Goal: Task Accomplishment & Management: Complete application form

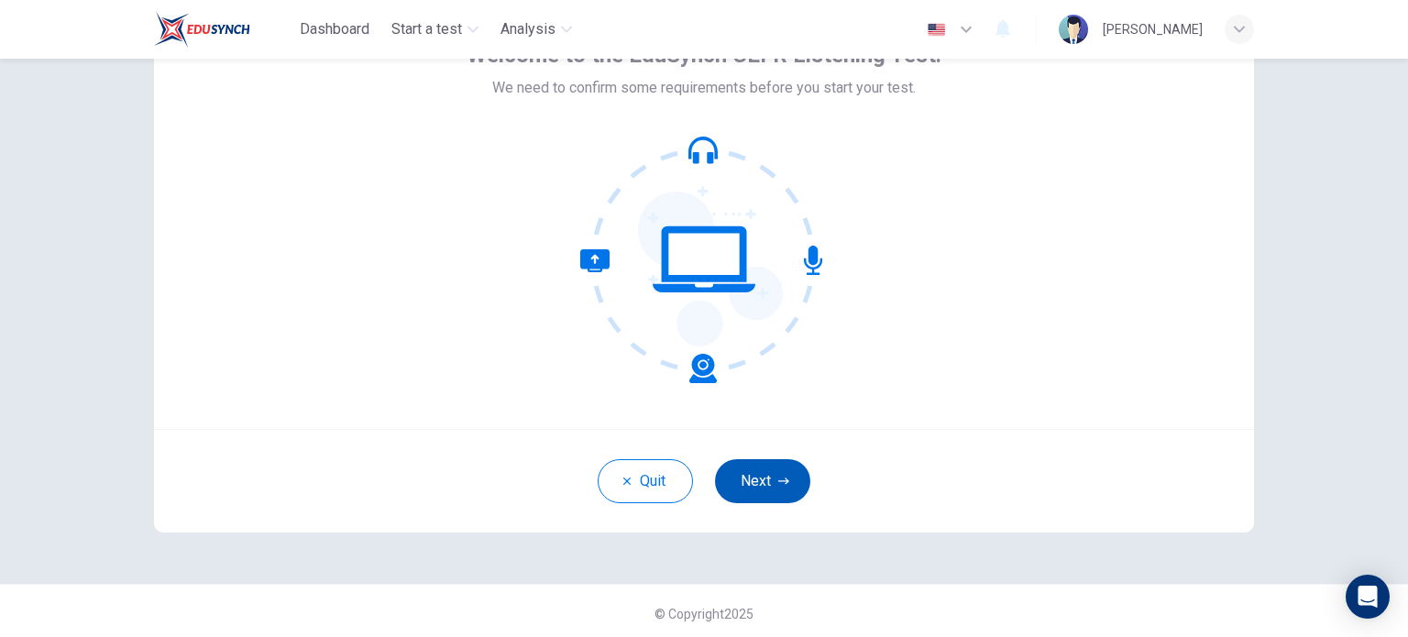
scroll to position [126, 0]
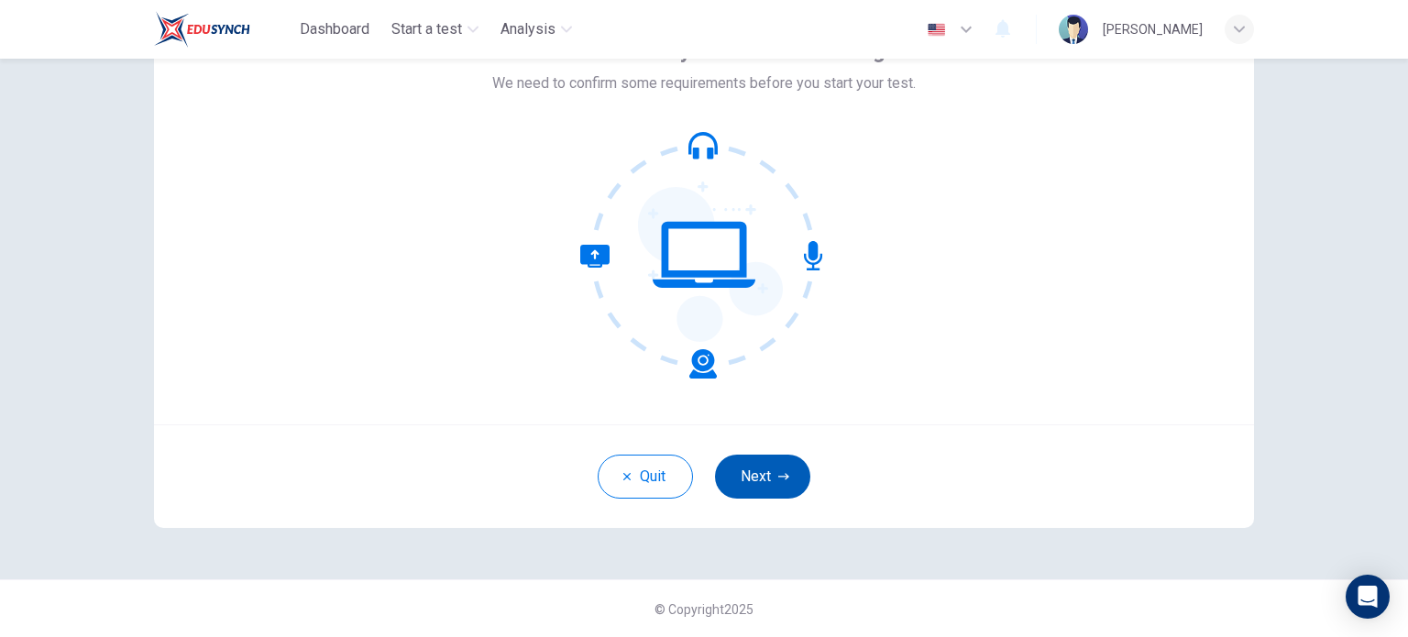
click at [748, 472] on button "Next" at bounding box center [762, 477] width 95 height 44
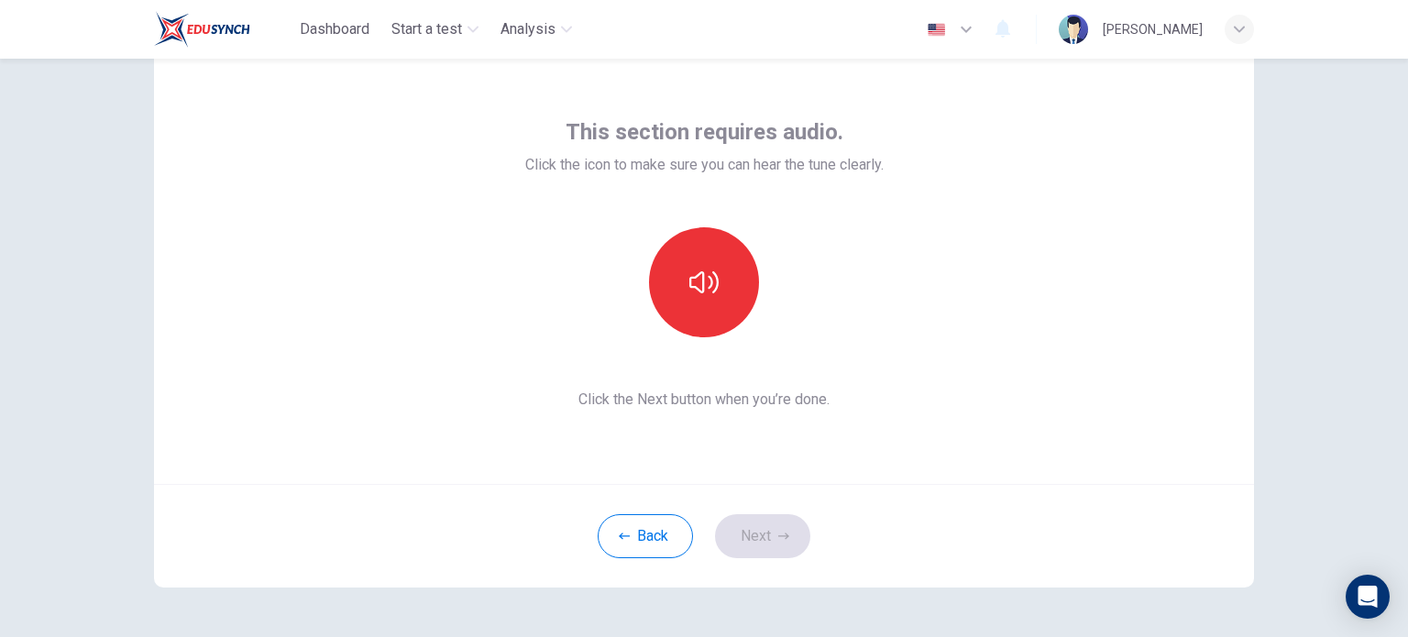
scroll to position [34, 0]
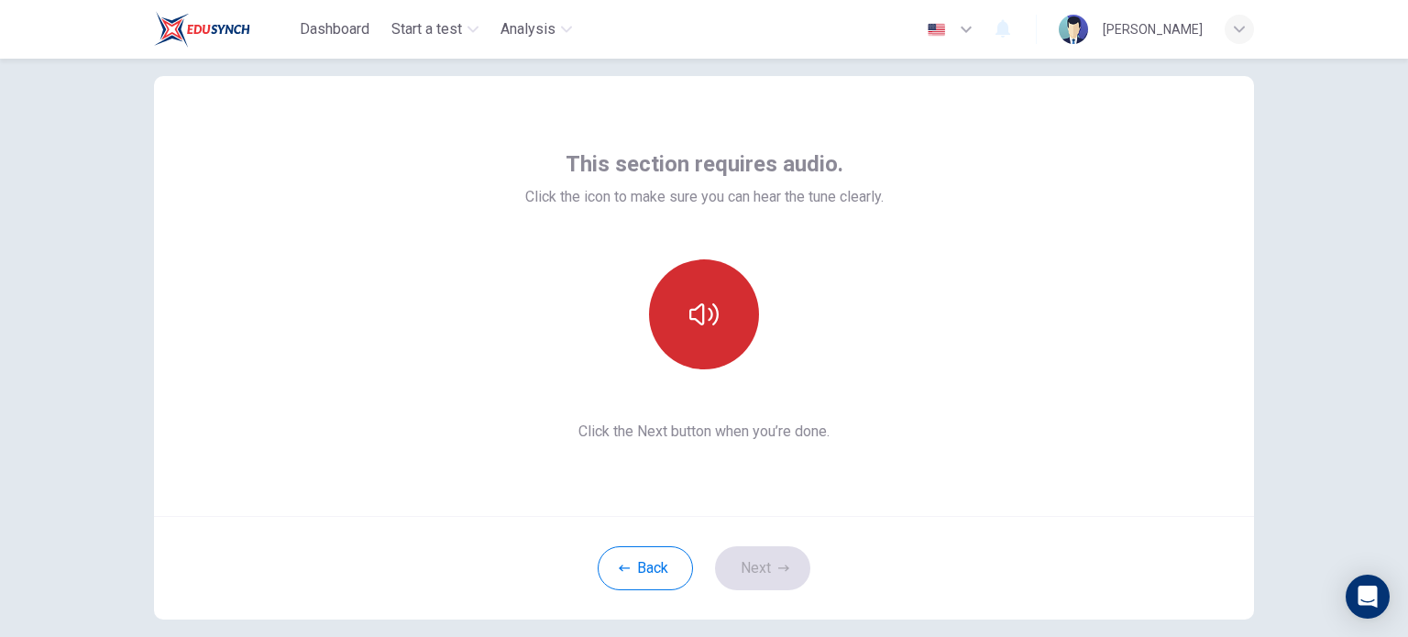
click at [710, 335] on button "button" at bounding box center [704, 314] width 110 height 110
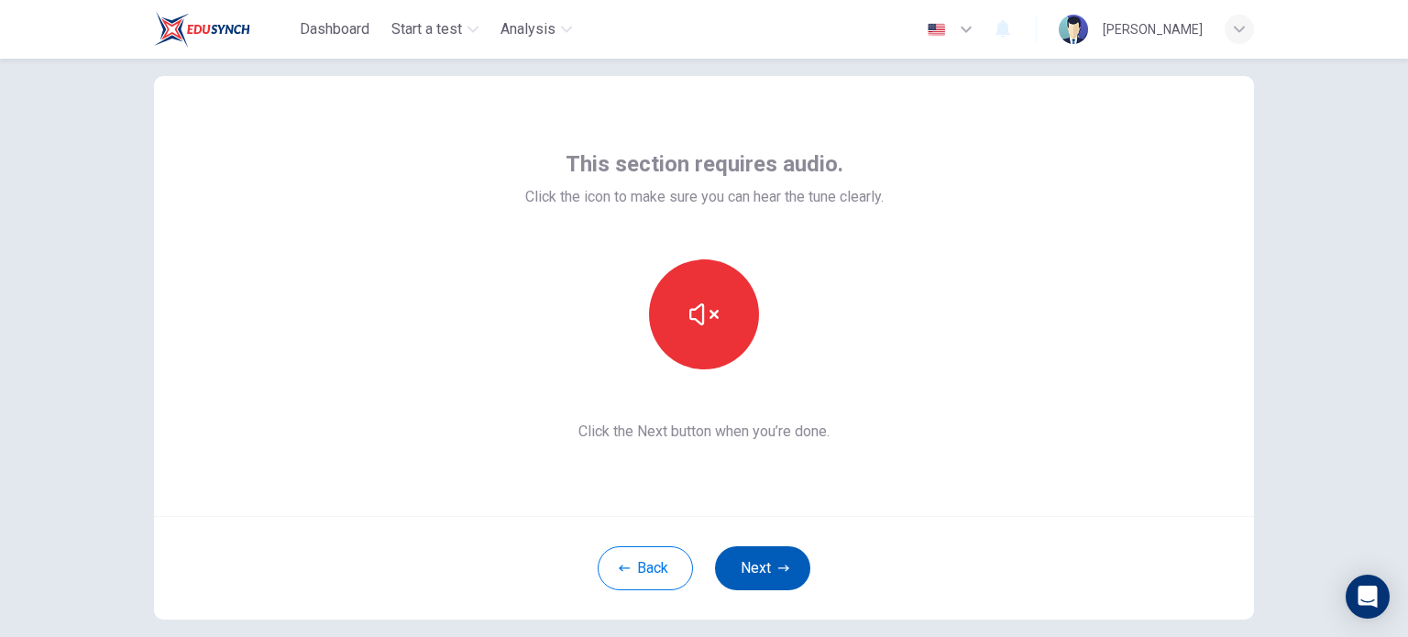
click at [767, 569] on button "Next" at bounding box center [762, 568] width 95 height 44
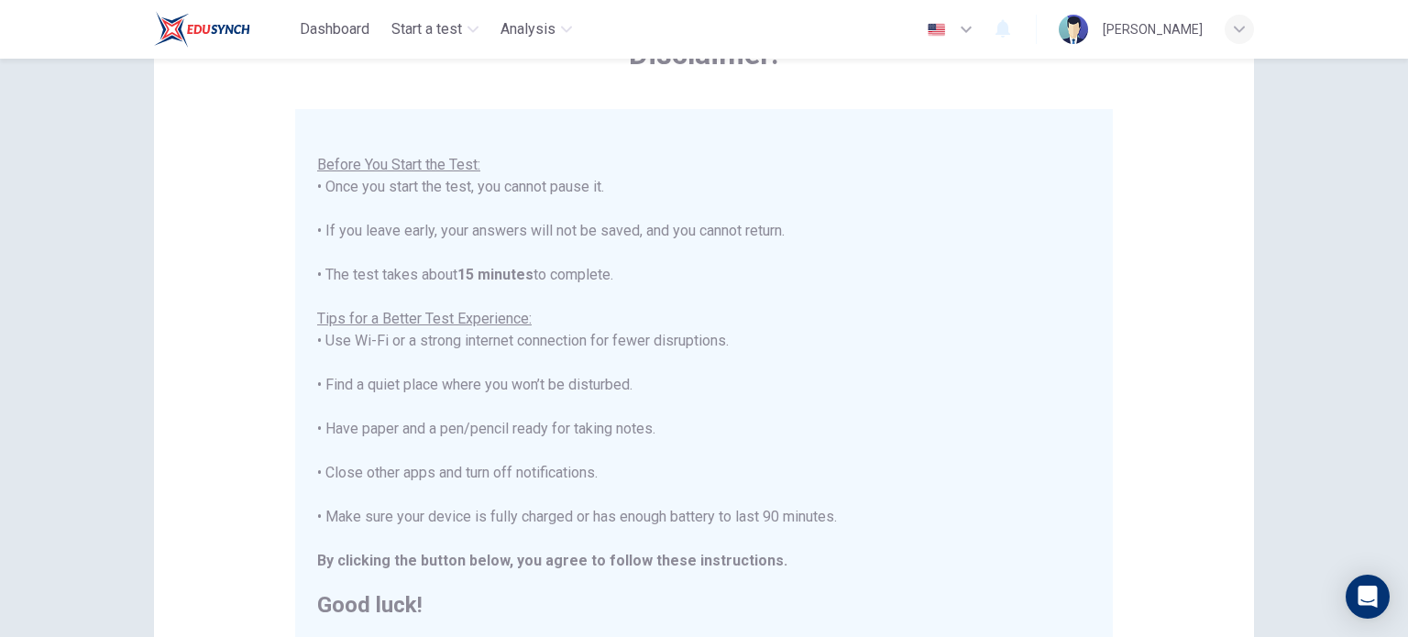
scroll to position [309, 0]
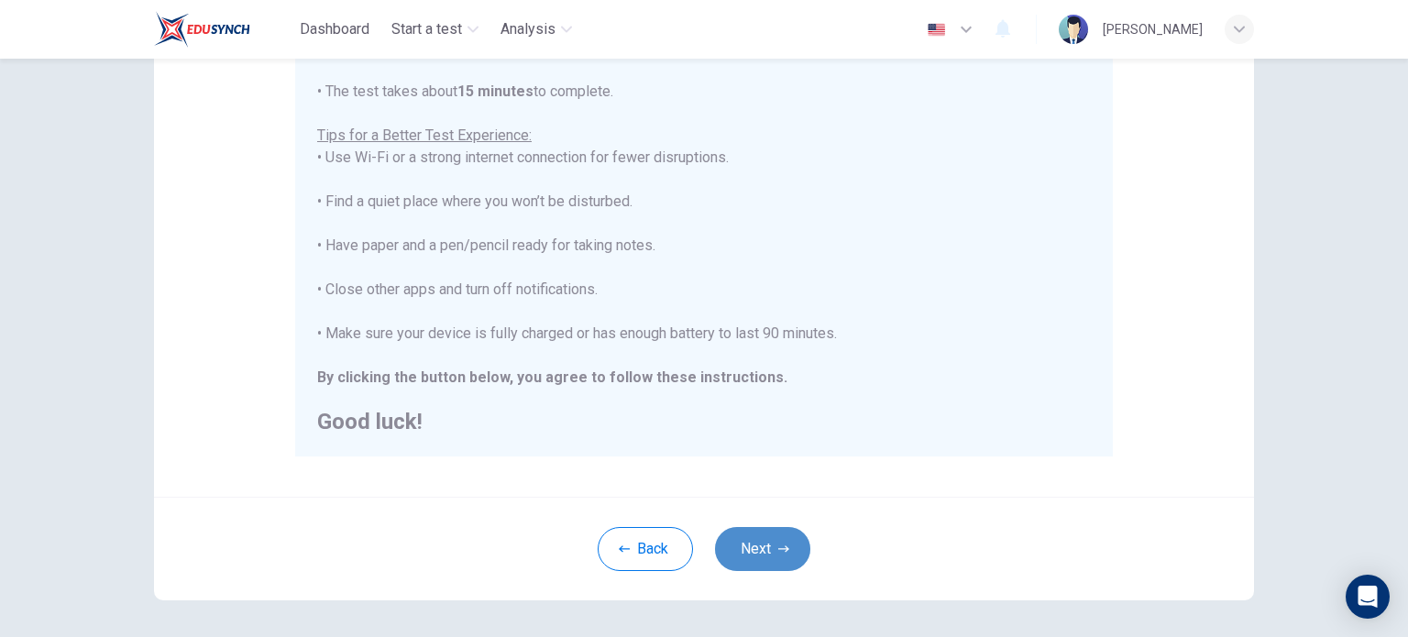
click at [778, 549] on icon "button" at bounding box center [783, 549] width 11 height 11
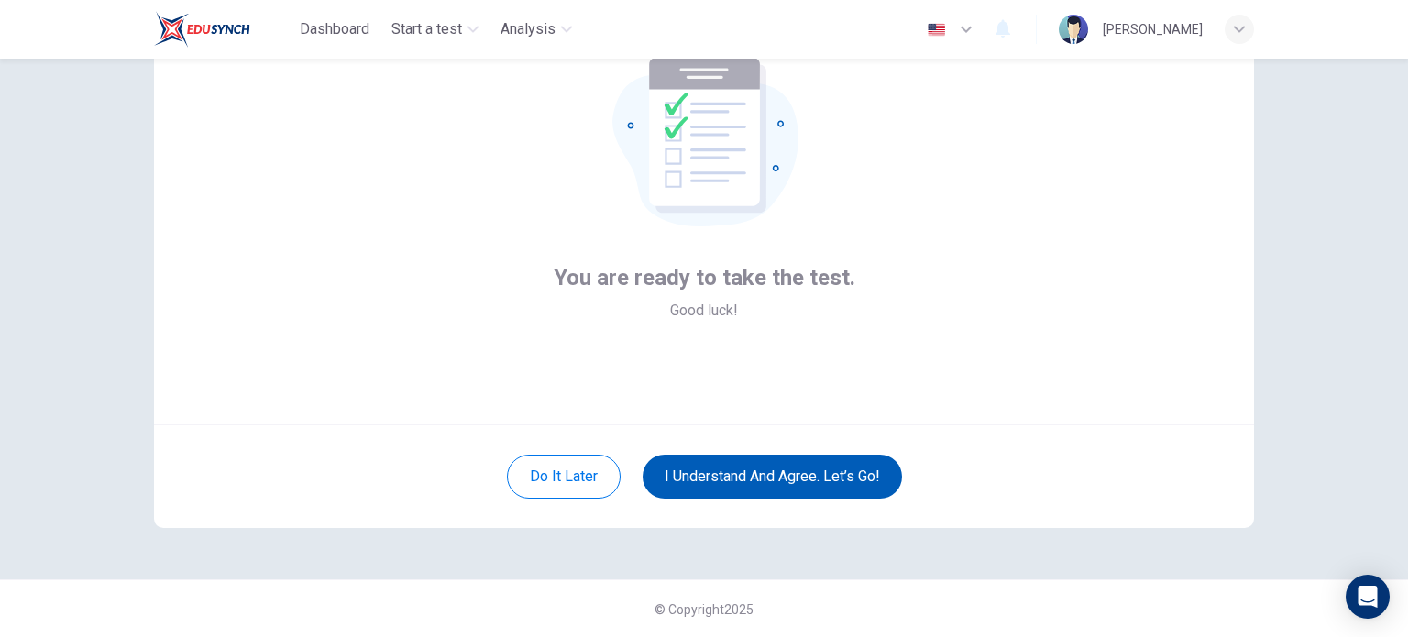
scroll to position [34, 0]
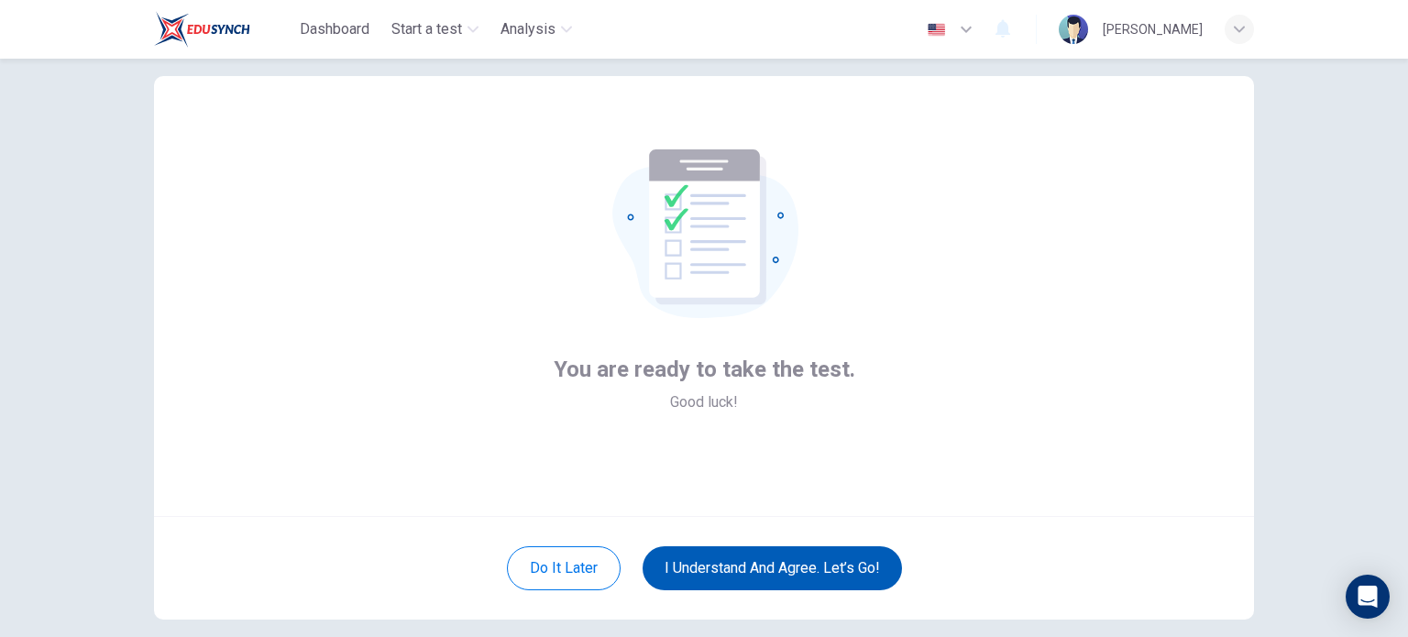
click at [742, 567] on button "I understand and agree. Let’s go!" at bounding box center [772, 568] width 259 height 44
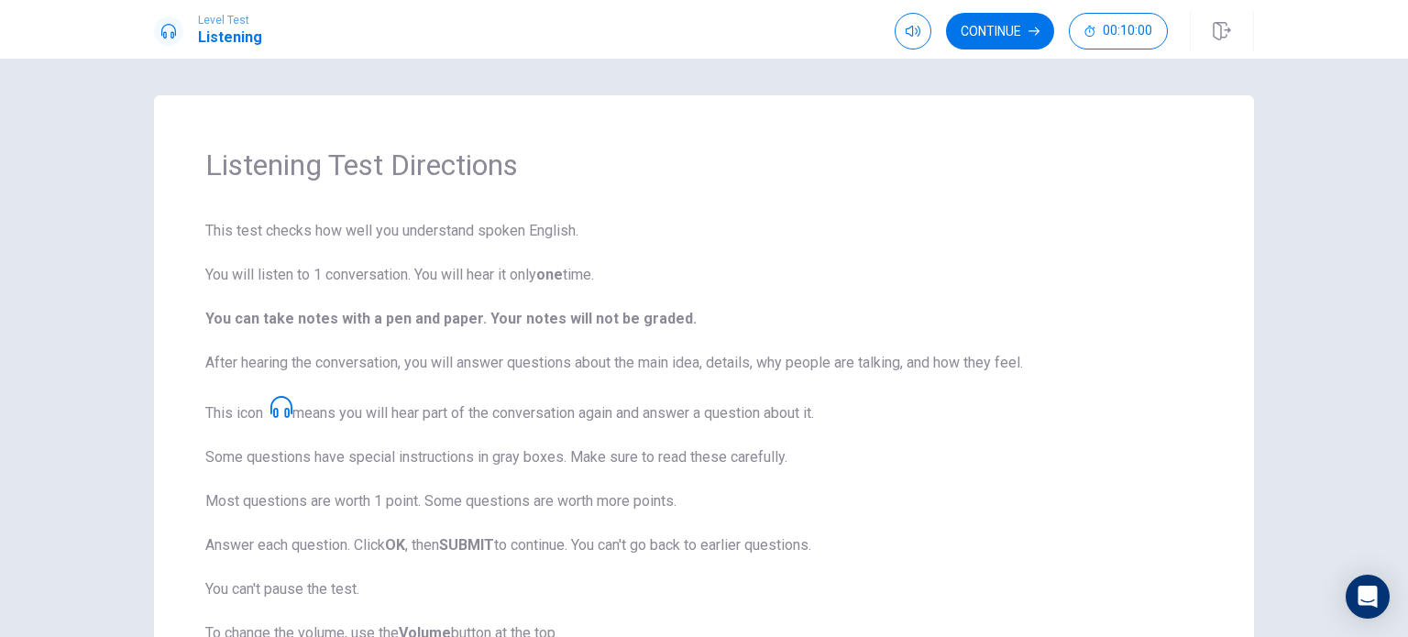
scroll to position [241, 0]
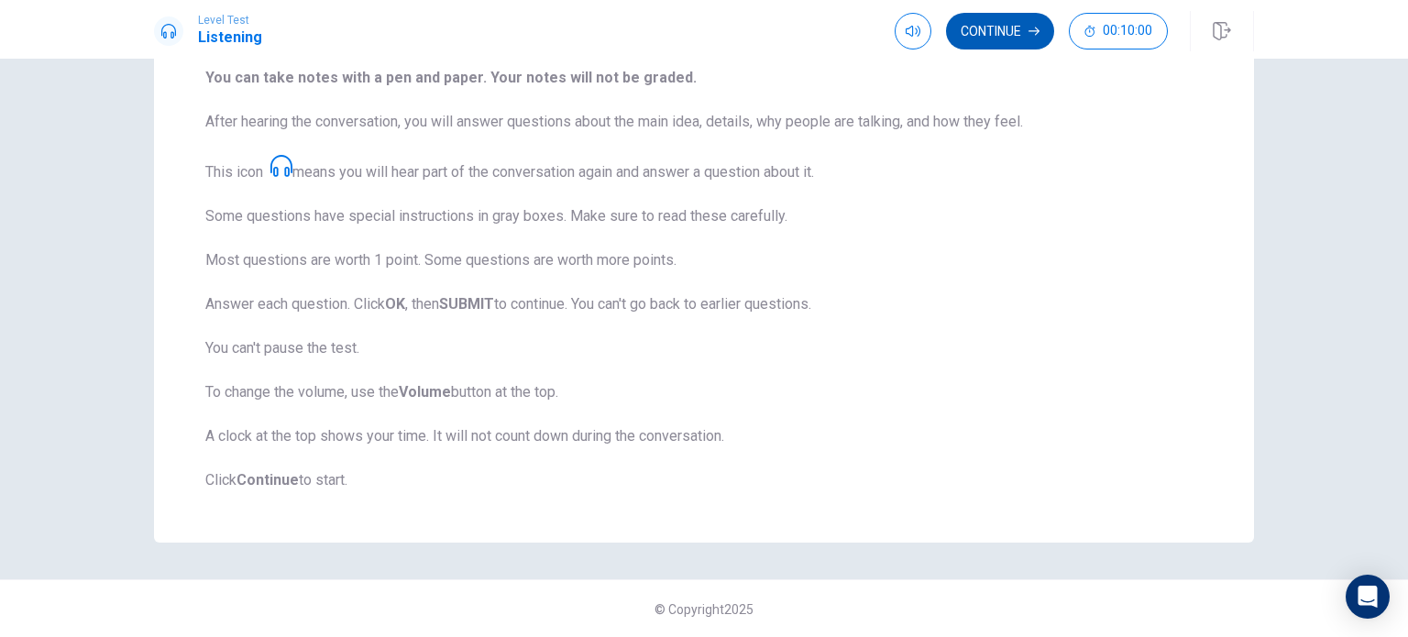
click at [996, 43] on button "Continue" at bounding box center [1000, 31] width 108 height 37
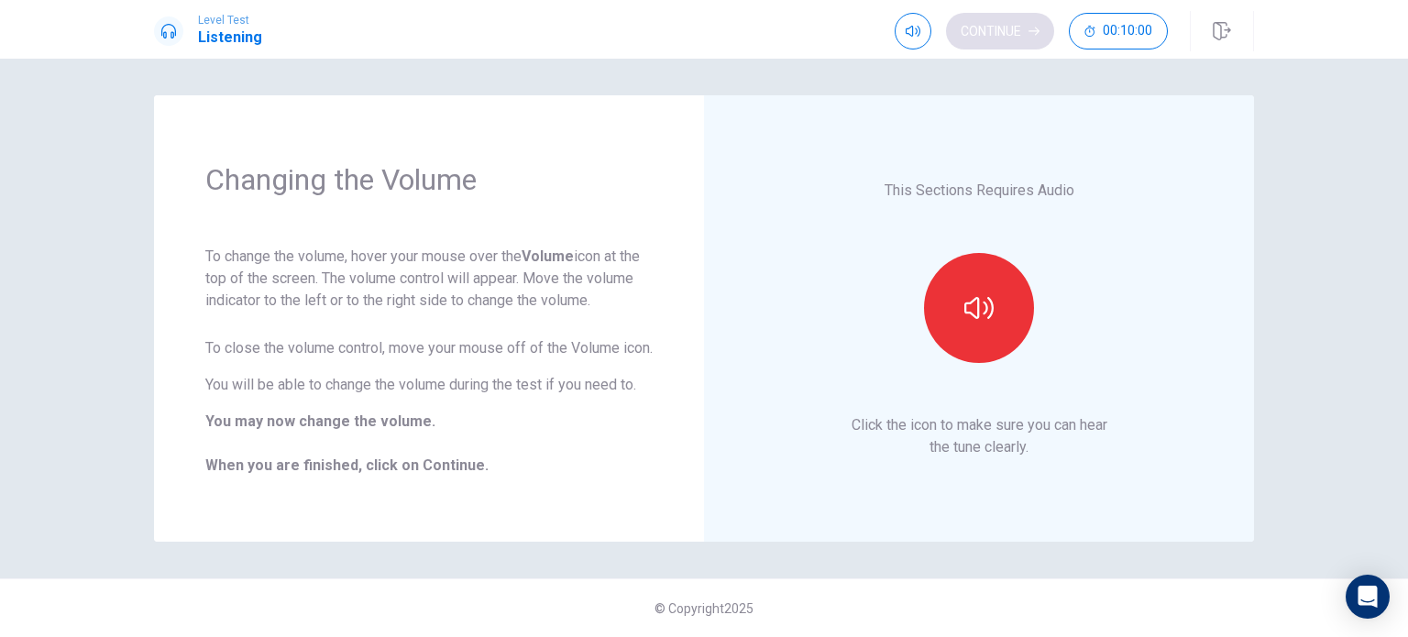
scroll to position [0, 0]
click at [907, 34] on icon "button" at bounding box center [913, 31] width 15 height 15
type input "1"
drag, startPoint x: 949, startPoint y: 67, endPoint x: 1018, endPoint y: 67, distance: 69.7
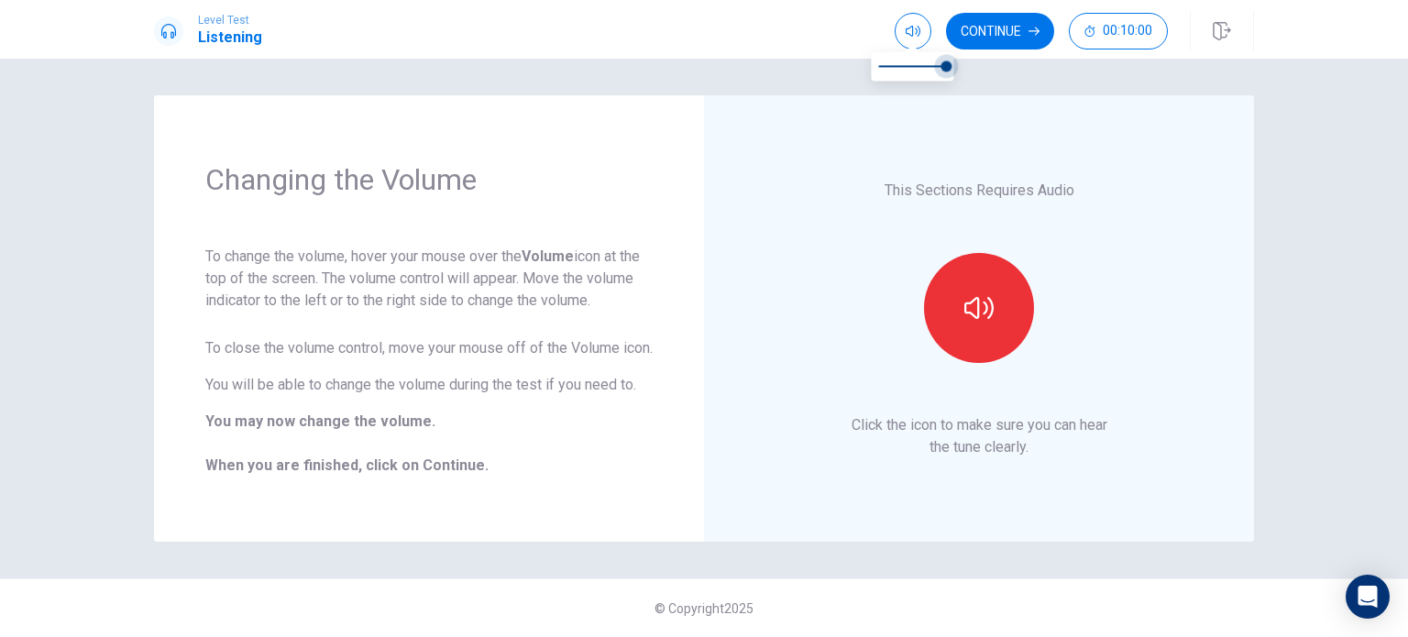
click at [1018, 67] on body "Level Test Listening Continue 00:10:00 00:10:00 Continue Changing the Volume To…" at bounding box center [704, 318] width 1408 height 637
click at [994, 319] on button "button" at bounding box center [979, 308] width 110 height 110
click at [1014, 39] on button "Continue" at bounding box center [1000, 31] width 108 height 37
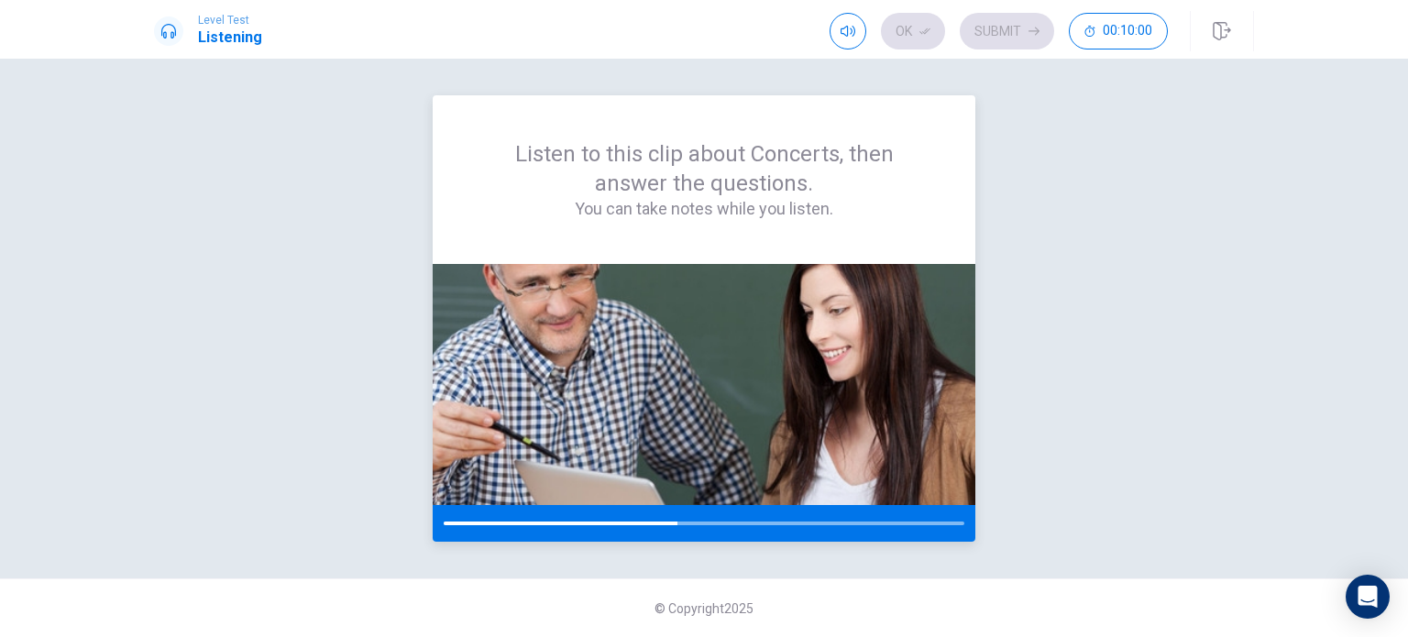
click at [907, 236] on div "Listen to this clip about Concerts, then answer the questions. You can take not…" at bounding box center [704, 179] width 543 height 169
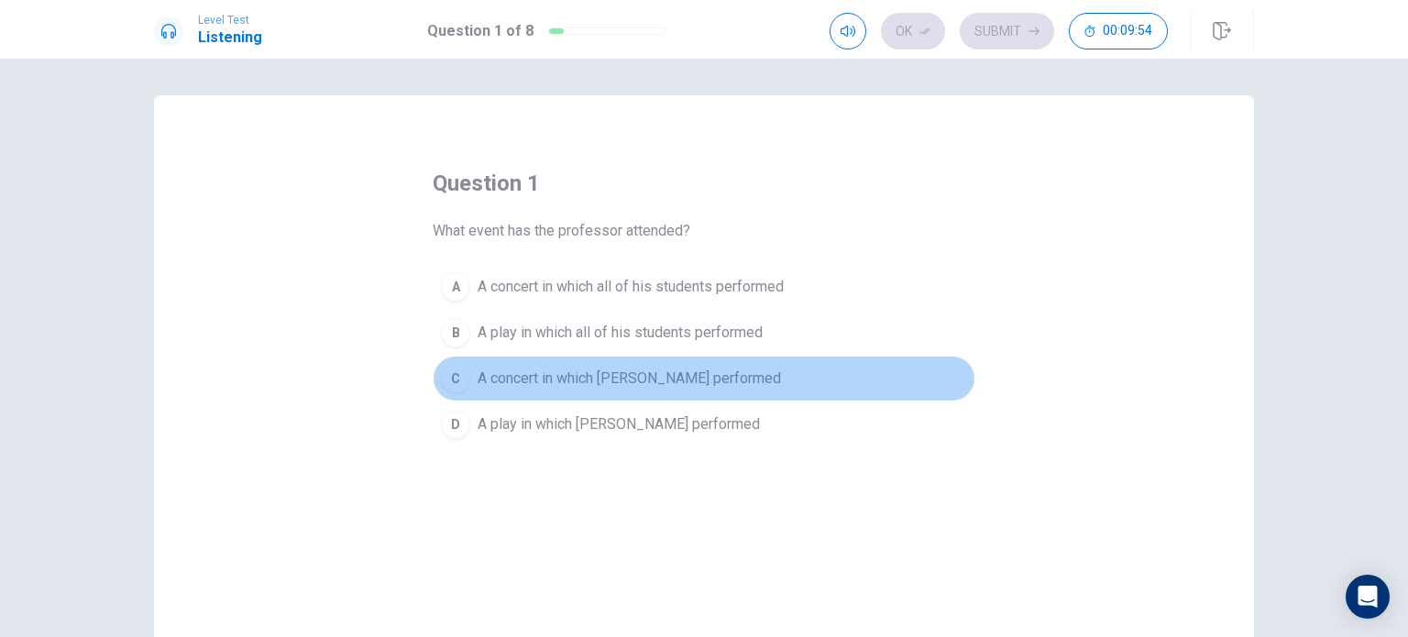
click at [547, 377] on span "A concert in which Julia performed" at bounding box center [629, 379] width 303 height 22
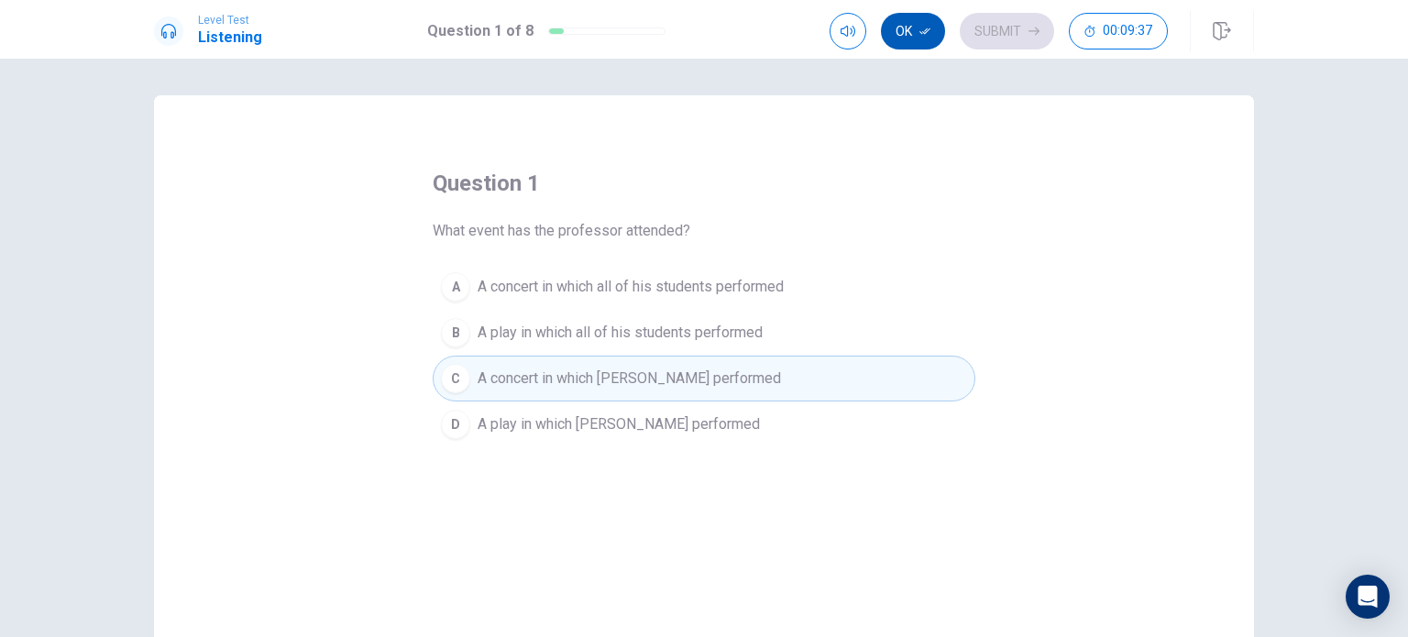
click at [916, 35] on button "Ok" at bounding box center [913, 31] width 64 height 37
click at [986, 35] on button "Submit" at bounding box center [1007, 31] width 94 height 37
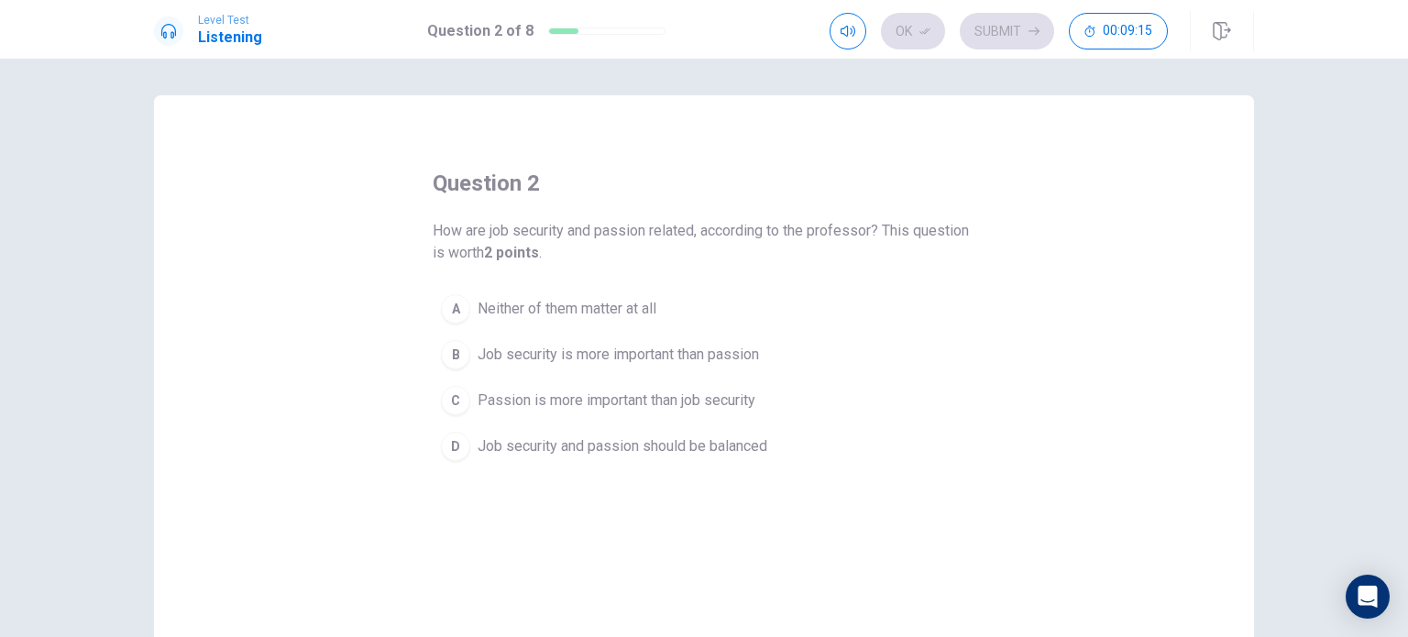
click at [458, 394] on div "C" at bounding box center [455, 400] width 29 height 29
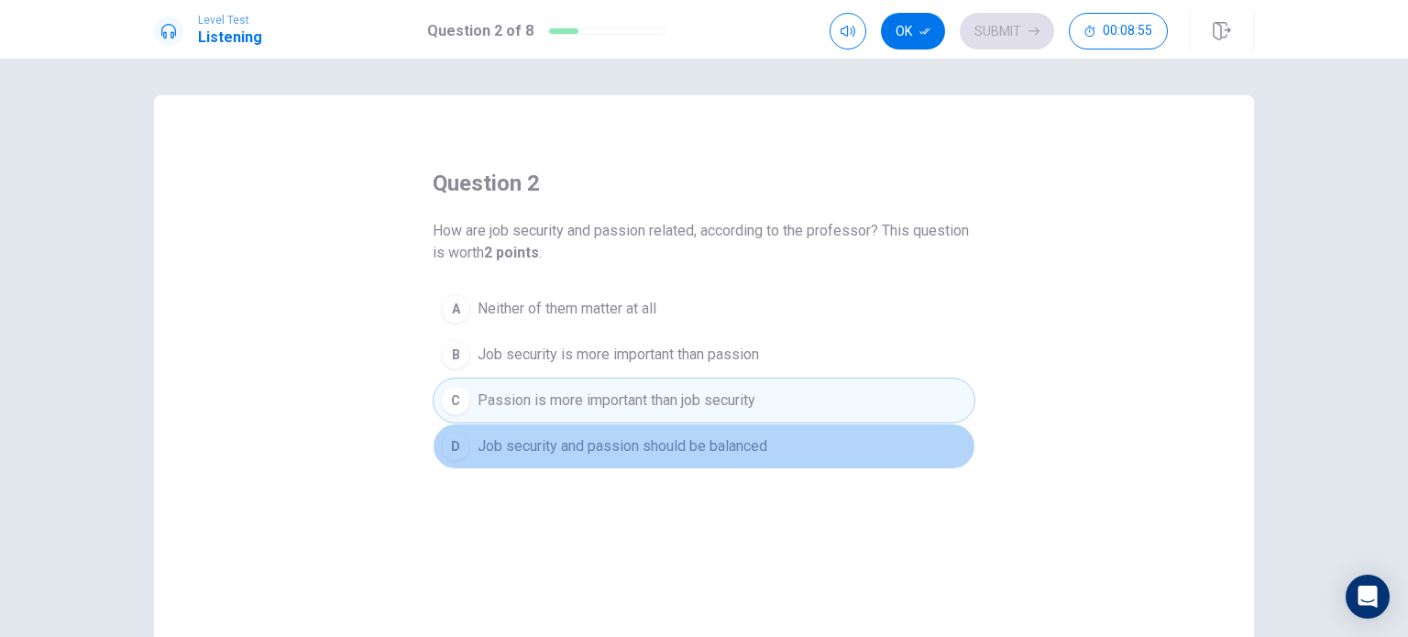
click at [548, 461] on button "D Job security and passion should be balanced" at bounding box center [704, 446] width 543 height 46
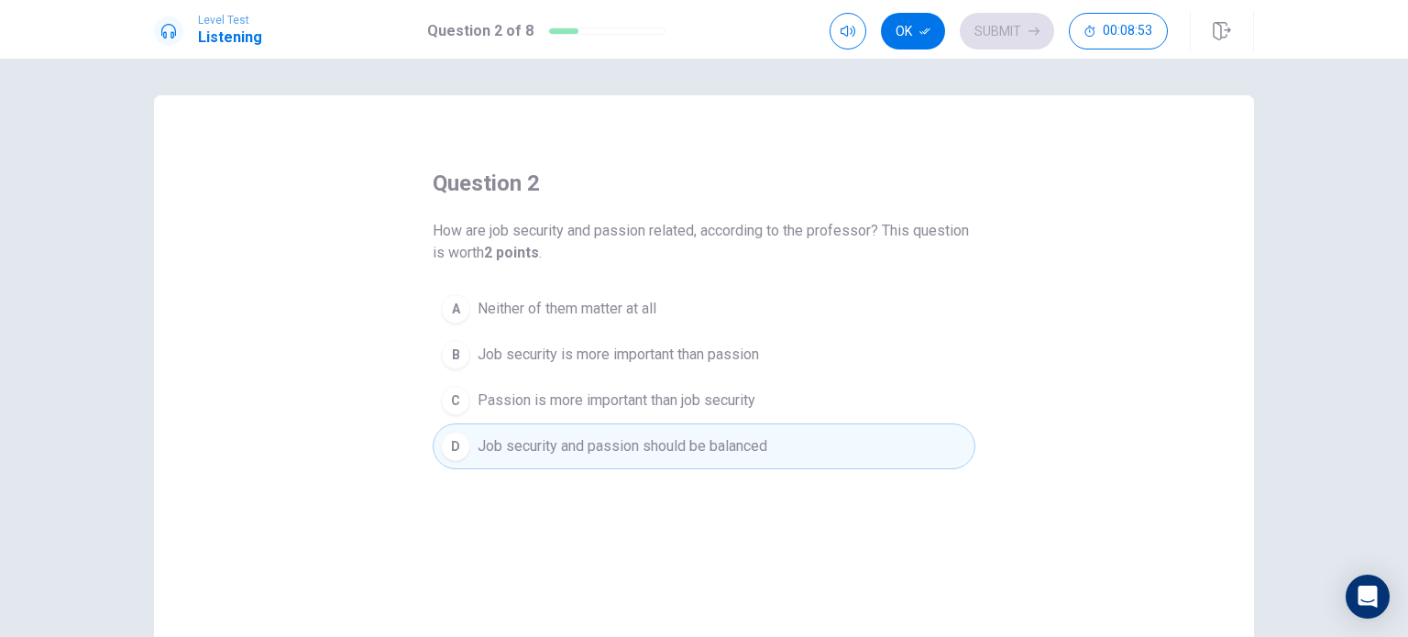
click at [562, 400] on span "Passion is more important than job security" at bounding box center [617, 401] width 278 height 22
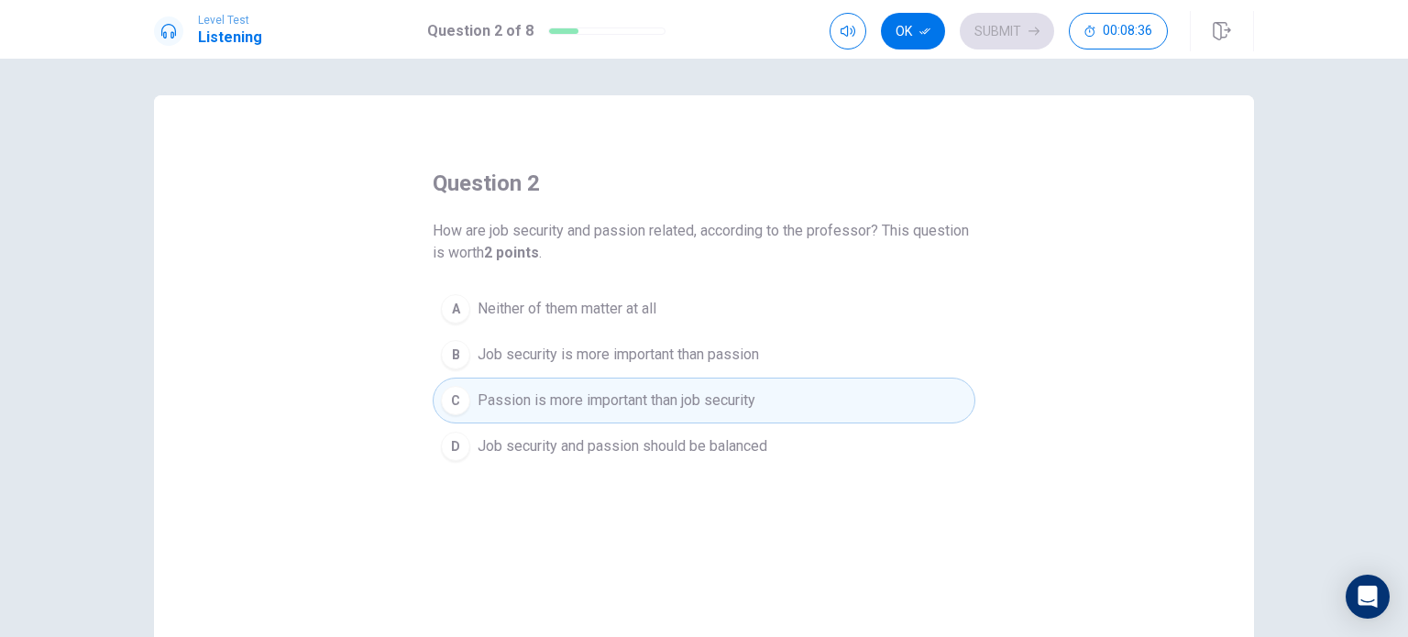
click at [556, 445] on span "Job security and passion should be balanced" at bounding box center [623, 446] width 290 height 22
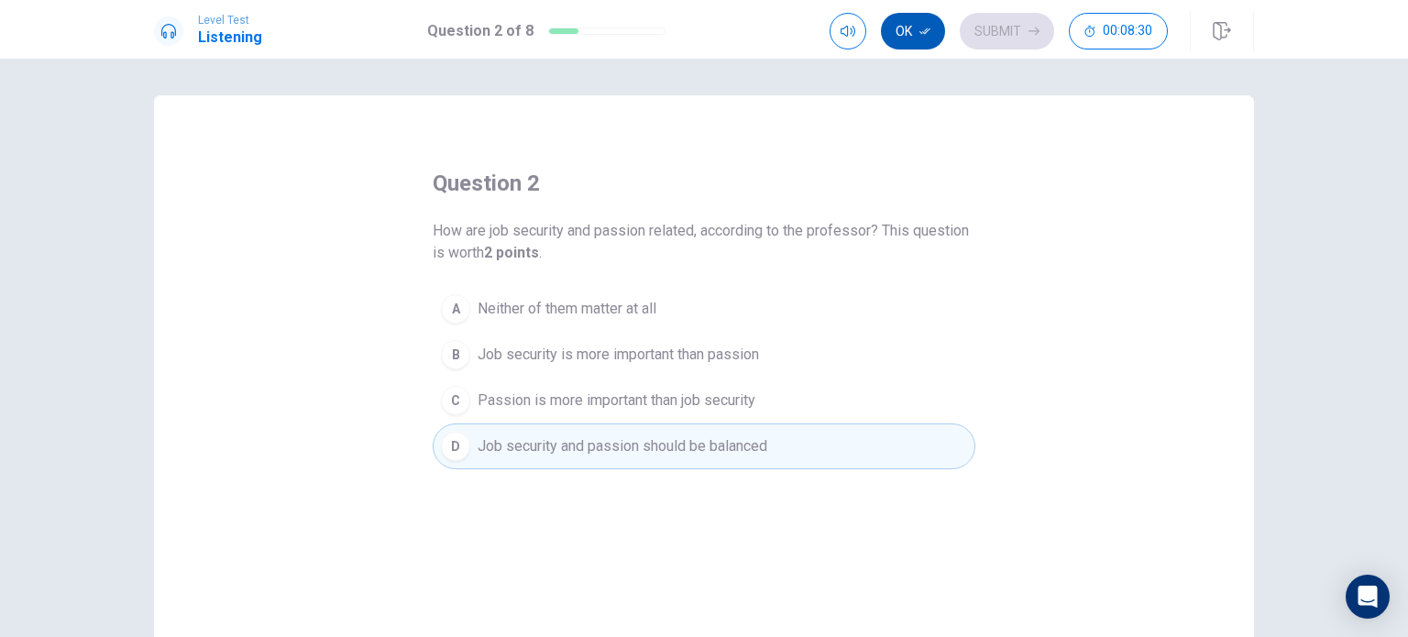
click at [925, 36] on icon "button" at bounding box center [924, 31] width 11 height 11
click at [984, 28] on button "Submit" at bounding box center [1007, 31] width 94 height 37
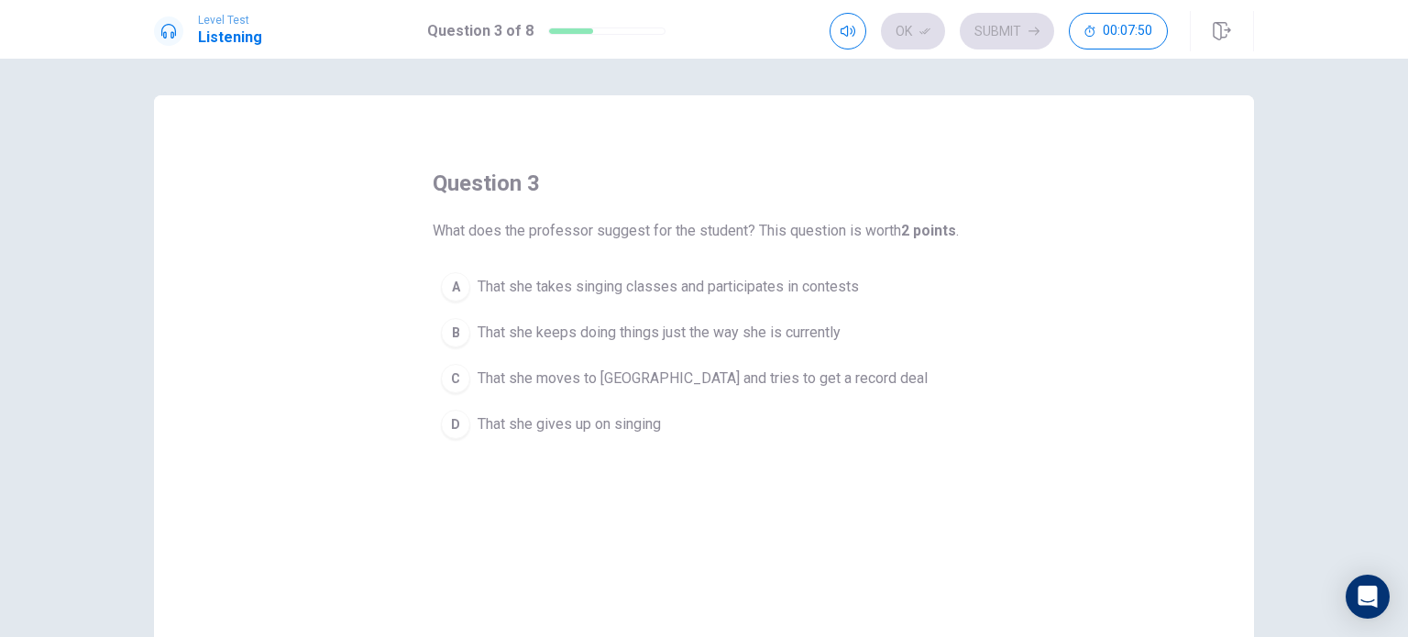
click at [529, 292] on span "That she takes singing classes and participates in contests" at bounding box center [668, 287] width 381 height 22
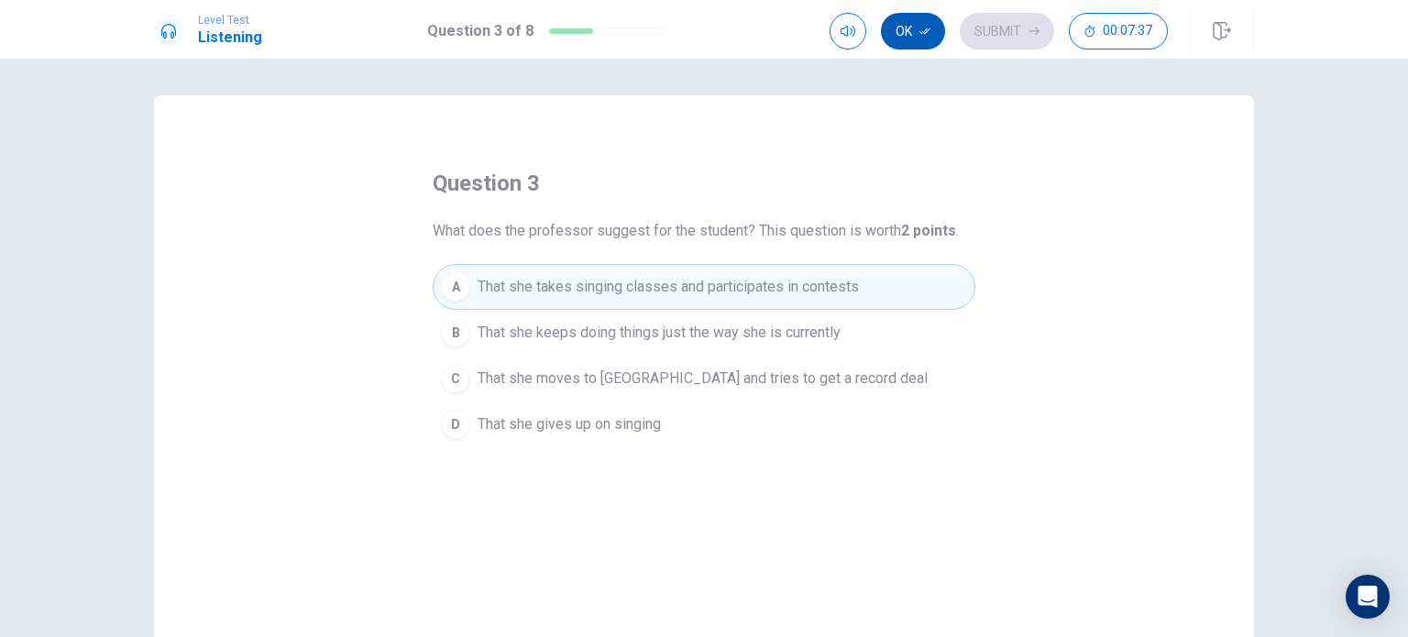
click at [920, 38] on button "Ok" at bounding box center [913, 31] width 64 height 37
click at [1015, 33] on button "Submit" at bounding box center [1007, 31] width 94 height 37
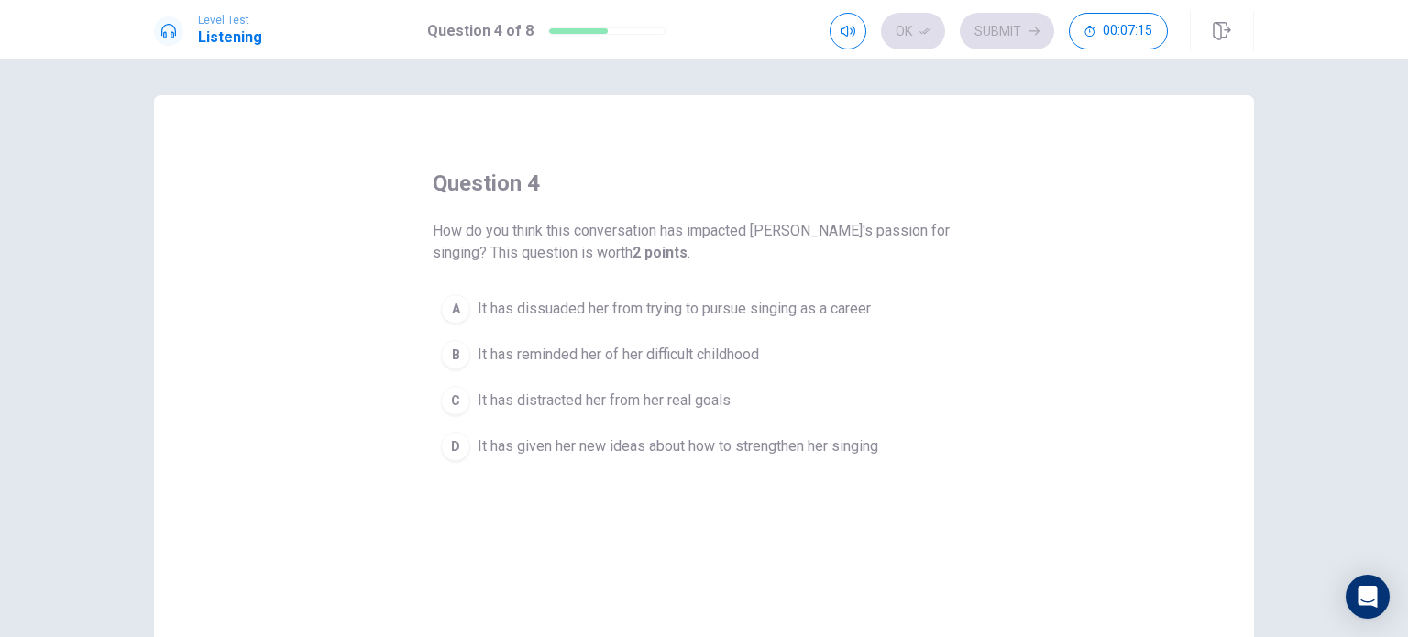
click at [780, 449] on span "It has given her new ideas about how to strengthen her singing" at bounding box center [678, 446] width 401 height 22
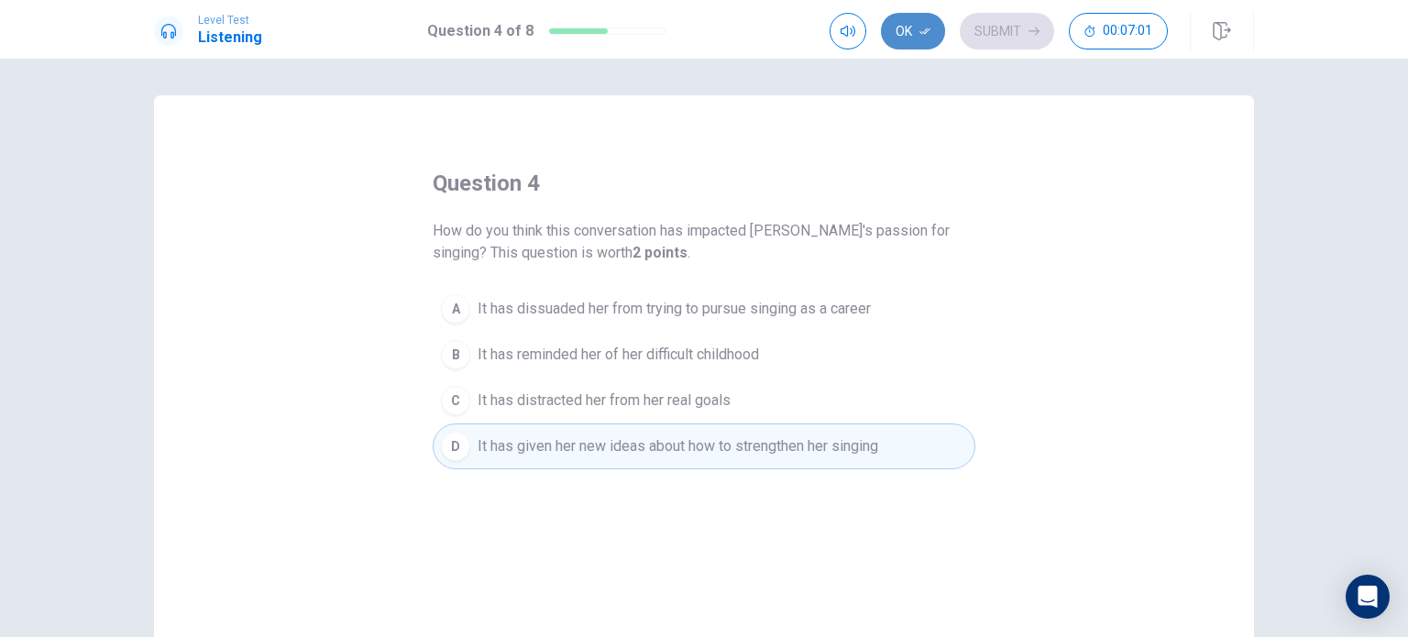
click at [914, 38] on button "Ok" at bounding box center [913, 31] width 64 height 37
click at [911, 31] on div "Ok Submit 00:06:58" at bounding box center [999, 31] width 338 height 37
click at [489, 351] on span "It has reminded her of her difficult childhood" at bounding box center [618, 355] width 281 height 22
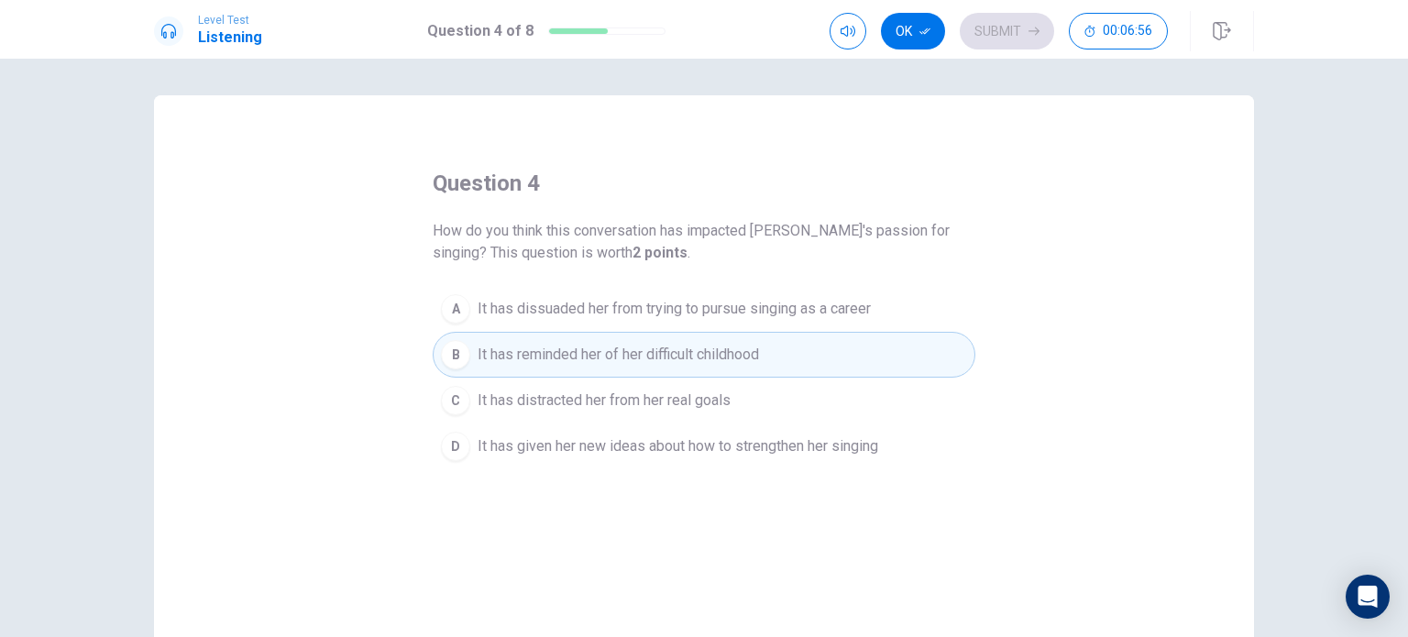
click at [507, 438] on span "It has given her new ideas about how to strengthen her singing" at bounding box center [678, 446] width 401 height 22
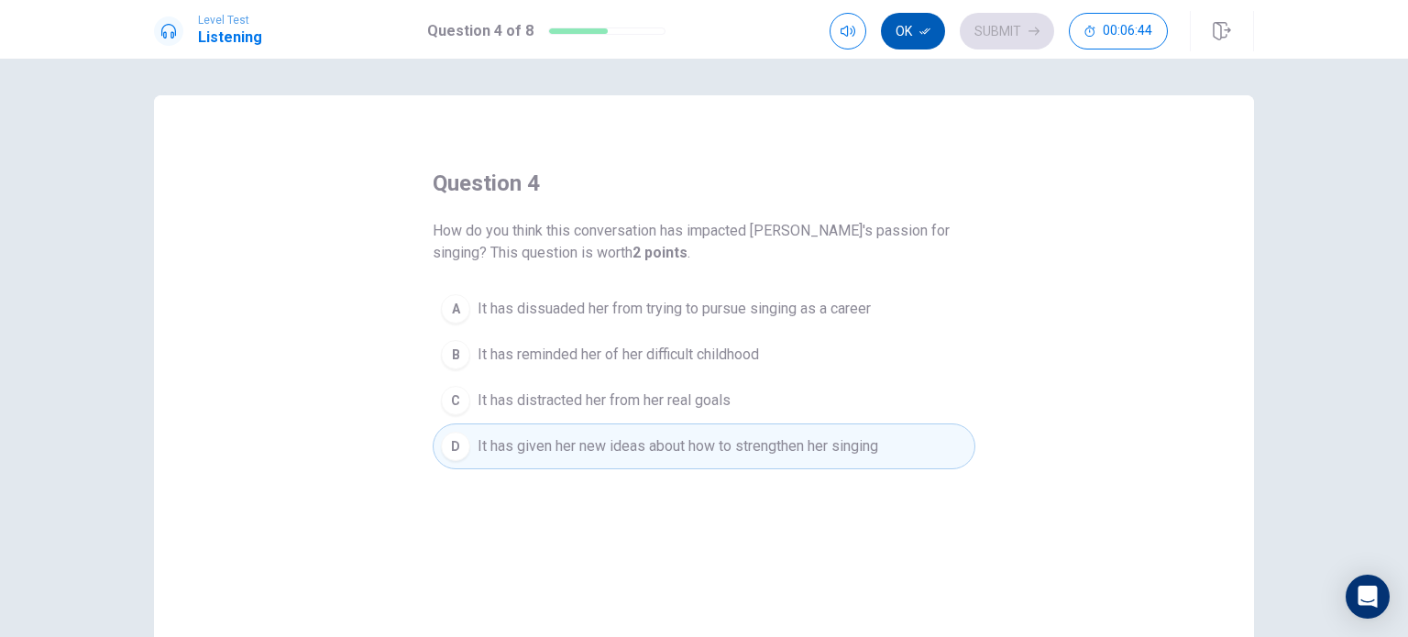
click at [909, 29] on button "Ok" at bounding box center [913, 31] width 64 height 37
click at [986, 33] on button "Submit" at bounding box center [1007, 31] width 94 height 37
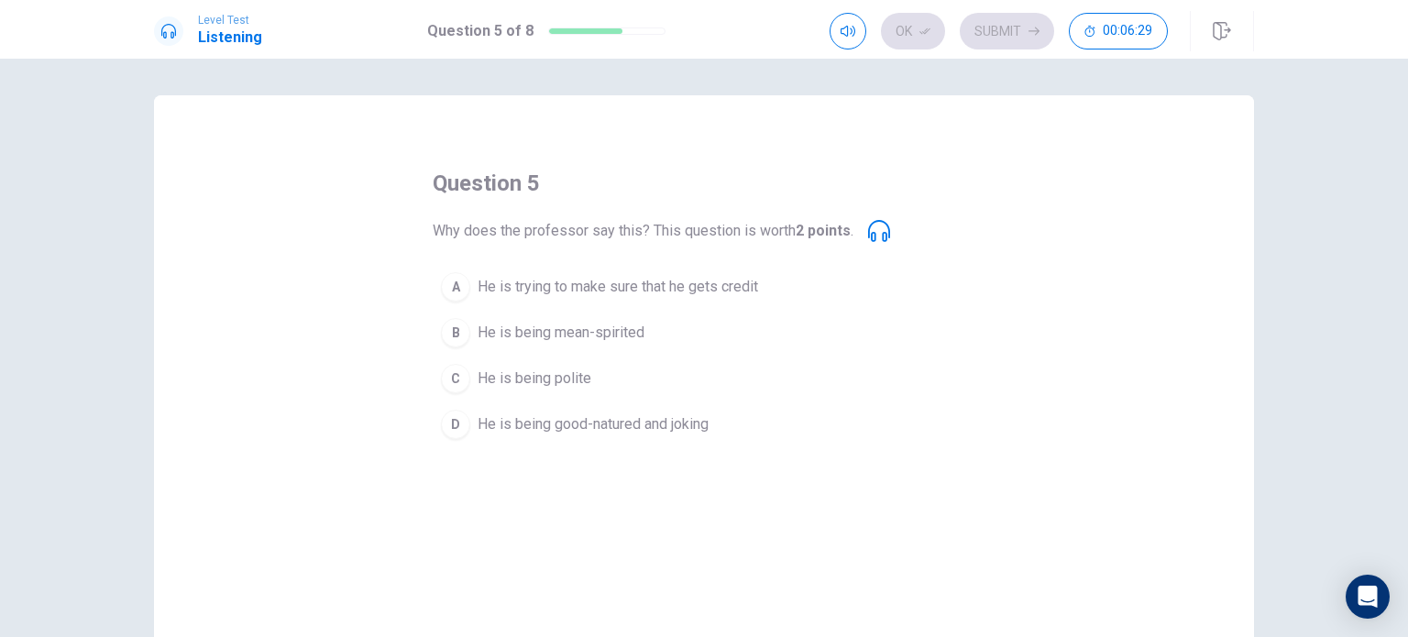
click at [650, 274] on button "A He is trying to make sure that he gets credit" at bounding box center [704, 287] width 543 height 46
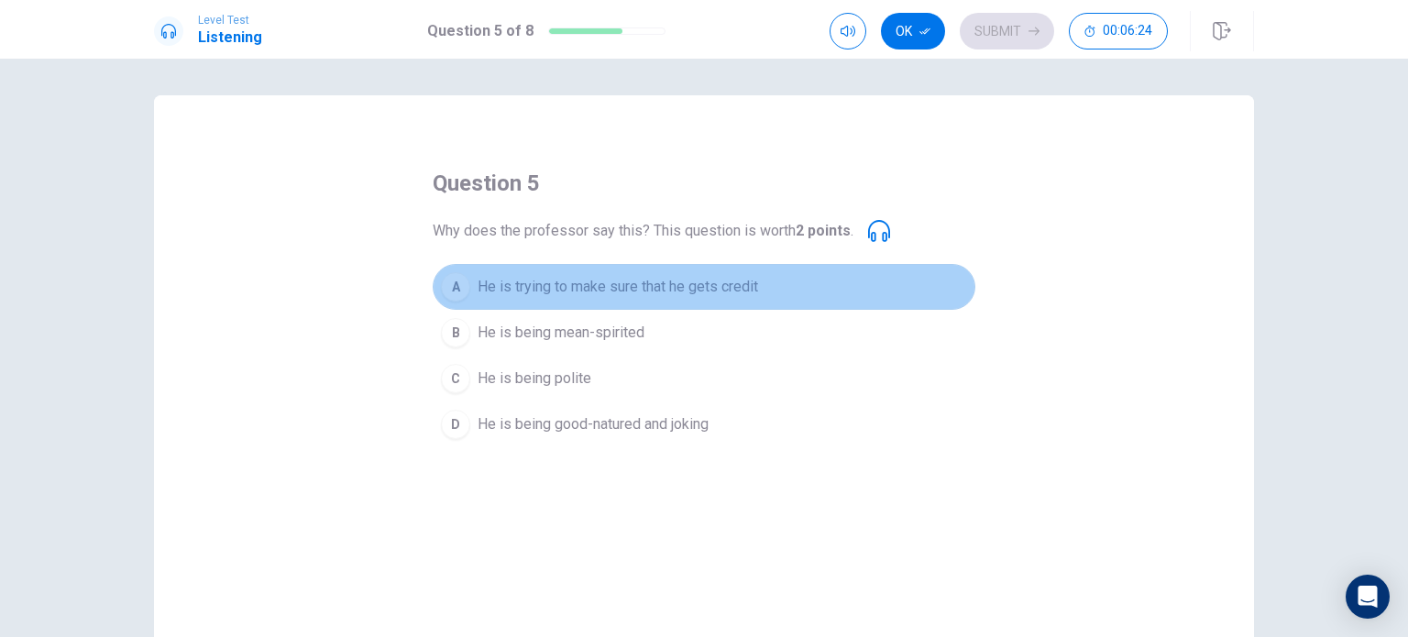
click at [444, 278] on div "A" at bounding box center [455, 286] width 29 height 29
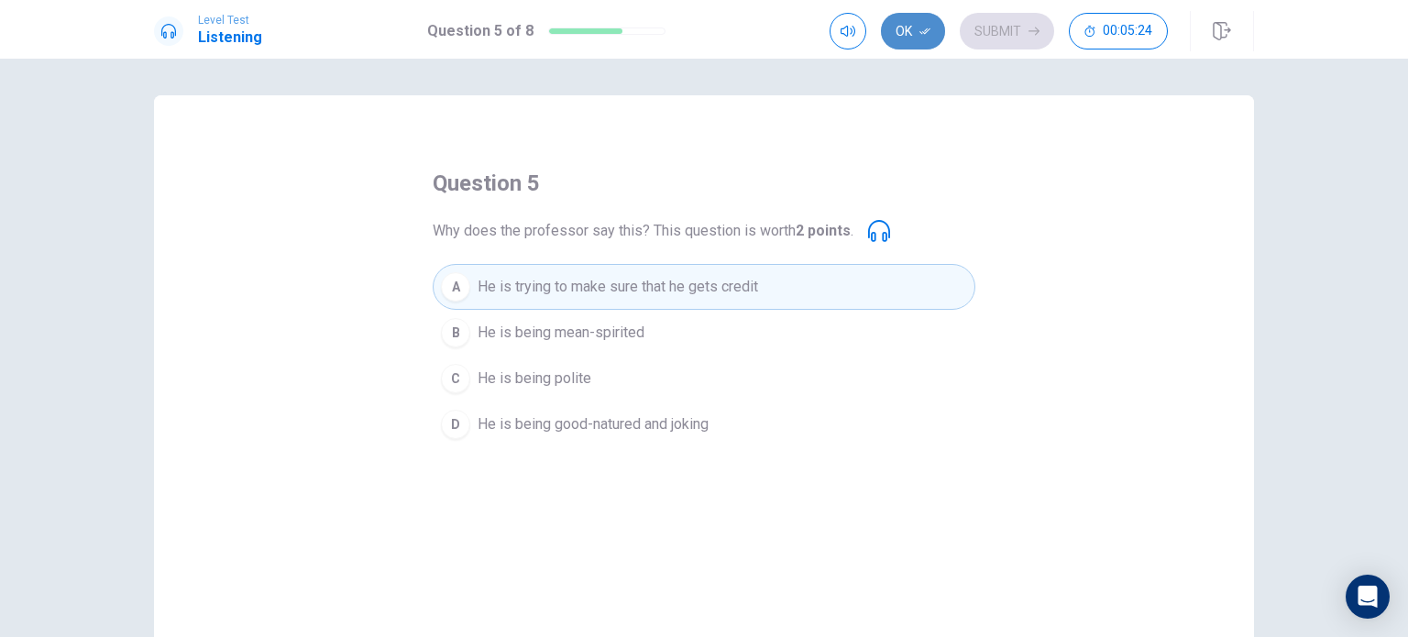
click at [900, 33] on button "Ok" at bounding box center [913, 31] width 64 height 37
click at [990, 40] on button "Submit" at bounding box center [1007, 31] width 94 height 37
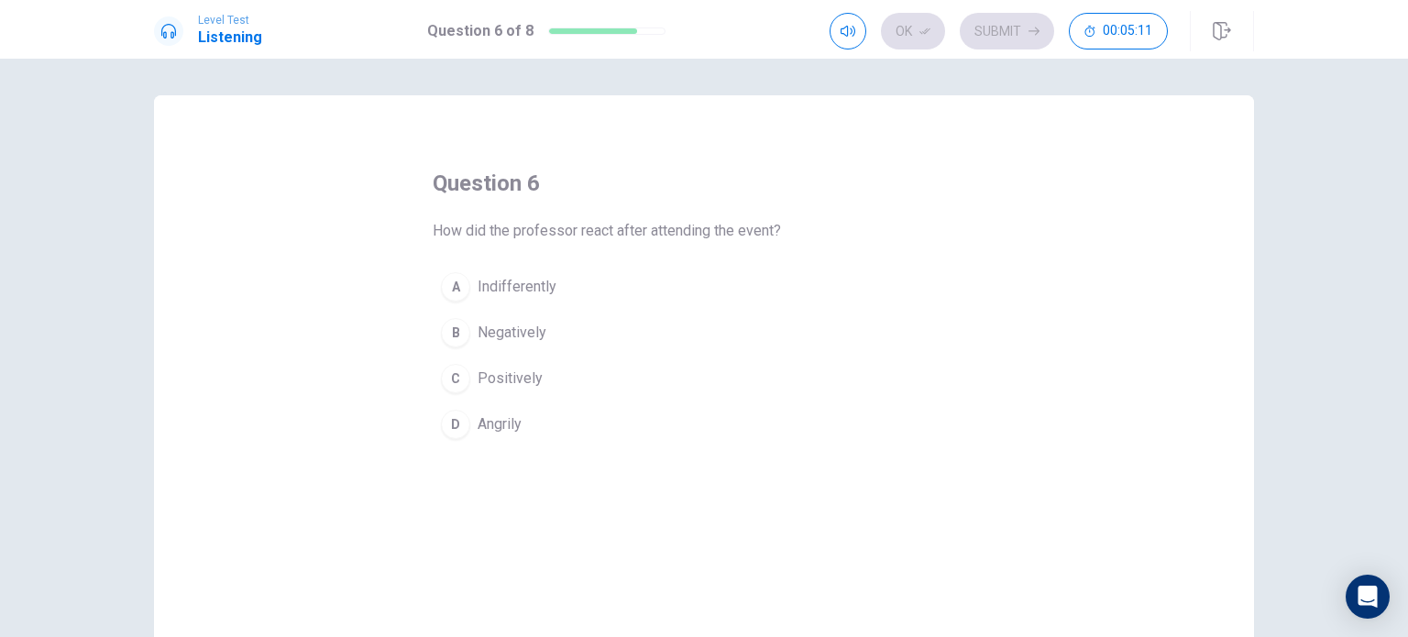
click at [471, 373] on button "C Positively" at bounding box center [704, 379] width 543 height 46
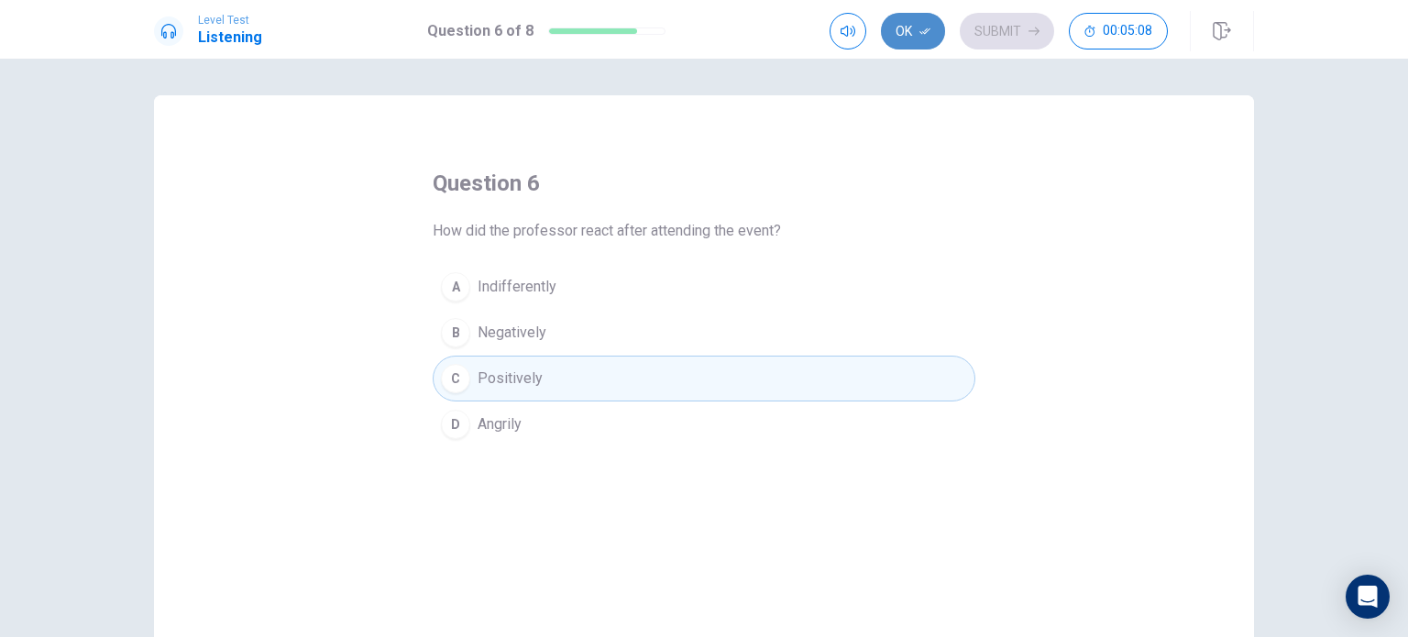
click at [912, 37] on button "Ok" at bounding box center [913, 31] width 64 height 37
click at [1000, 27] on button "Submit" at bounding box center [1007, 31] width 94 height 37
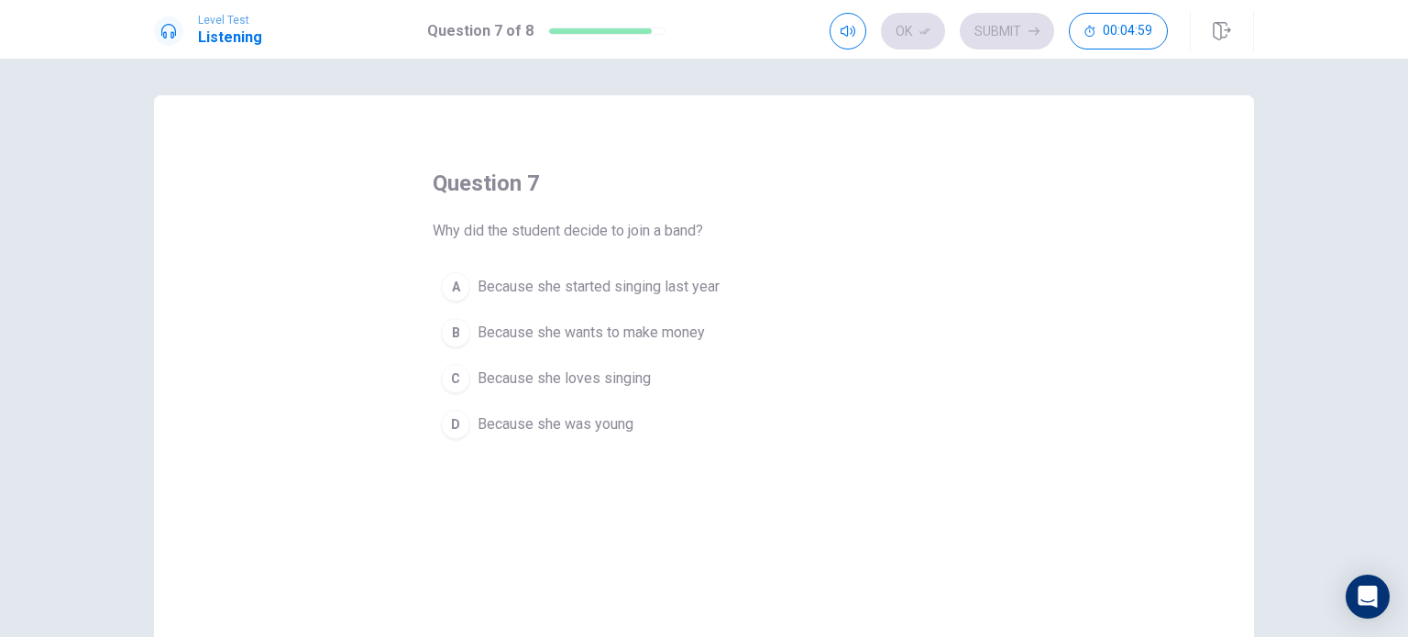
click at [517, 383] on span "Because she loves singing" at bounding box center [564, 379] width 173 height 22
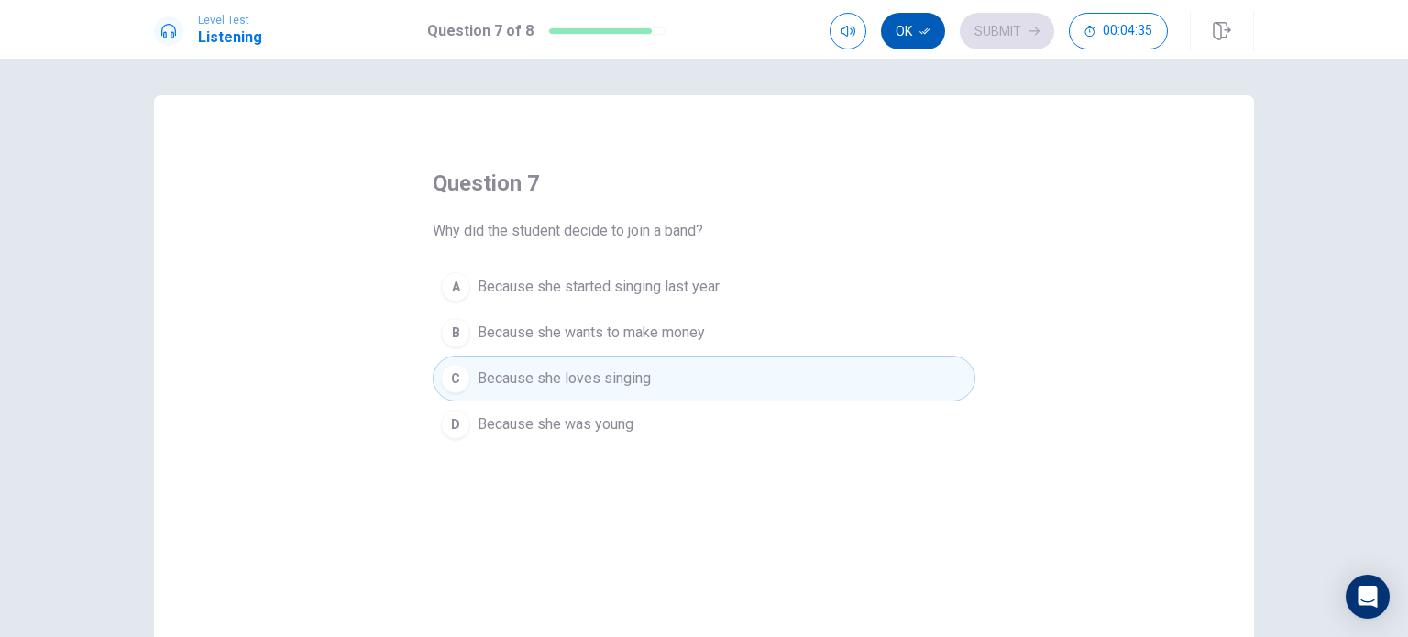
click at [921, 28] on icon "button" at bounding box center [924, 31] width 11 height 11
click at [992, 28] on button "Submit" at bounding box center [1007, 31] width 94 height 37
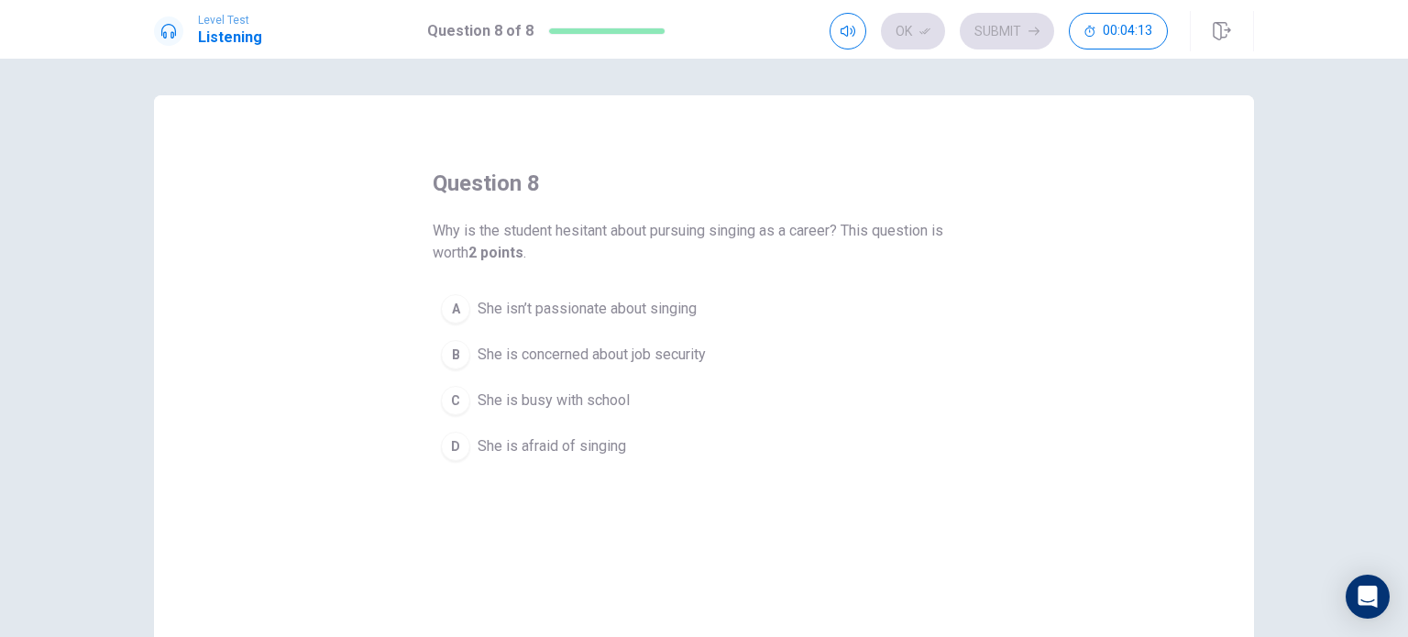
click at [507, 351] on span "She is concerned about job security" at bounding box center [592, 355] width 228 height 22
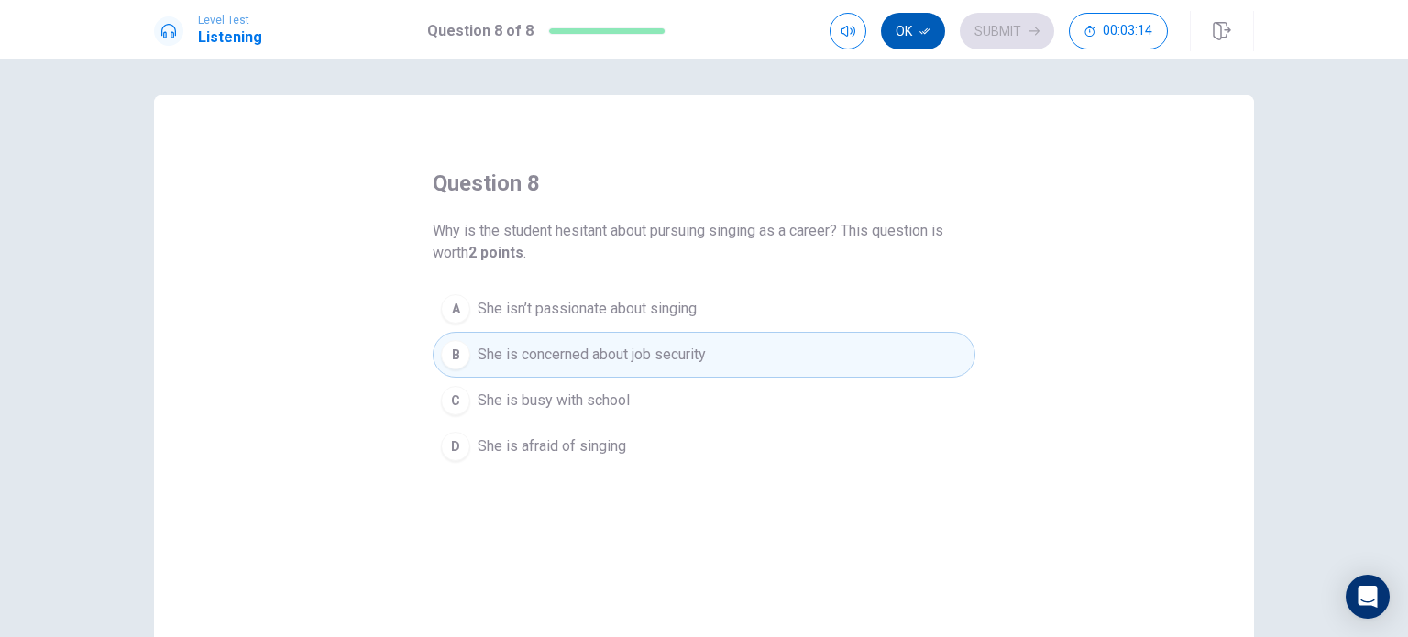
click at [923, 29] on icon "button" at bounding box center [924, 31] width 11 height 11
click at [989, 35] on button "Submit" at bounding box center [1007, 31] width 94 height 37
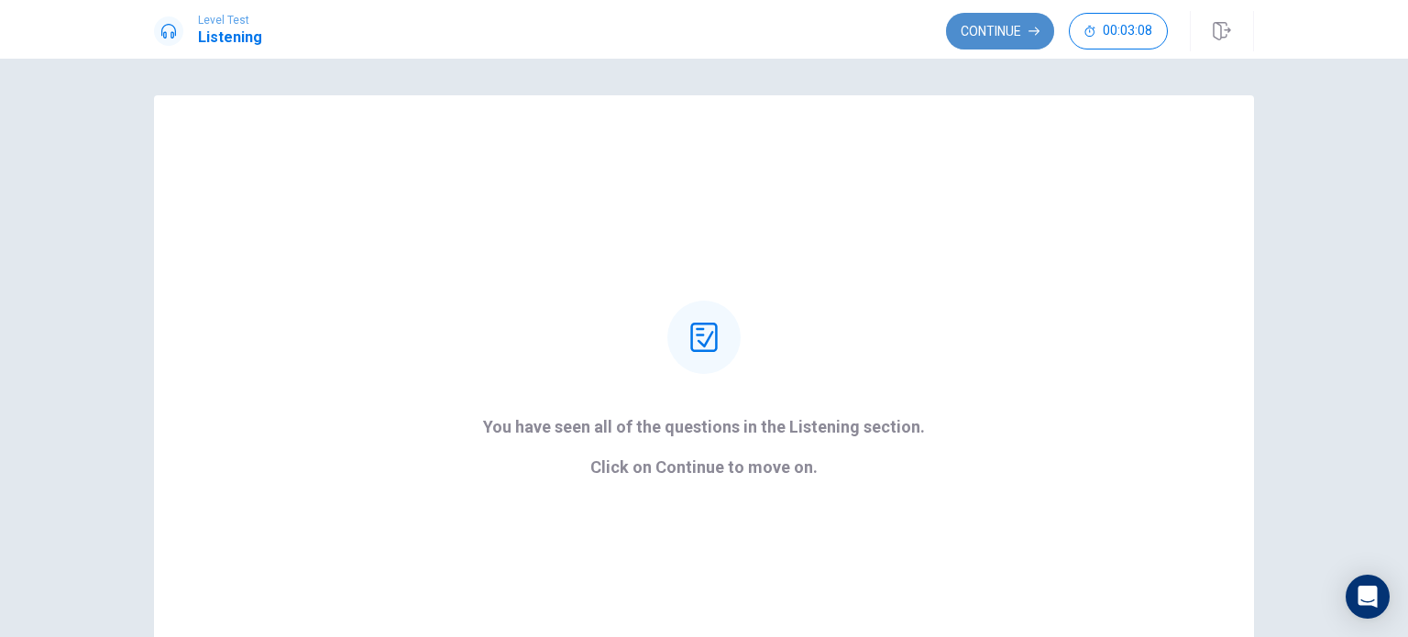
click at [999, 32] on button "Continue" at bounding box center [1000, 31] width 108 height 37
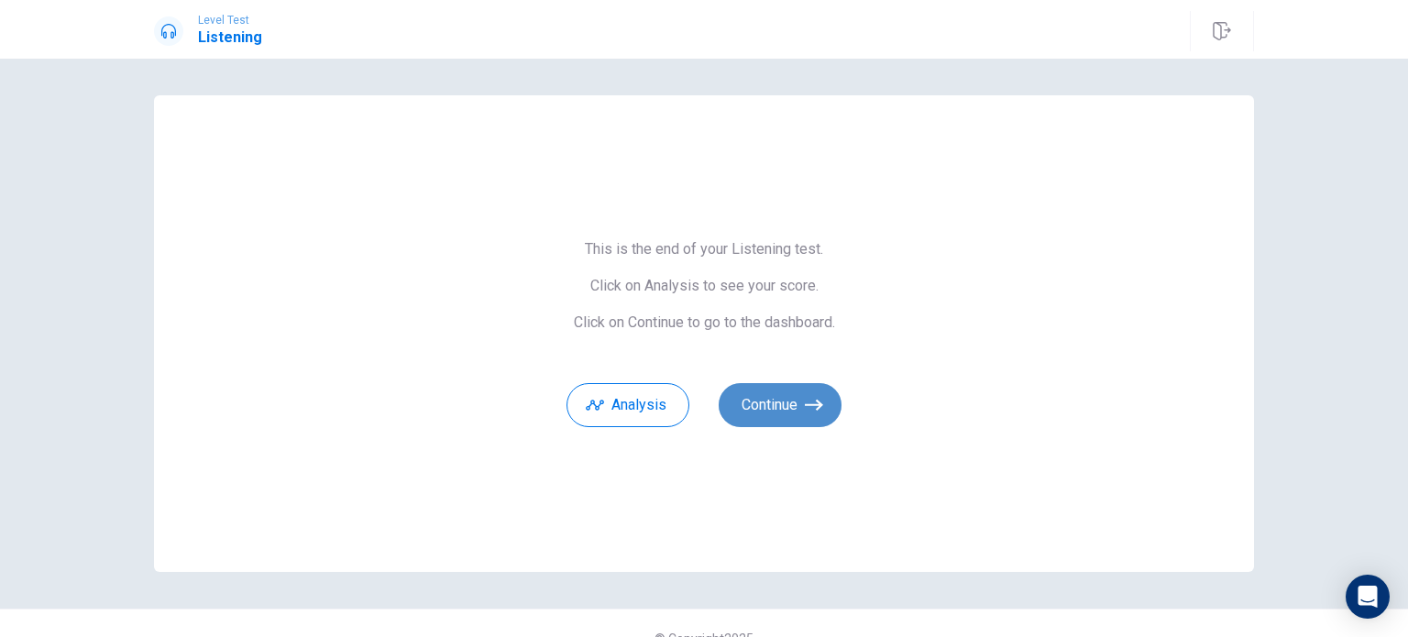
click at [788, 417] on button "Continue" at bounding box center [780, 405] width 123 height 44
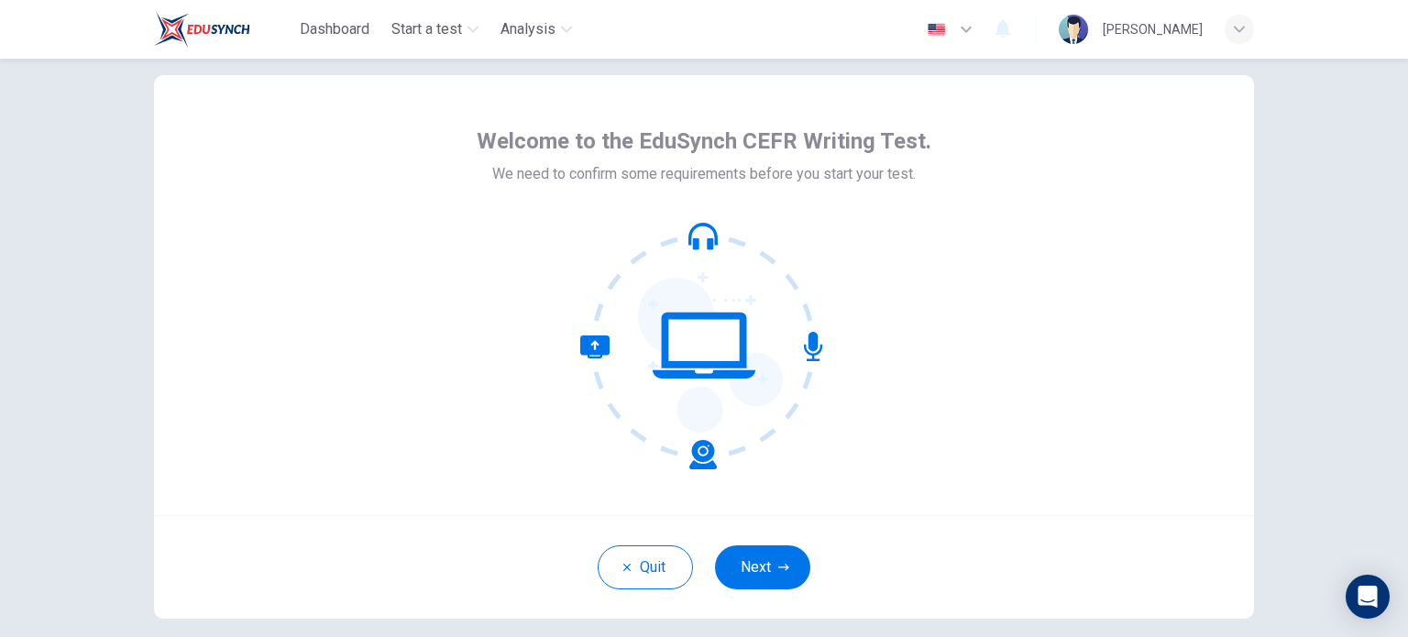
scroll to position [34, 0]
click at [724, 572] on button "Next" at bounding box center [762, 568] width 95 height 44
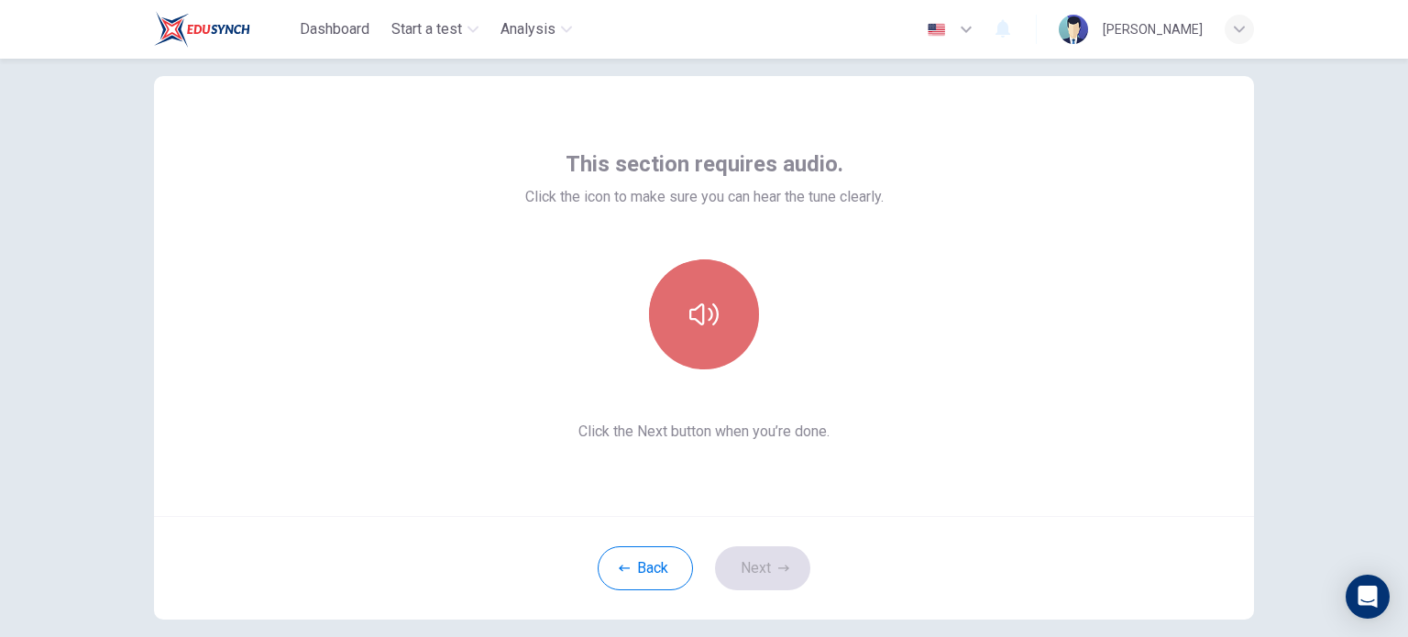
click at [697, 318] on icon "button" at bounding box center [703, 314] width 29 height 29
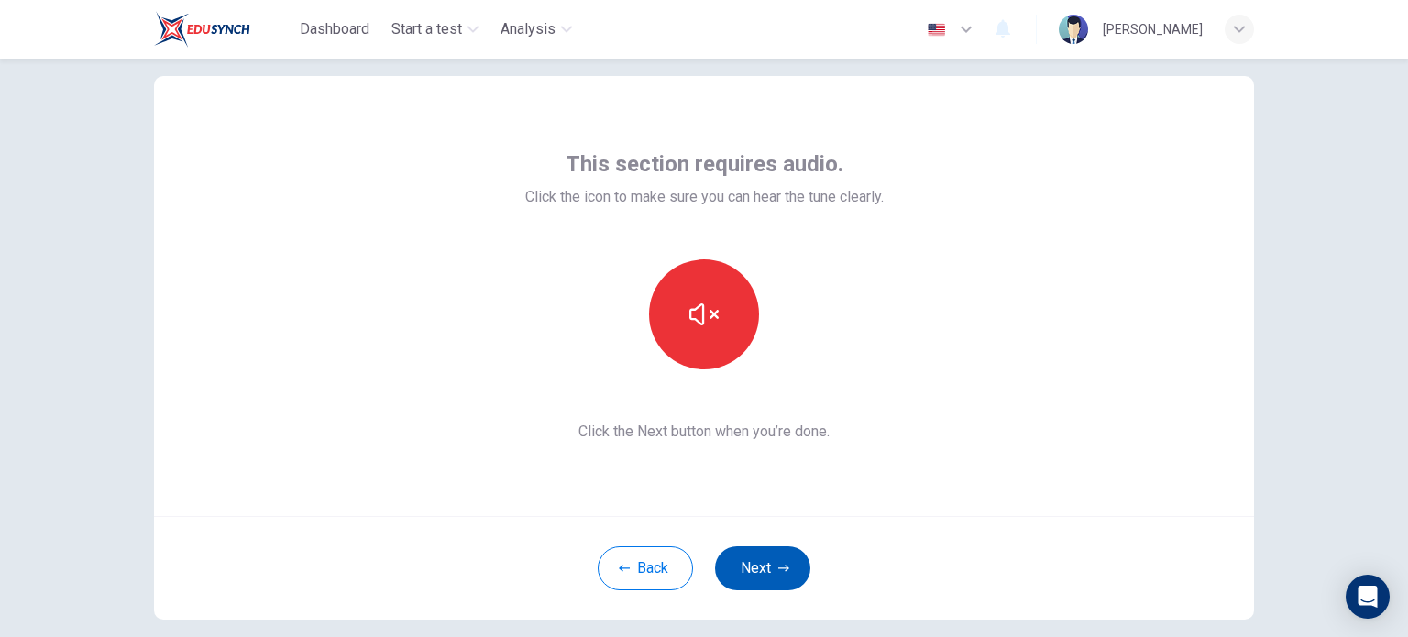
click at [762, 575] on button "Next" at bounding box center [762, 568] width 95 height 44
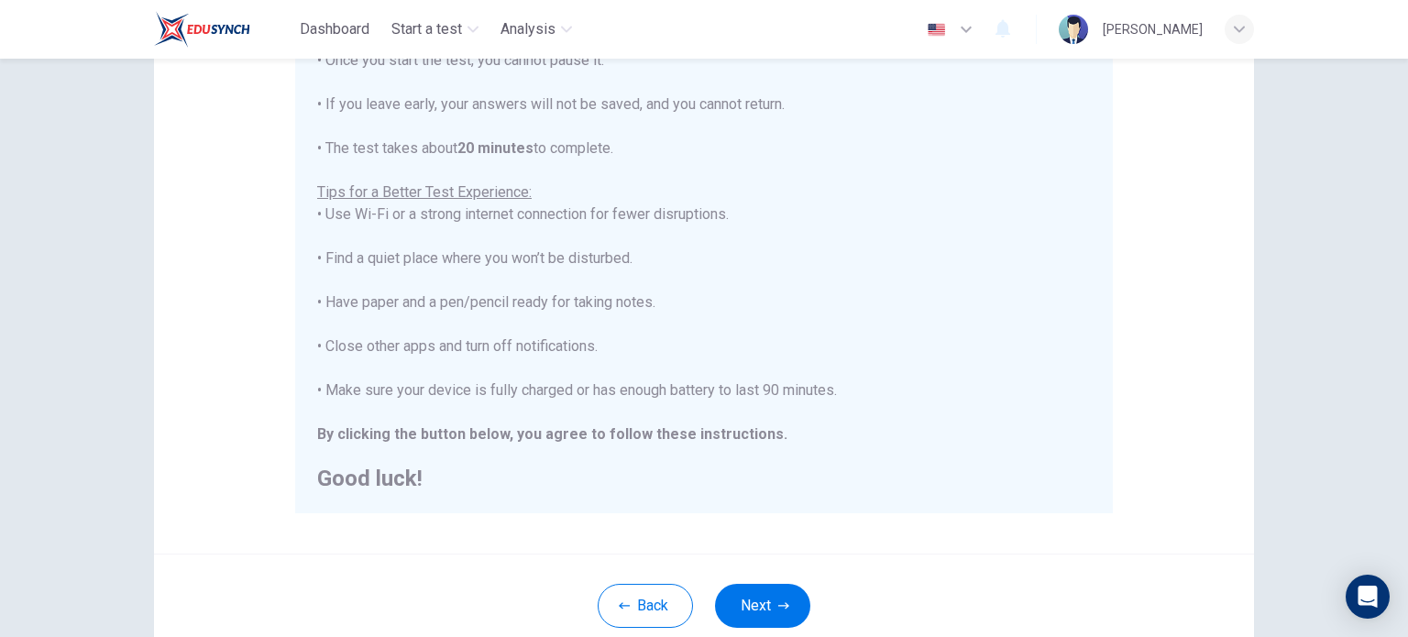
scroll to position [290, 0]
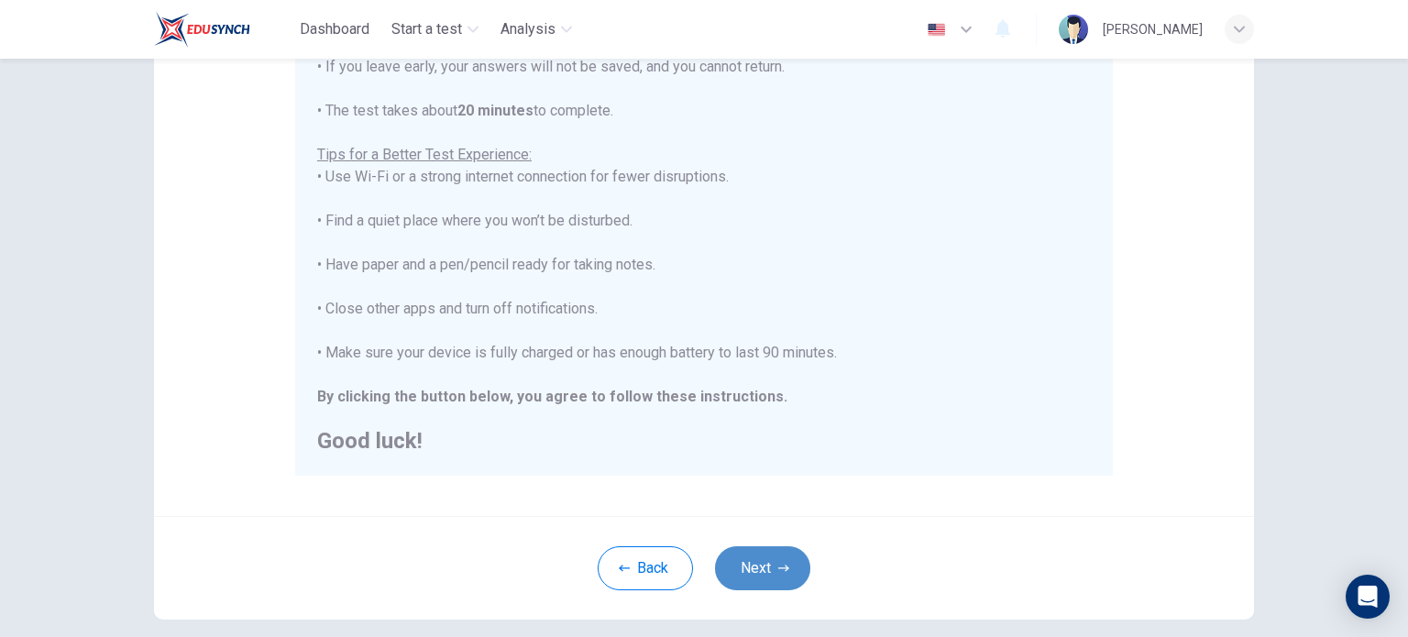
click at [743, 560] on button "Next" at bounding box center [762, 568] width 95 height 44
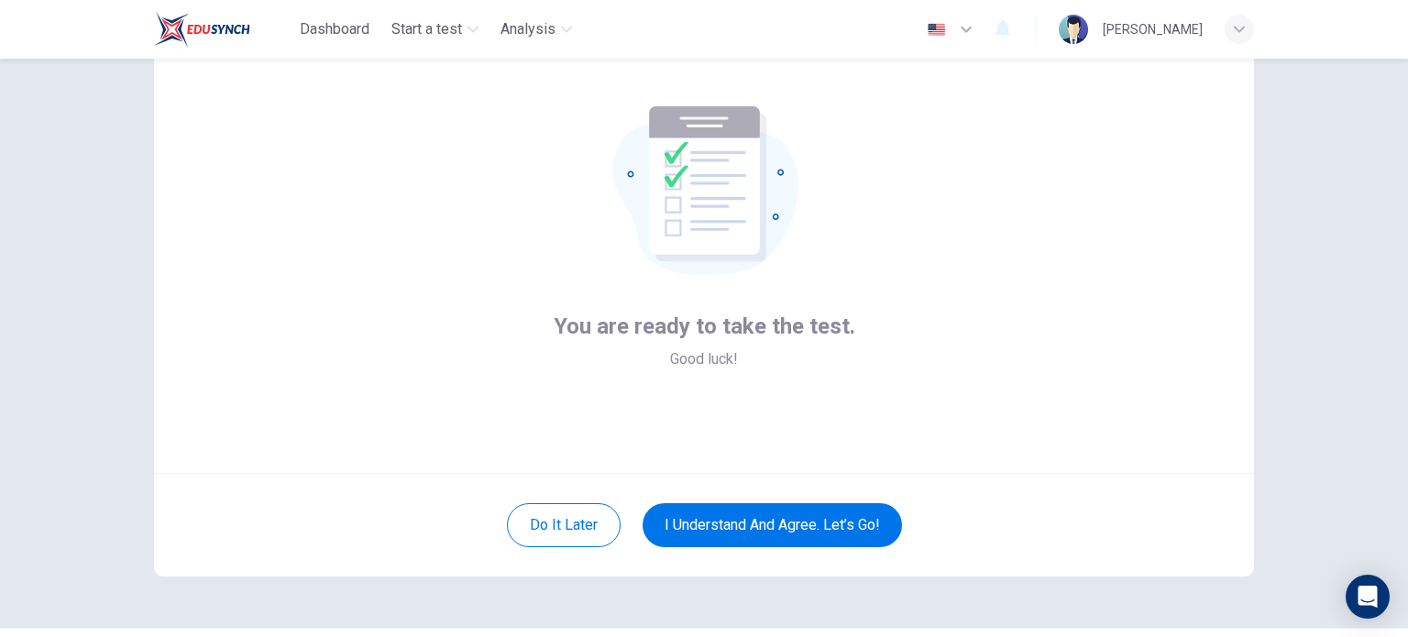
scroll to position [34, 0]
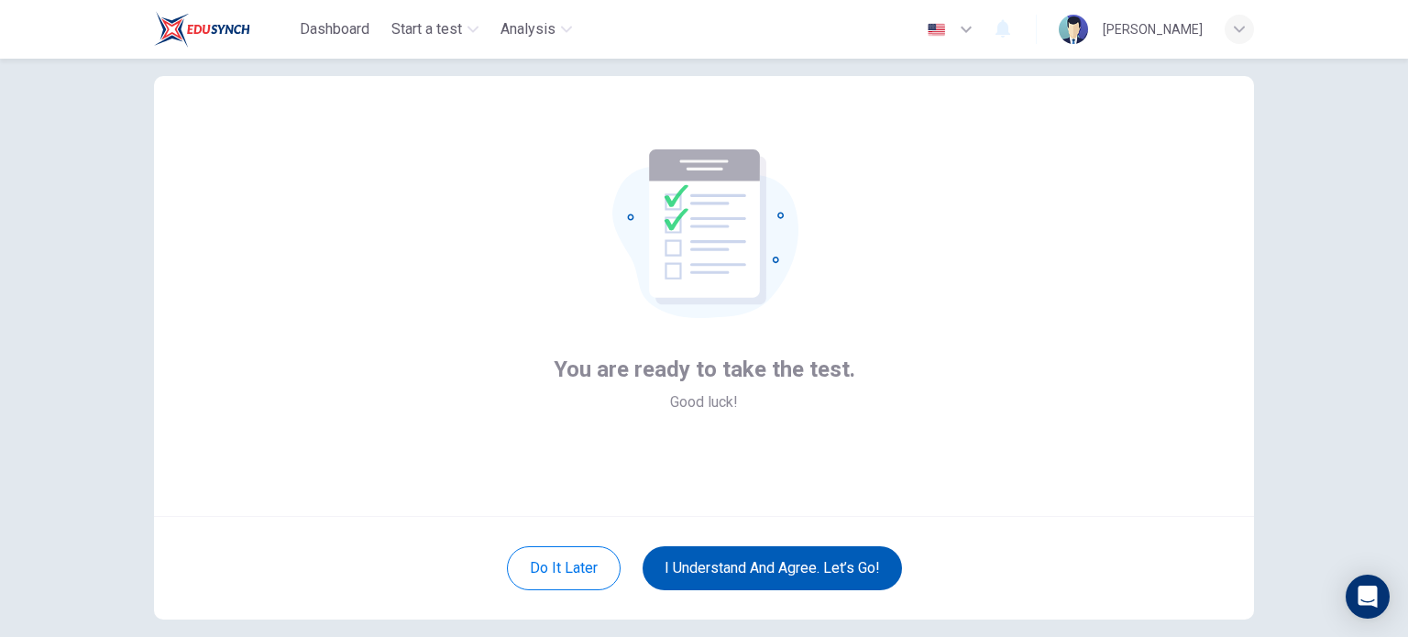
click at [763, 577] on button "I understand and agree. Let’s go!" at bounding box center [772, 568] width 259 height 44
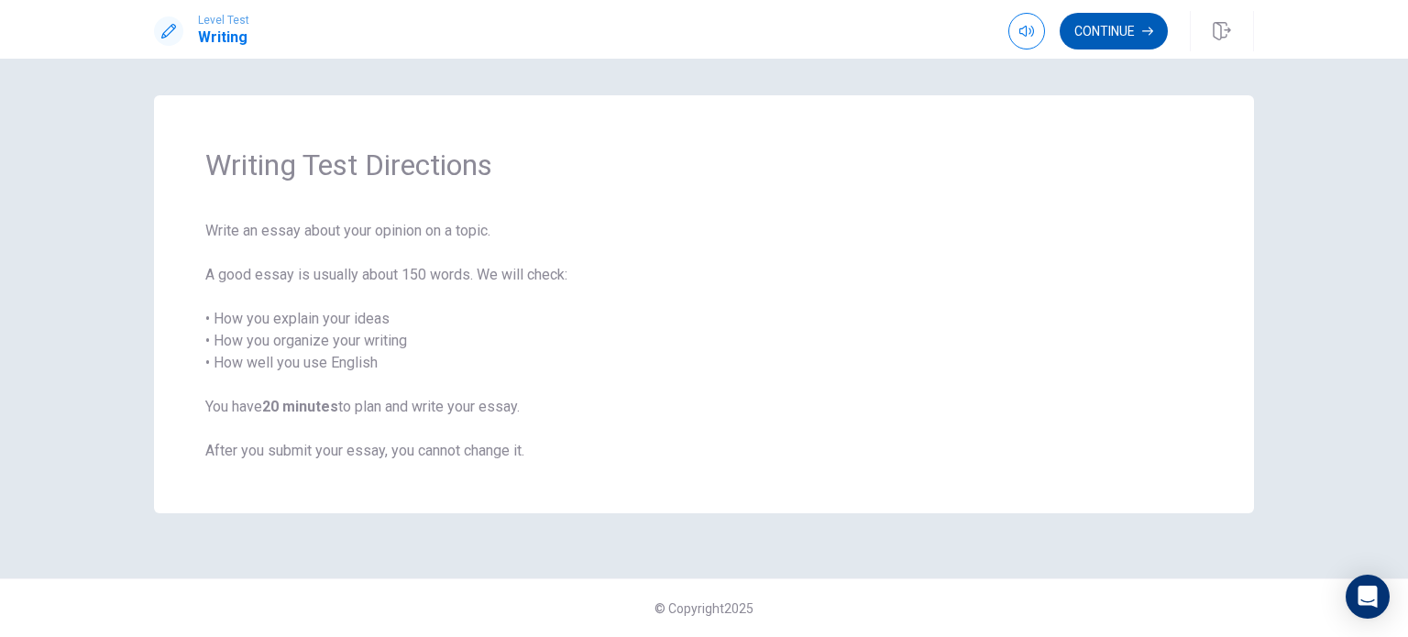
click at [1100, 40] on button "Continue" at bounding box center [1114, 31] width 108 height 37
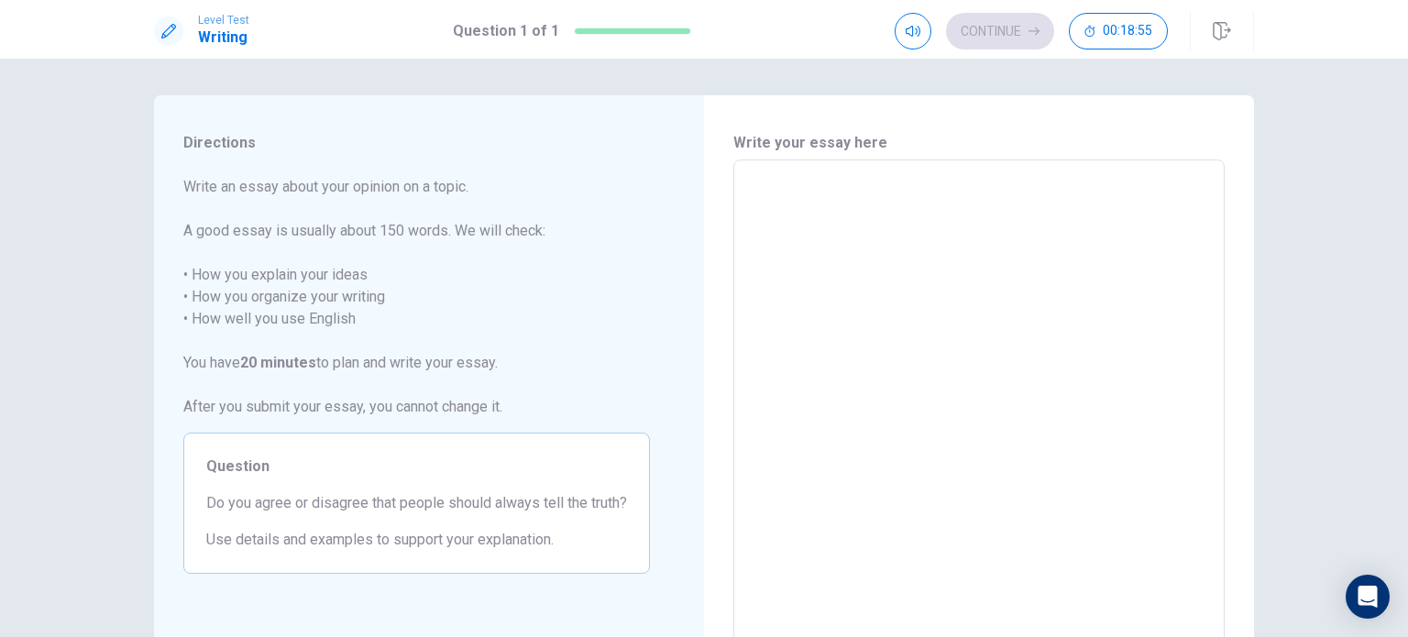
click at [940, 252] on textarea at bounding box center [979, 413] width 466 height 477
type textarea "I"
type textarea "x"
type textarea "I"
type textarea "x"
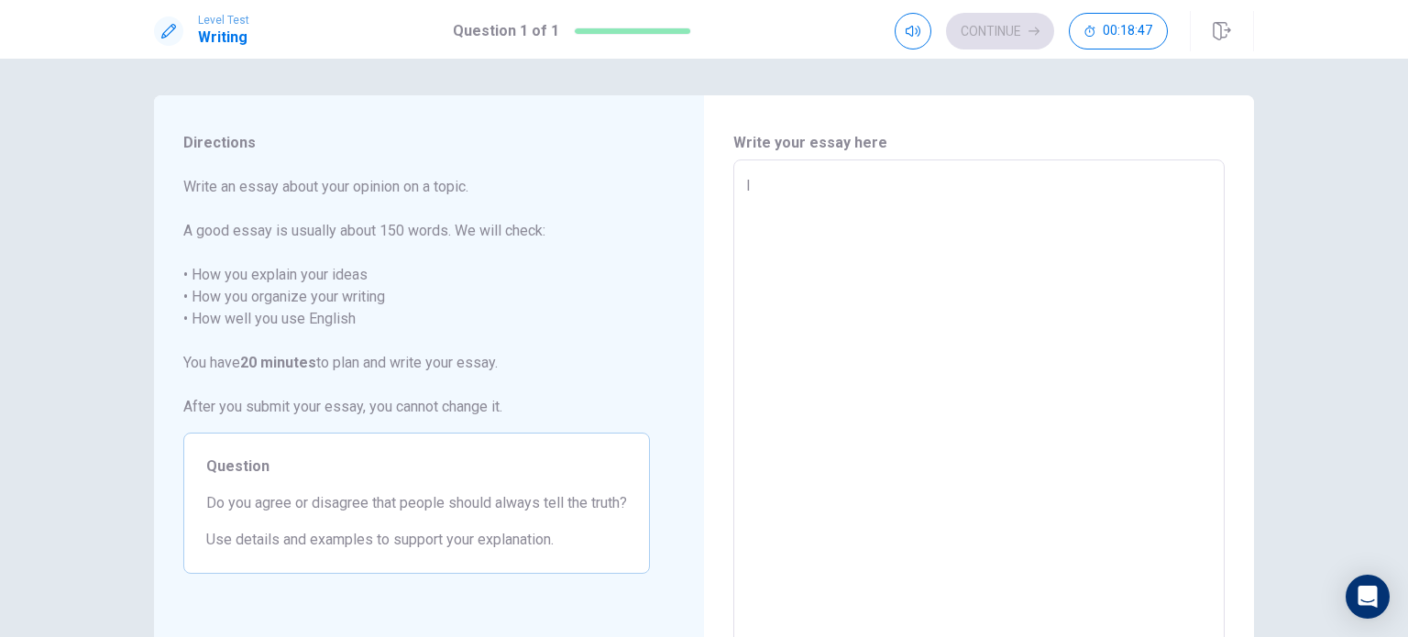
type textarea "I s"
type textarea "x"
type textarea "I st"
type textarea "x"
type textarea "I str"
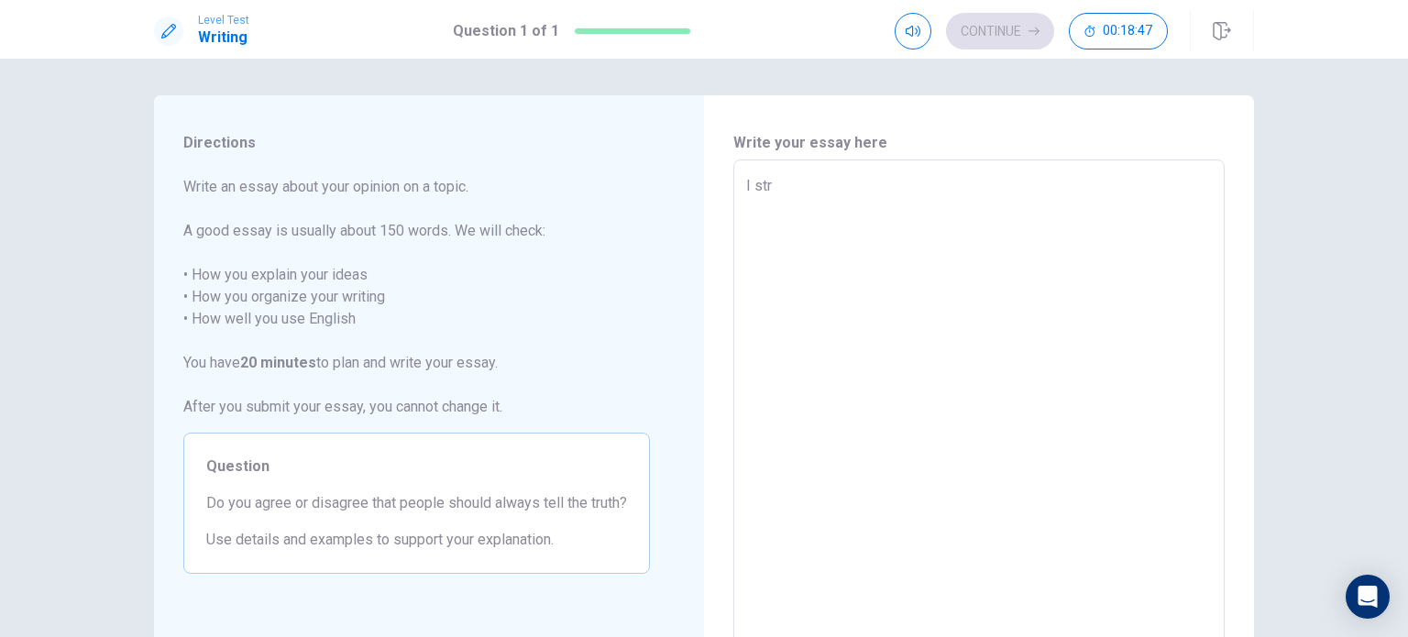
type textarea "x"
type textarea "I stro"
type textarea "x"
type textarea "I stron"
type textarea "x"
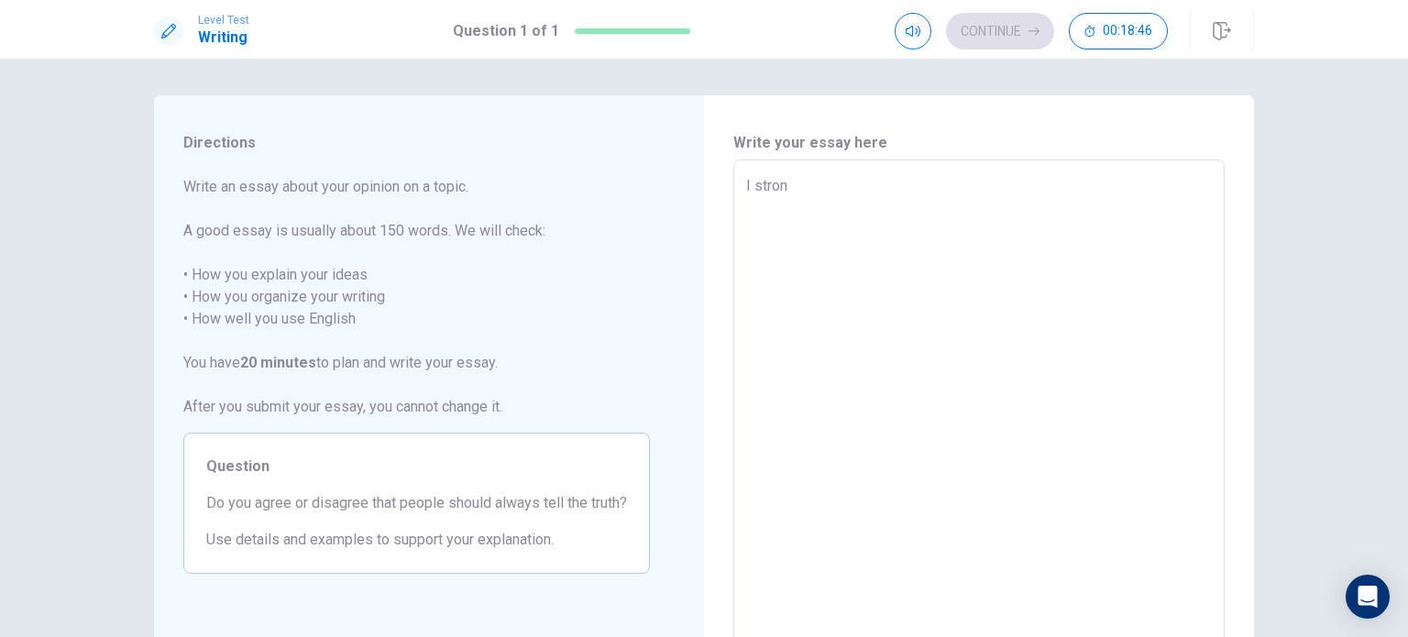
type textarea "I strong"
type textarea "x"
type textarea "I strongl"
type textarea "x"
type textarea "I strongly"
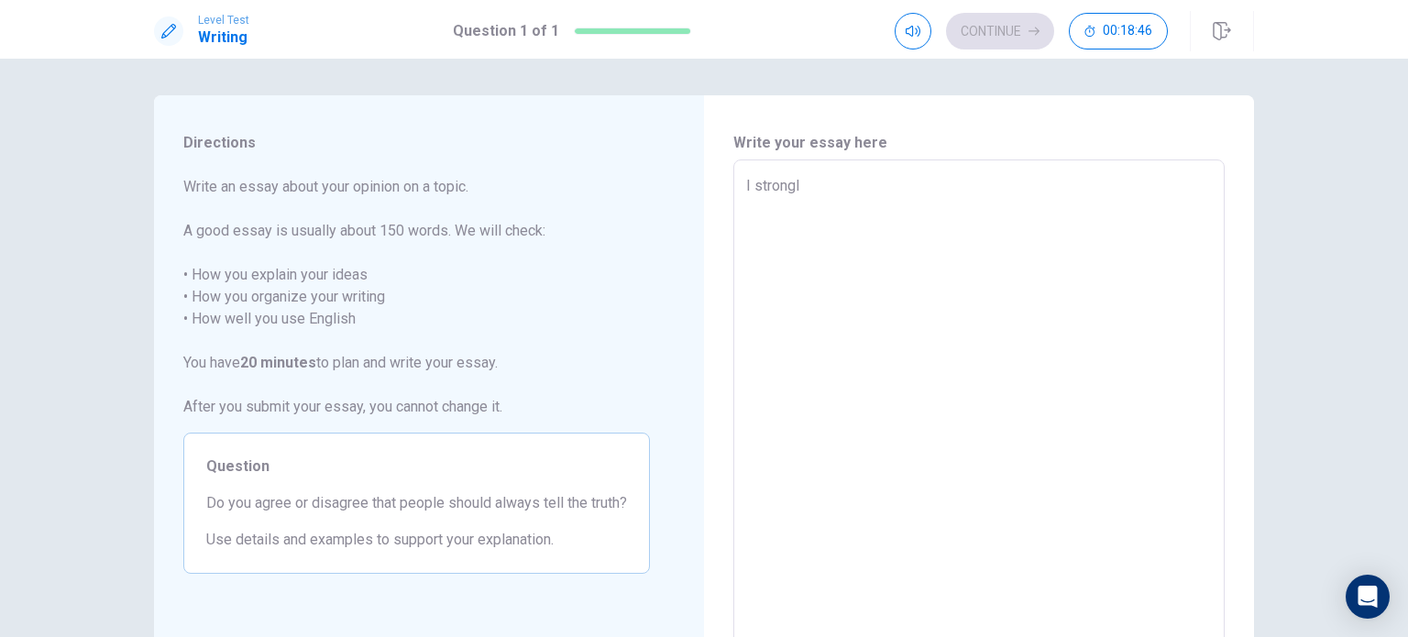
type textarea "x"
type textarea "I strongly"
type textarea "x"
type textarea "I strongly b"
type textarea "x"
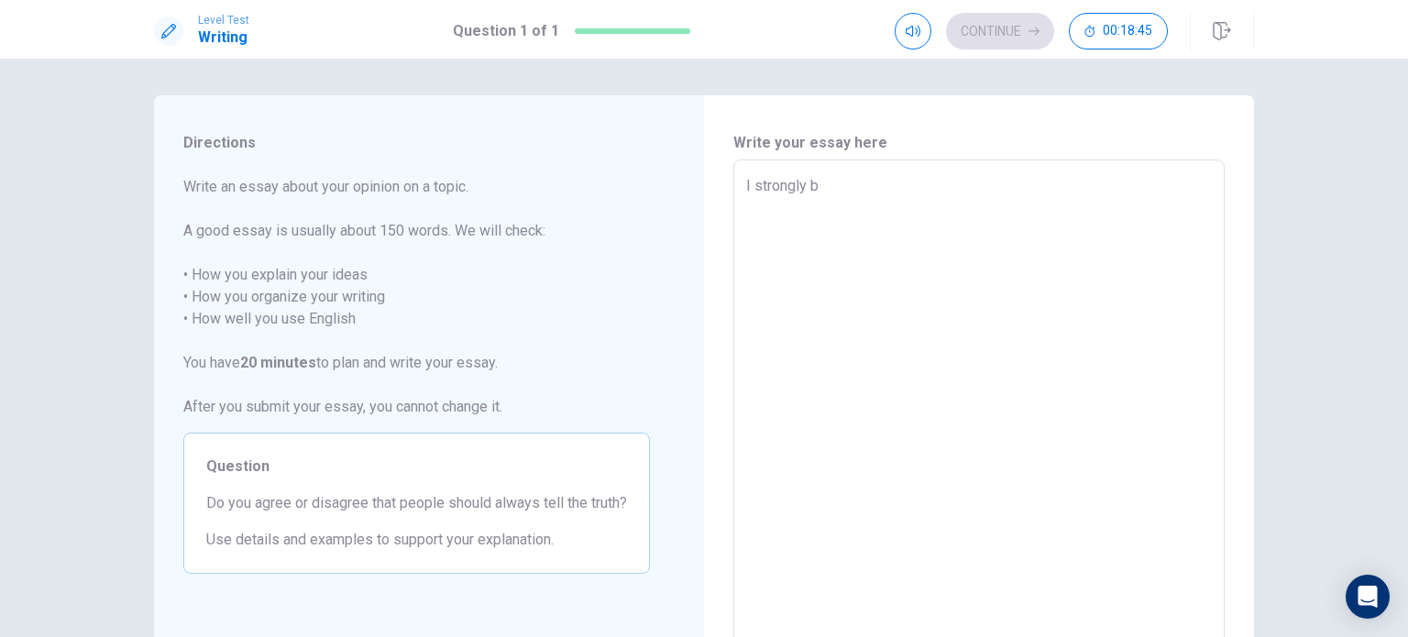
type textarea "I strongly be"
type textarea "x"
type textarea "I strongly bel"
type textarea "x"
type textarea "I strongly beli"
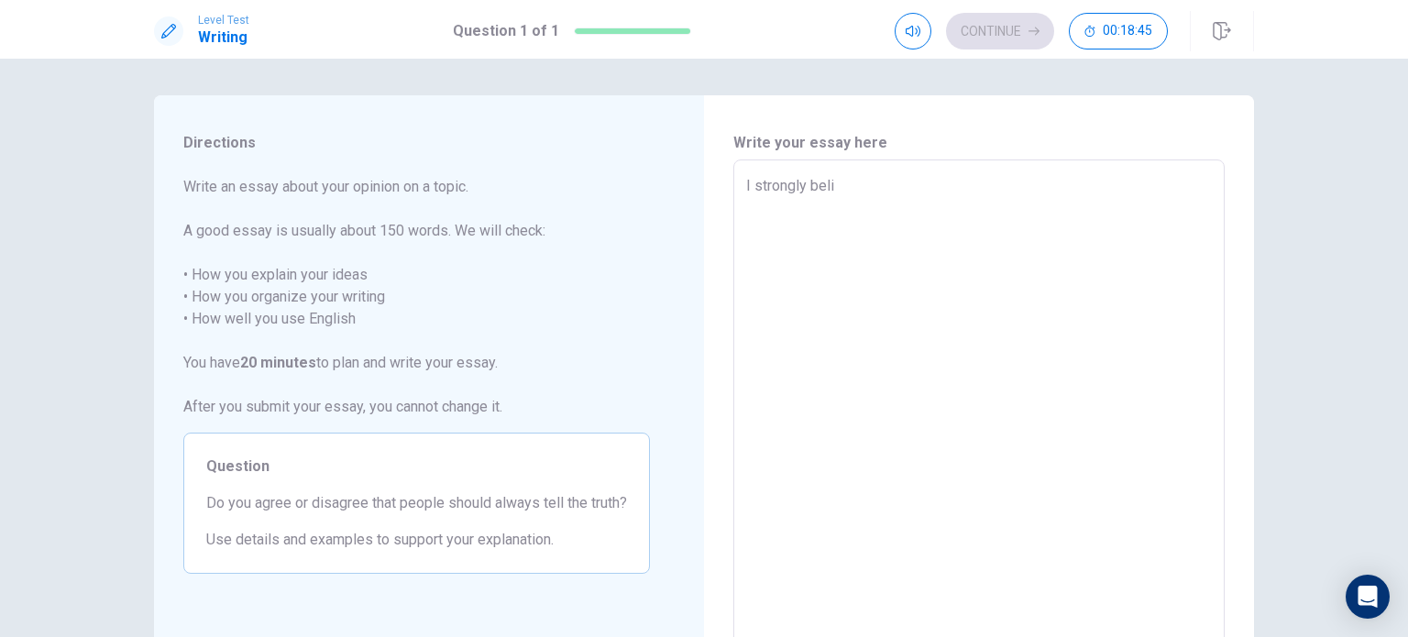
type textarea "x"
type textarea "I strongly belie"
type textarea "x"
type textarea "I strongly beliec"
type textarea "x"
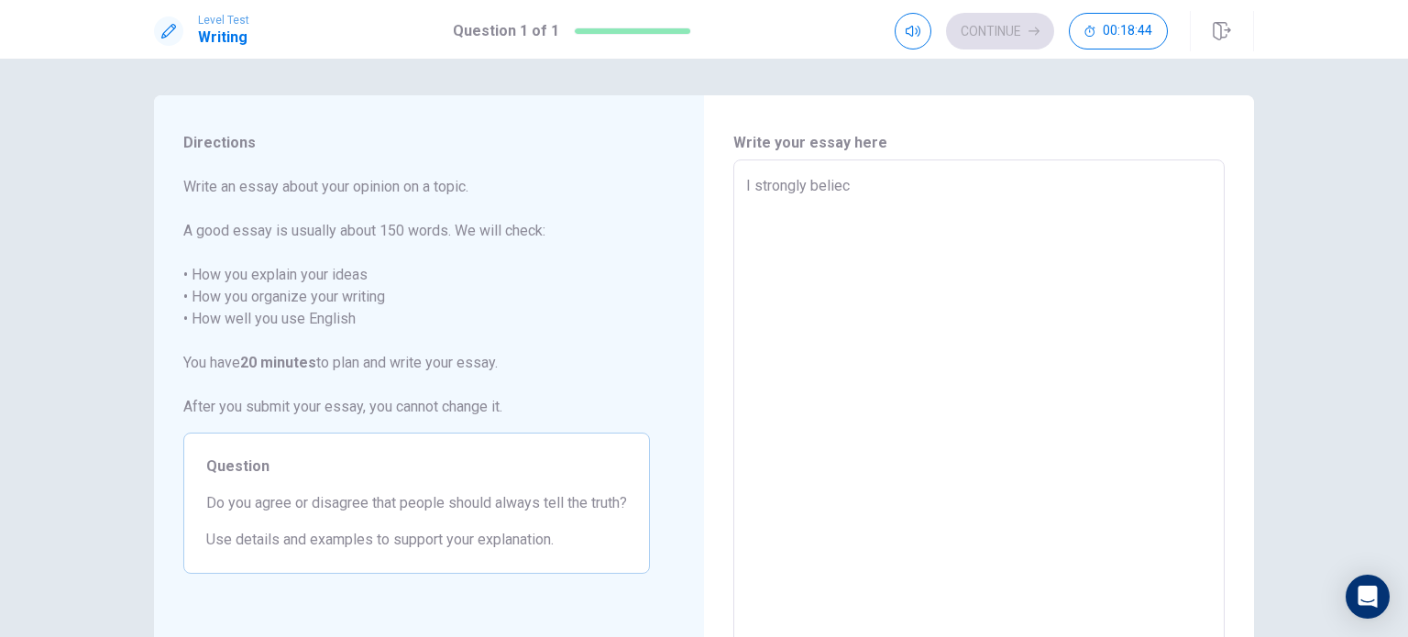
type textarea "I strongly beliece"
type textarea "x"
type textarea "I strongly beliec"
type textarea "x"
type textarea "I strongly belie"
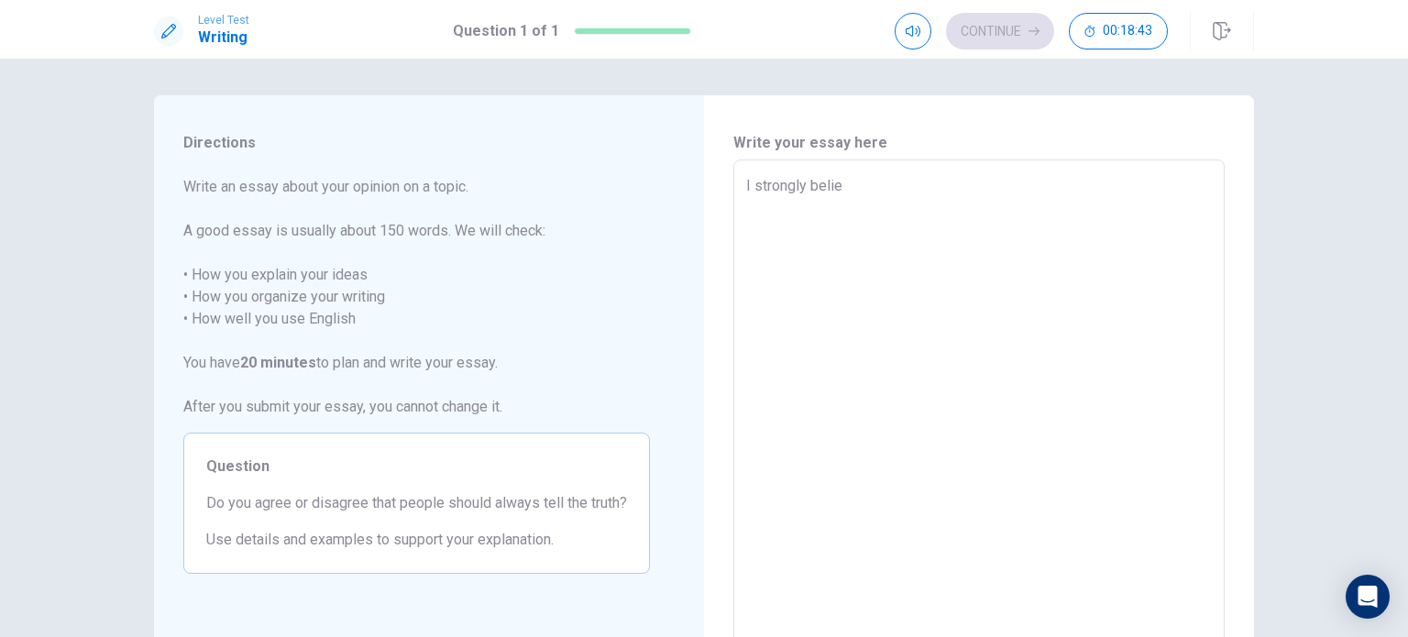
type textarea "x"
type textarea "I strongly believ"
type textarea "x"
type textarea "I strongly believe"
type textarea "x"
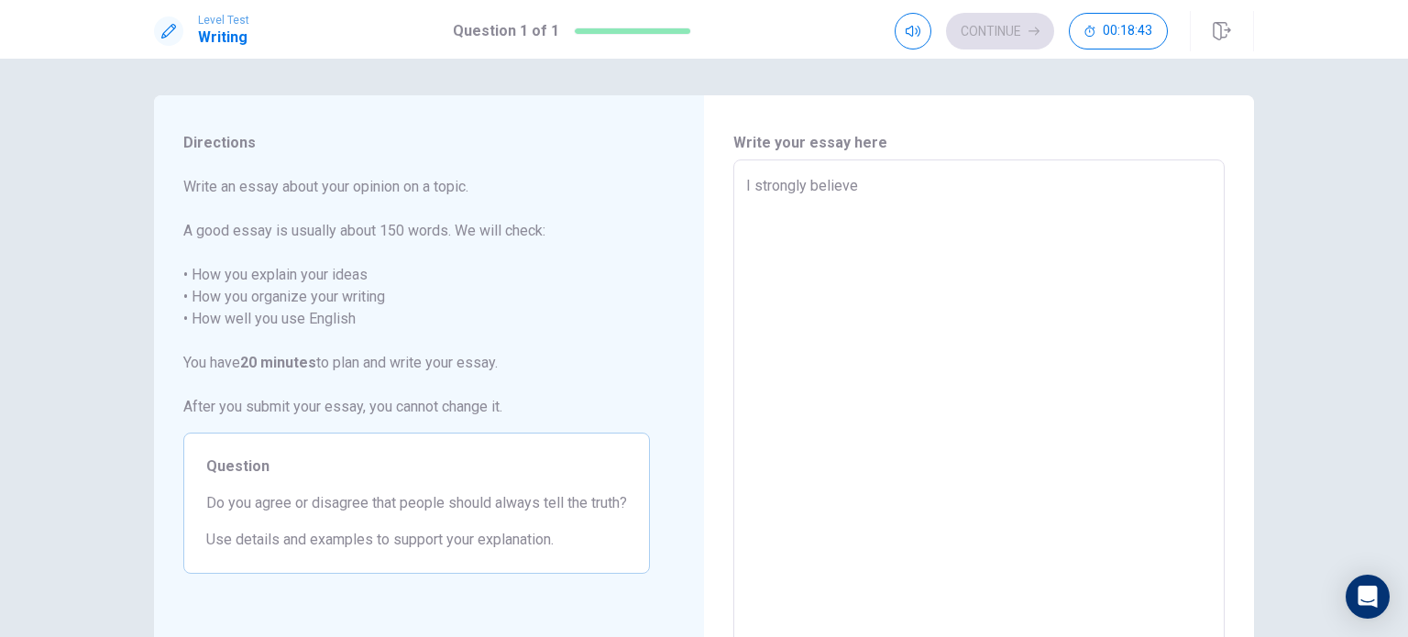
type textarea "I strongly believe"
type textarea "x"
type textarea "I strongly believe t"
type textarea "x"
type textarea "I strongly believe th"
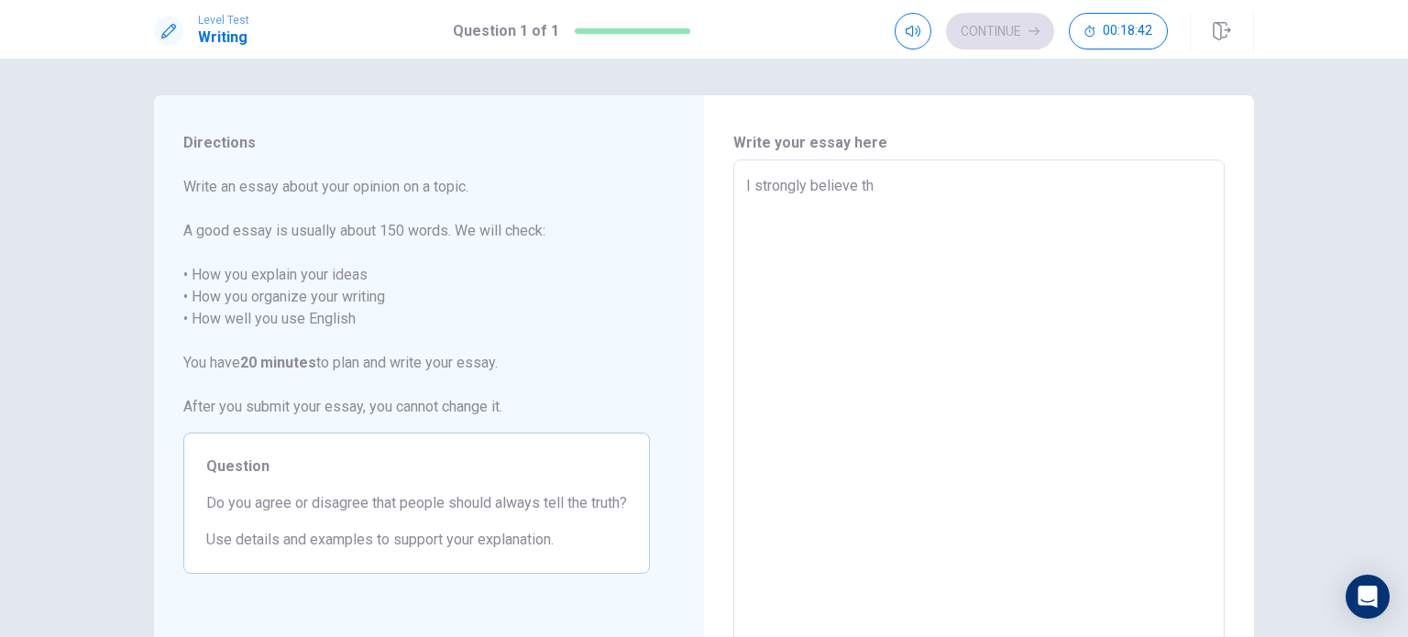
type textarea "x"
type textarea "I strongly believe tha"
type textarea "x"
type textarea "I strongly believe that"
type textarea "x"
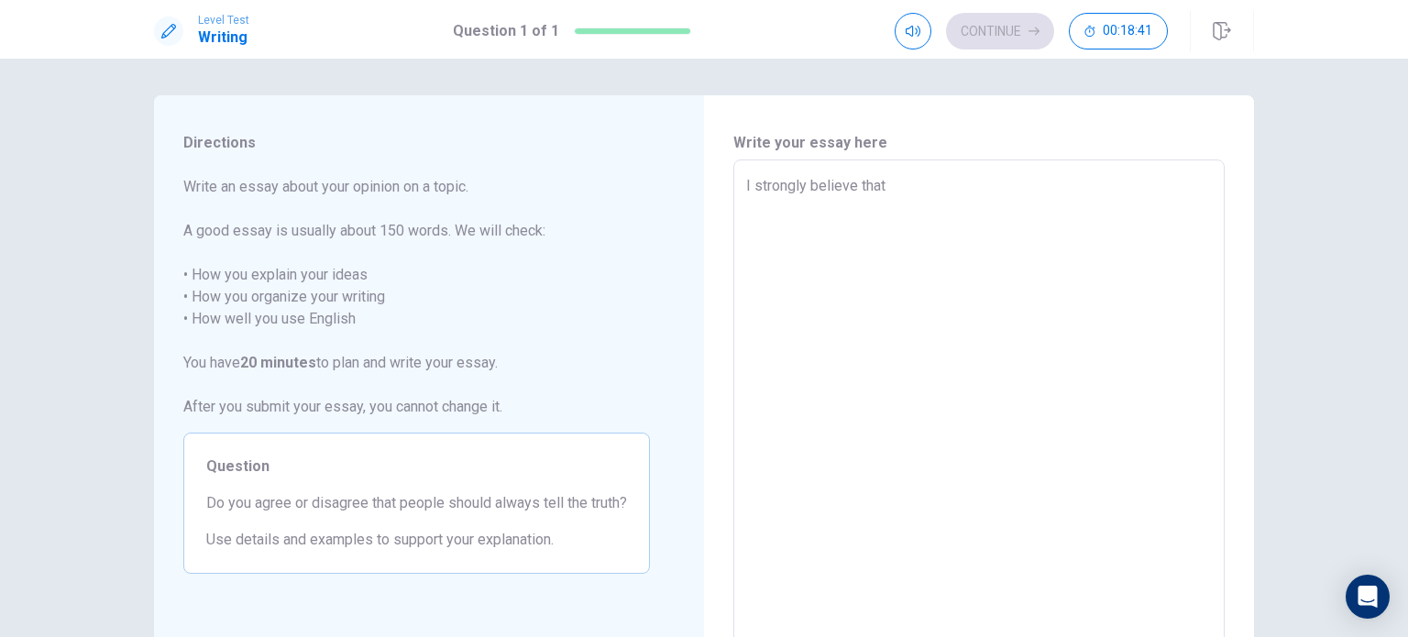
type textarea "I strongly believe that"
type textarea "x"
type textarea "I strongly believe that p"
type textarea "x"
type textarea "I strongly believe that pe"
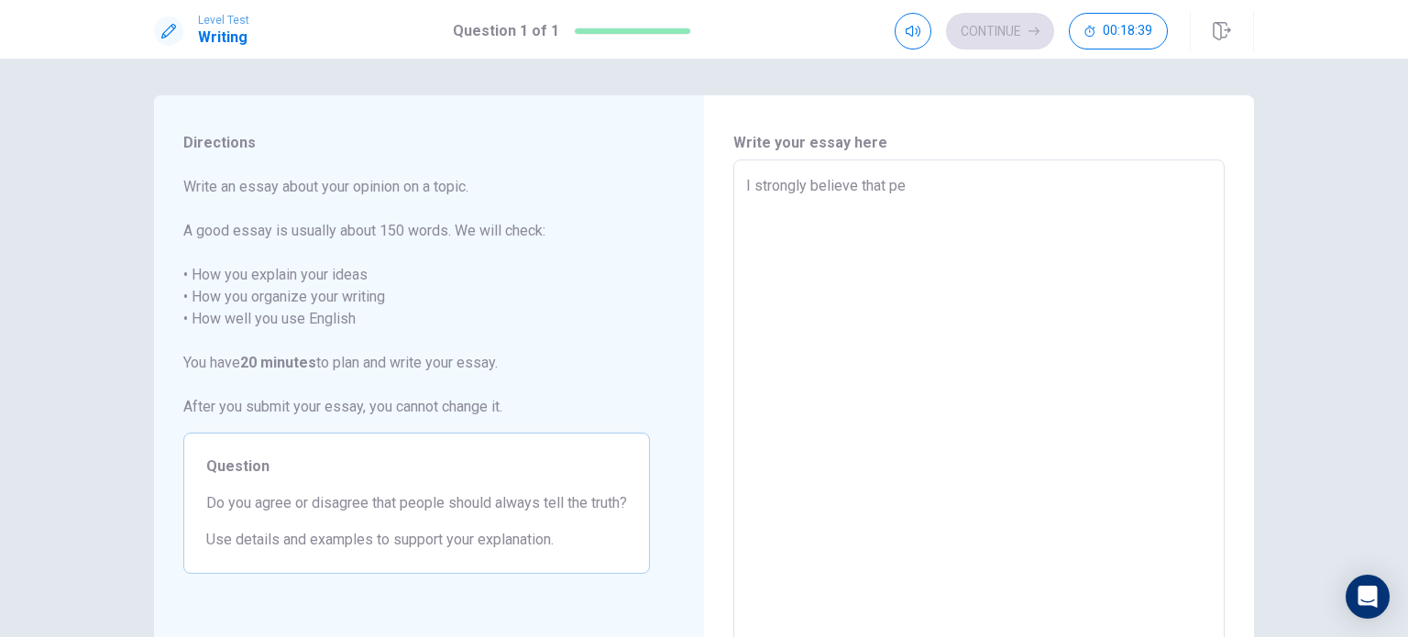
type textarea "x"
type textarea "I strongly believe that peo"
type textarea "x"
type textarea "I strongly believe that peop"
type textarea "x"
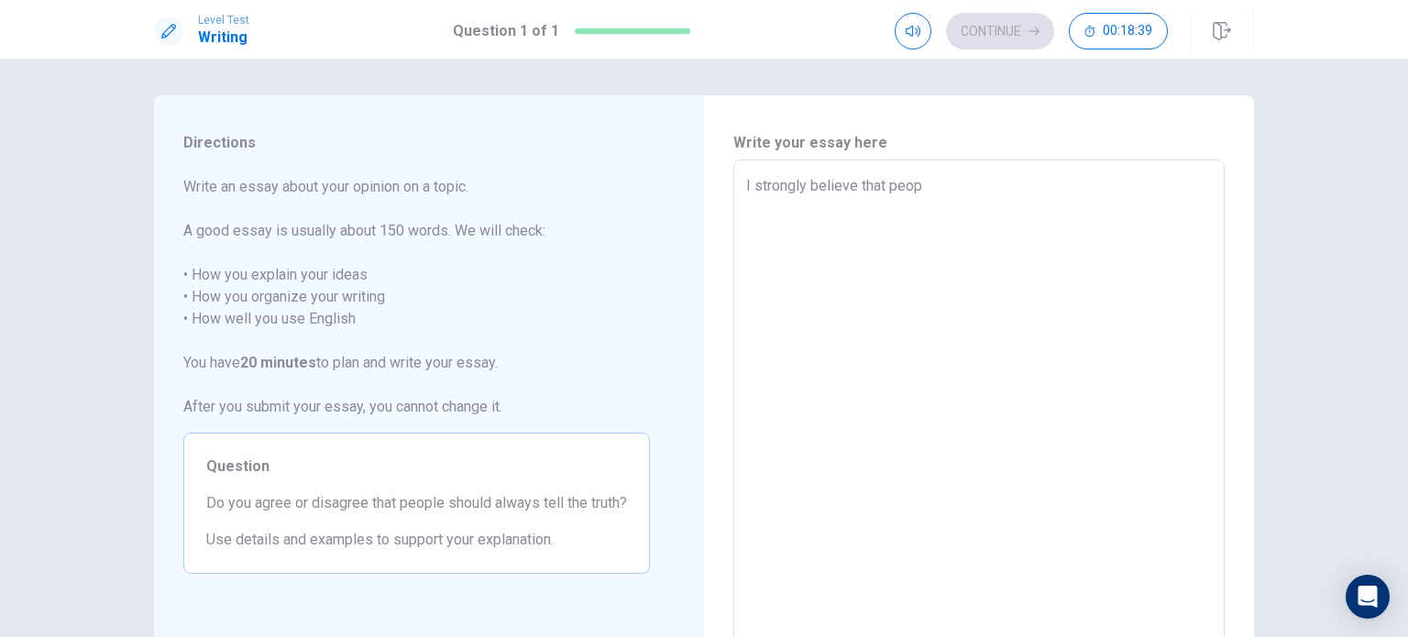
type textarea "I strongly believe that peopl"
type textarea "x"
type textarea "I strongly believe that people"
type textarea "x"
type textarea "I strongly believe that people"
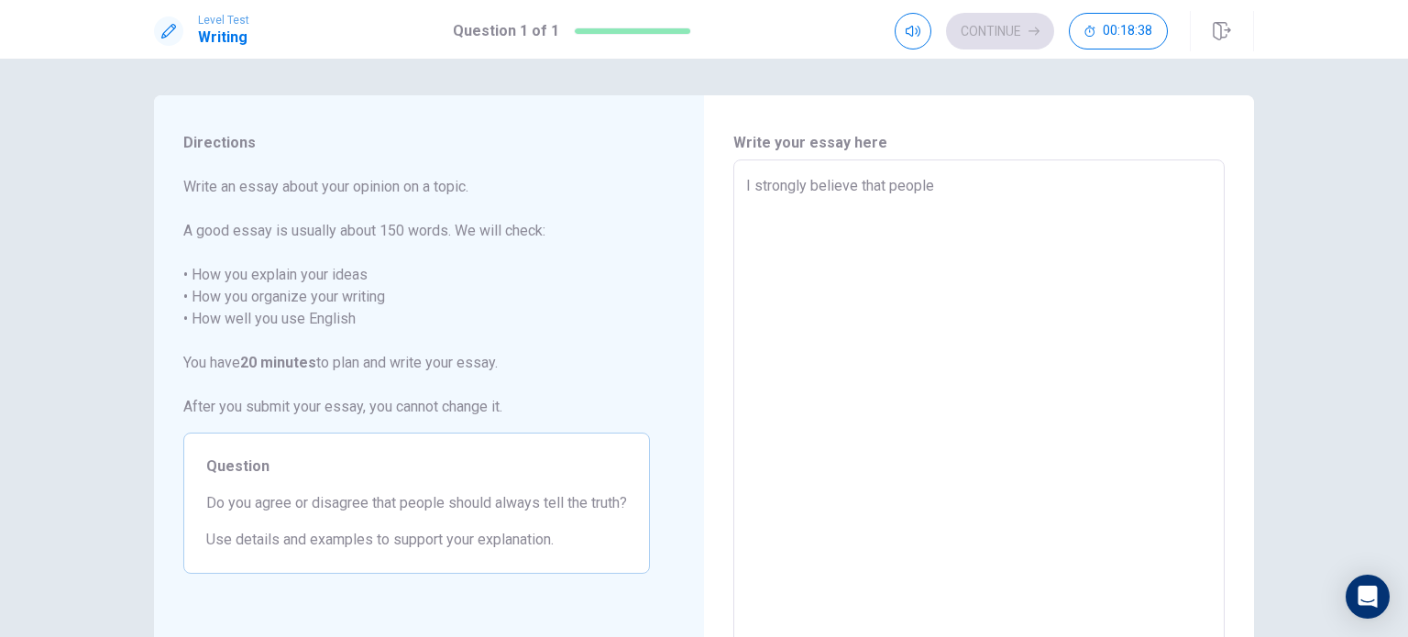
type textarea "x"
type textarea "I strongly believe that people s"
type textarea "x"
type textarea "I strongly believe that people sh"
type textarea "x"
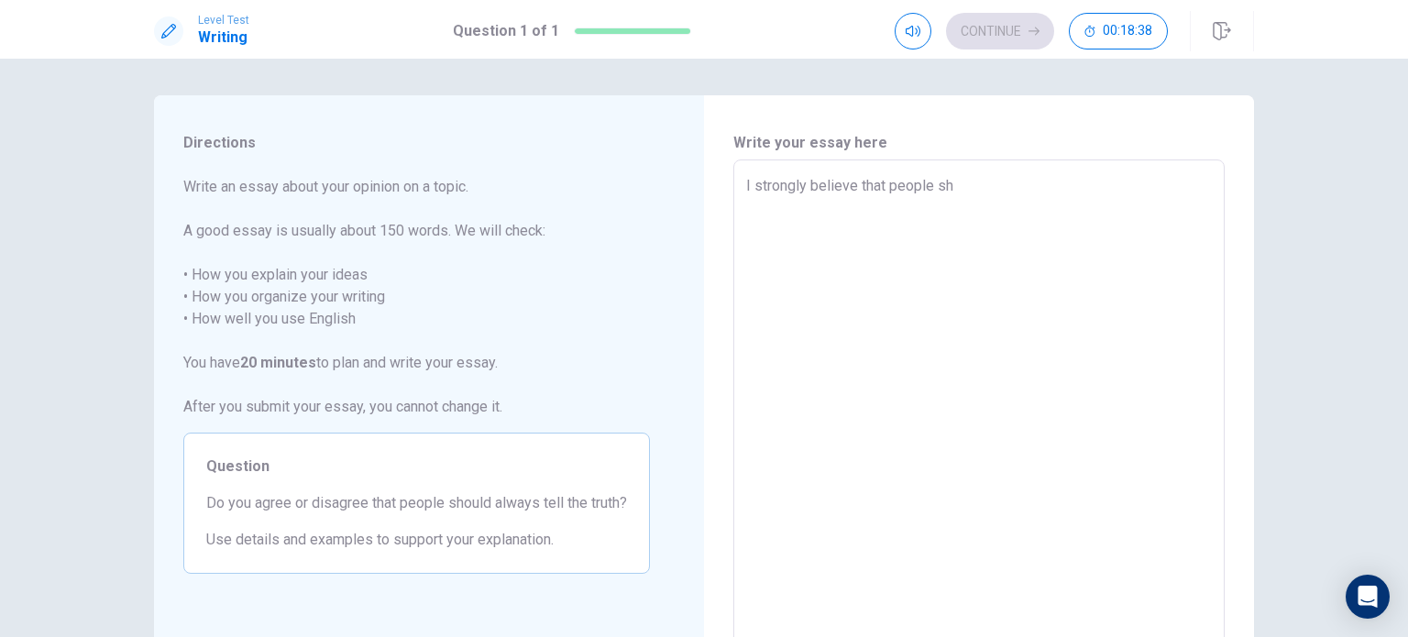
type textarea "I strongly believe that people sho"
type textarea "x"
type textarea "I strongly believe that people shou"
type textarea "x"
type textarea "I strongly believe that people shoul"
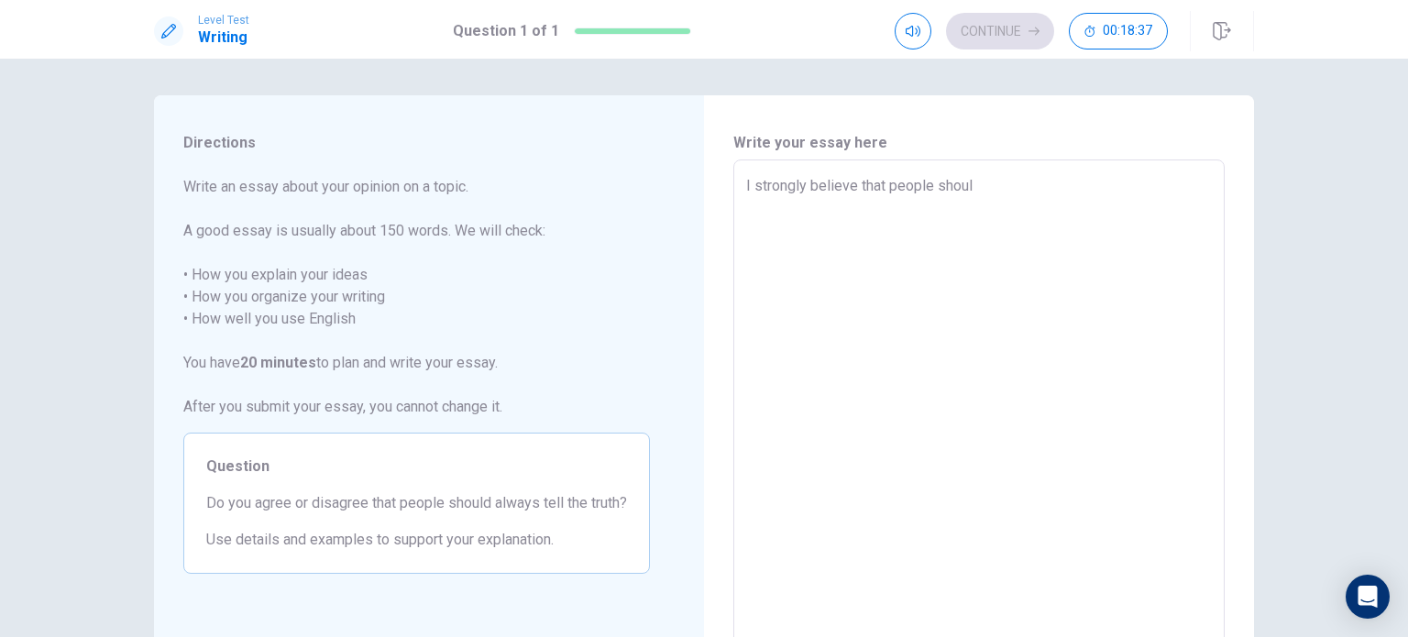
type textarea "x"
type textarea "I strongly believe that people should"
type textarea "x"
type textarea "I strongly believe that people should"
type textarea "x"
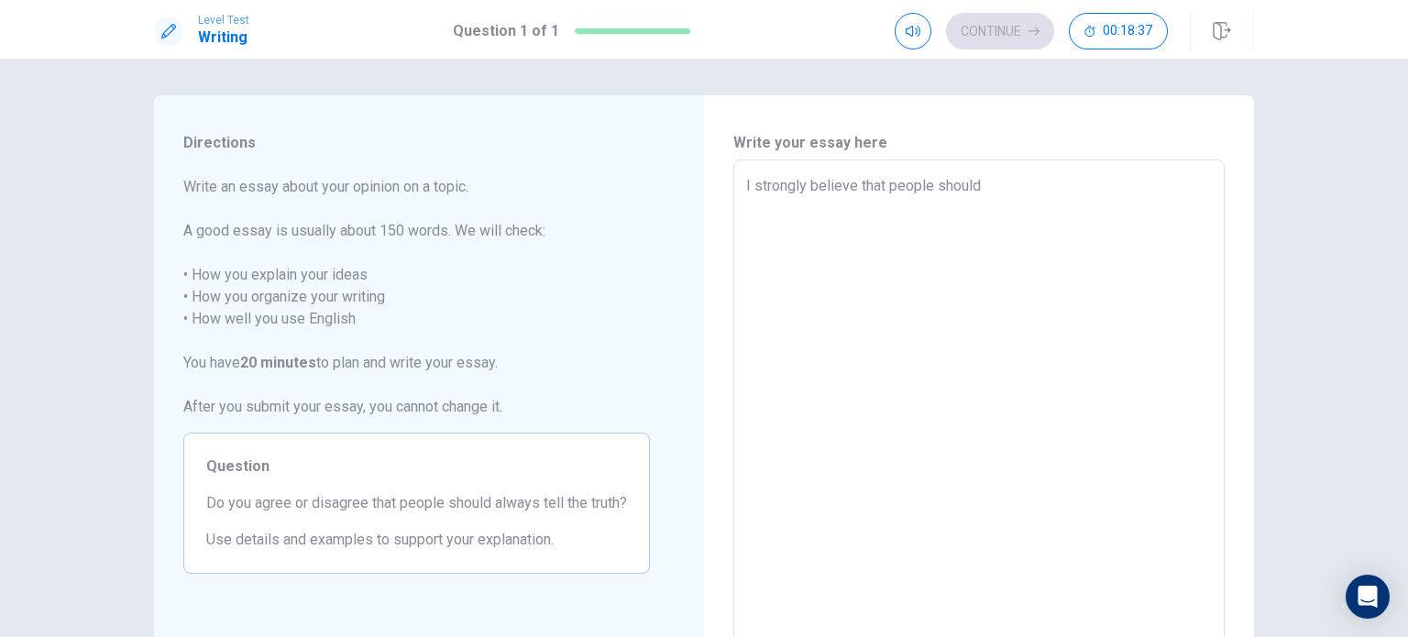
type textarea "I strongly believe that people should t"
type textarea "x"
type textarea "I strongly believe that people should te"
type textarea "x"
type textarea "I strongly believe that people should tel"
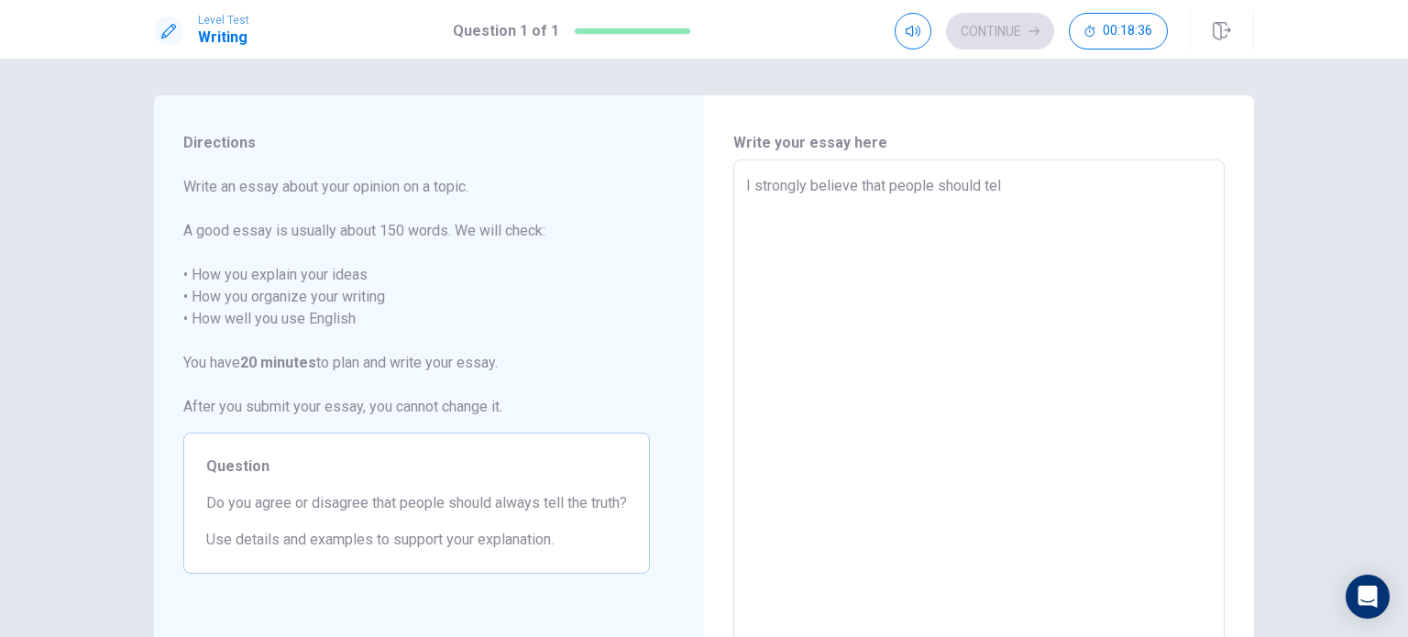
type textarea "x"
type textarea "I strongly believe that people should tell"
type textarea "x"
type textarea "I strongly believe that people should tell"
type textarea "x"
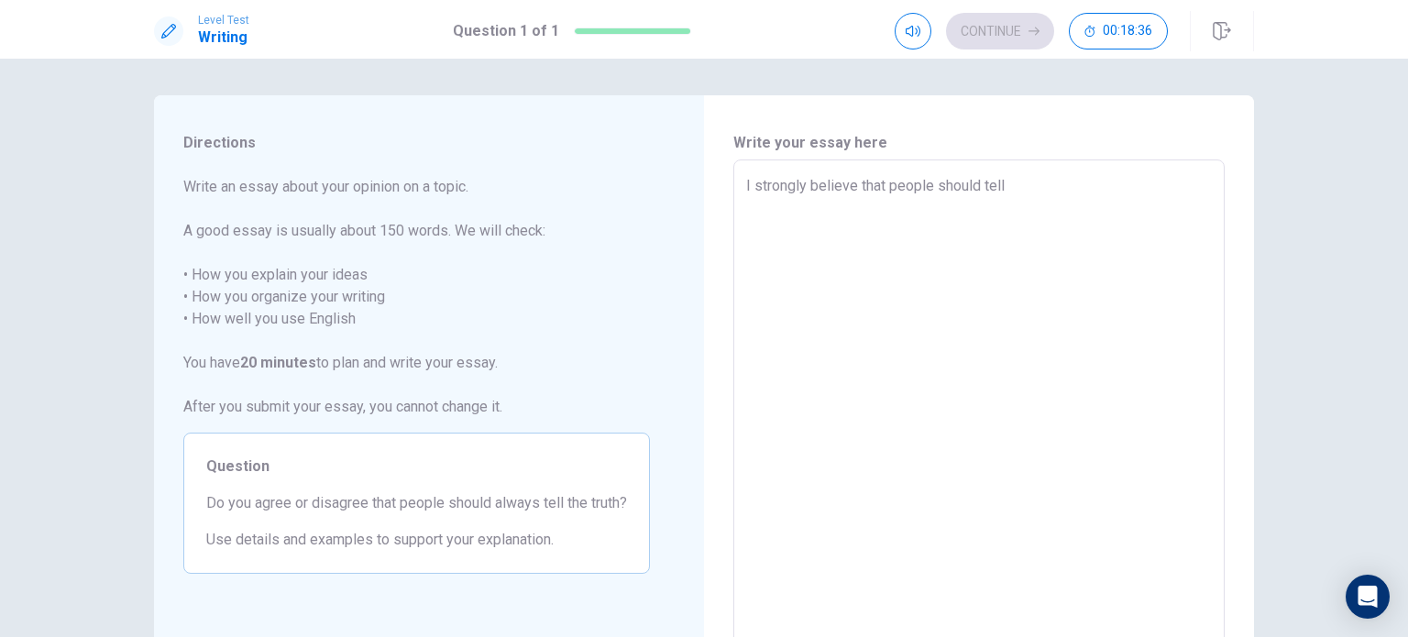
type textarea "I strongly believe that people should tell t"
type textarea "x"
type textarea "I strongly believe that people should tell th"
type textarea "x"
type textarea "I strongly believe that people should tell the"
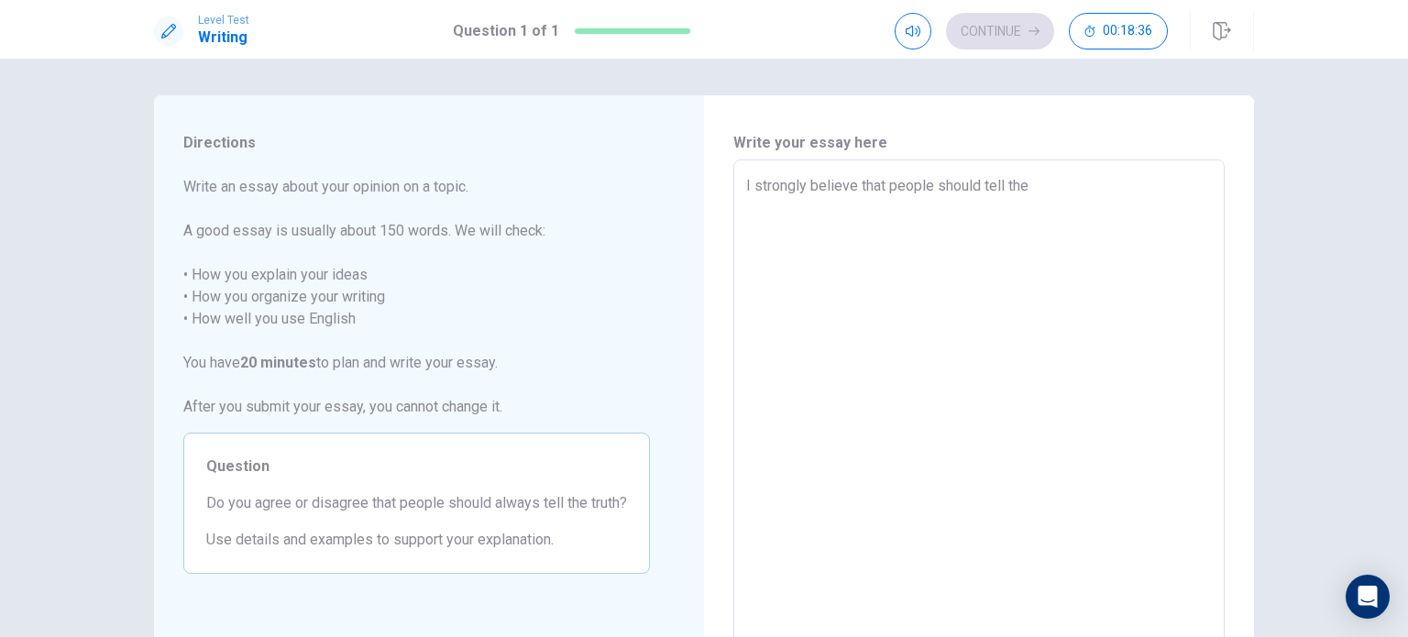
type textarea "x"
type textarea "I strongly believe that people should tell the"
type textarea "x"
type textarea "I strongly believe that people should tell the t"
type textarea "x"
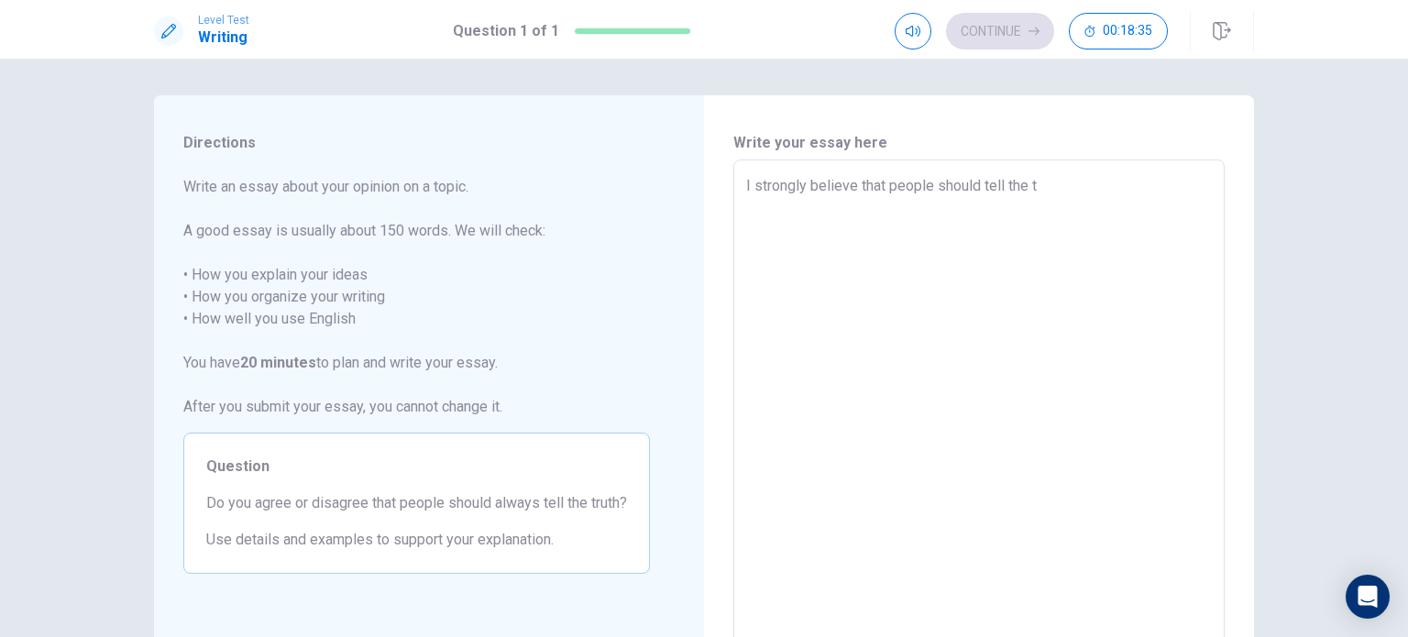
type textarea "I strongly believe that people should tell the tr"
type textarea "x"
type textarea "I strongly believe that people should tell the tru"
type textarea "x"
type textarea "I strongly believe that people should tell the trut"
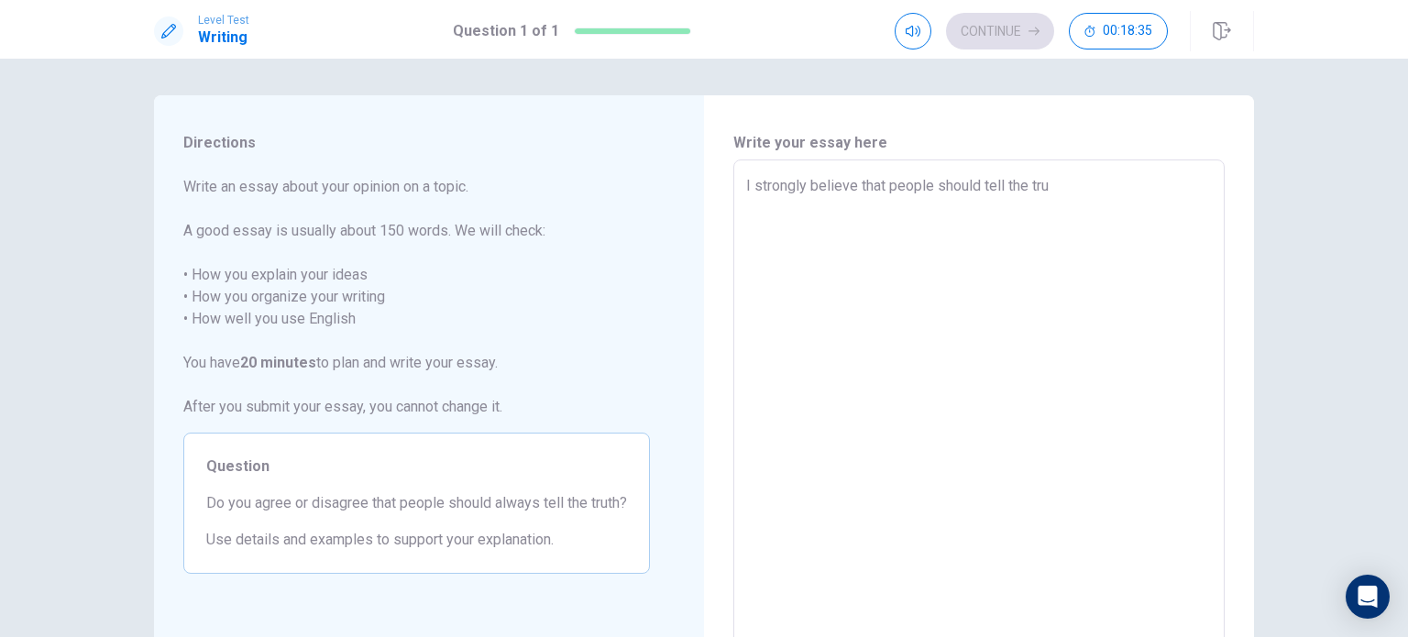
type textarea "x"
type textarea "I strongly believe that people should tell the truth"
type textarea "x"
type textarea "I strongly believe that people should tell the truth"
type textarea "x"
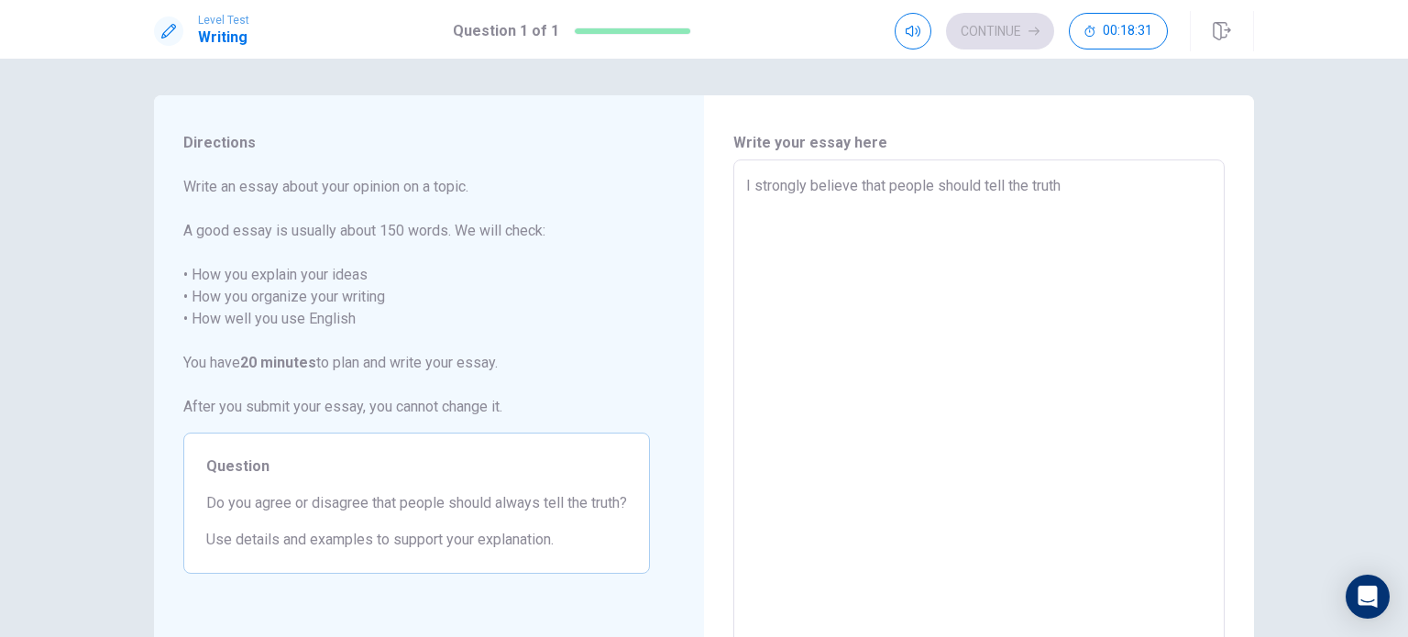
type textarea "I strongly believe that people should tell the truth a"
type textarea "x"
type textarea "I strongly believe that people should tell the truth as"
type textarea "x"
type textarea "I strongly believe that people should tell the truth as"
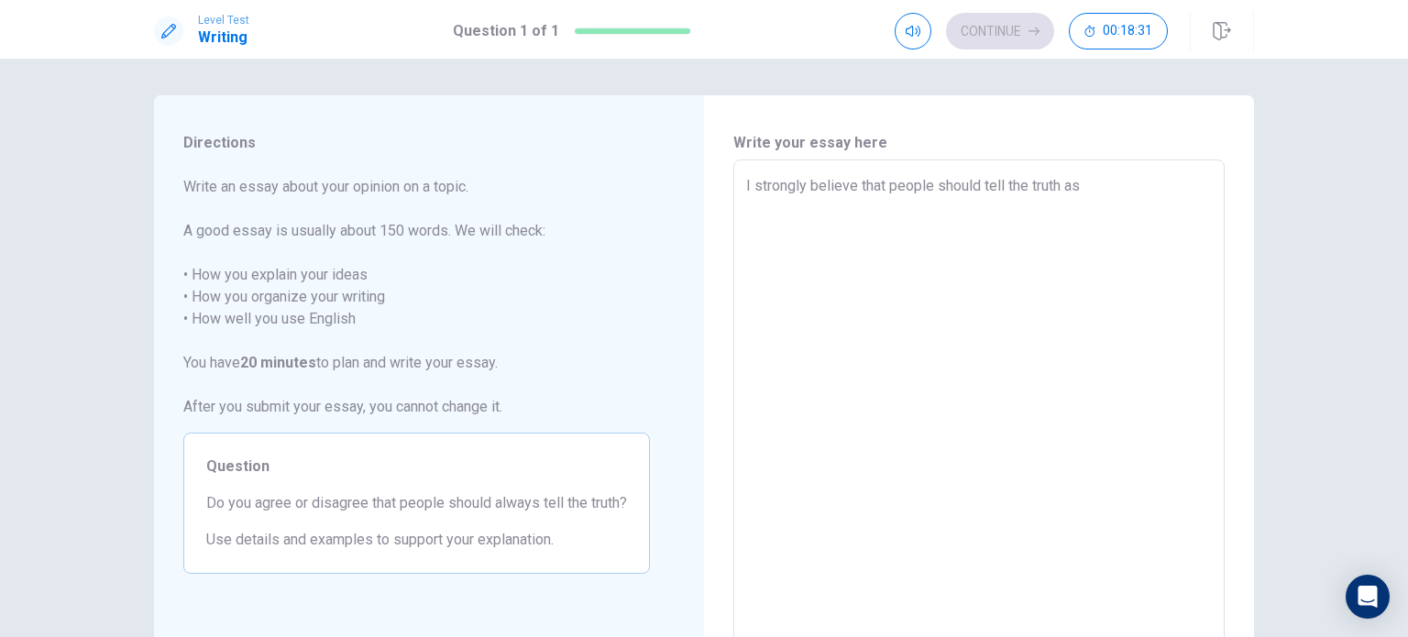
type textarea "x"
type textarea "I strongly believe that people should tell the truth as m"
type textarea "x"
type textarea "I strongly believe that people should tell the truth as mu"
type textarea "x"
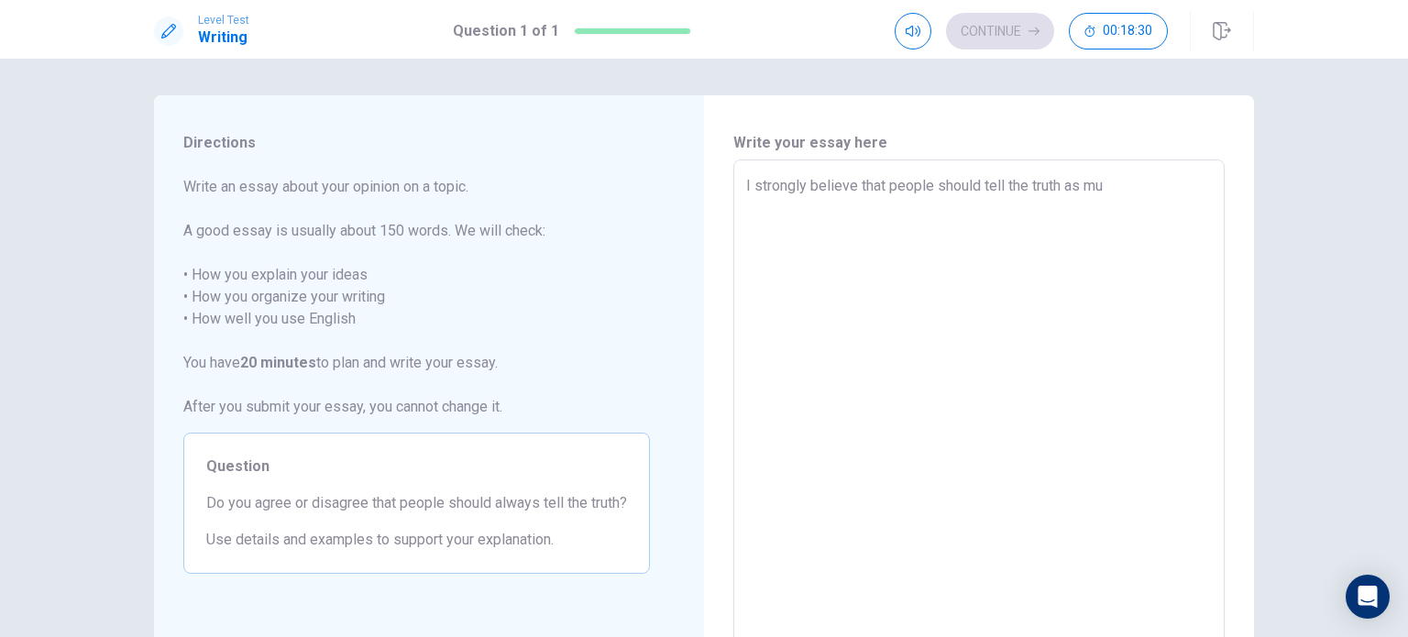
type textarea "I strongly believe that people should tell the truth as m"
type textarea "x"
type textarea "I strongly believe that people should tell the truth as"
type textarea "x"
type textarea "I strongly believe that people should tell the truth as"
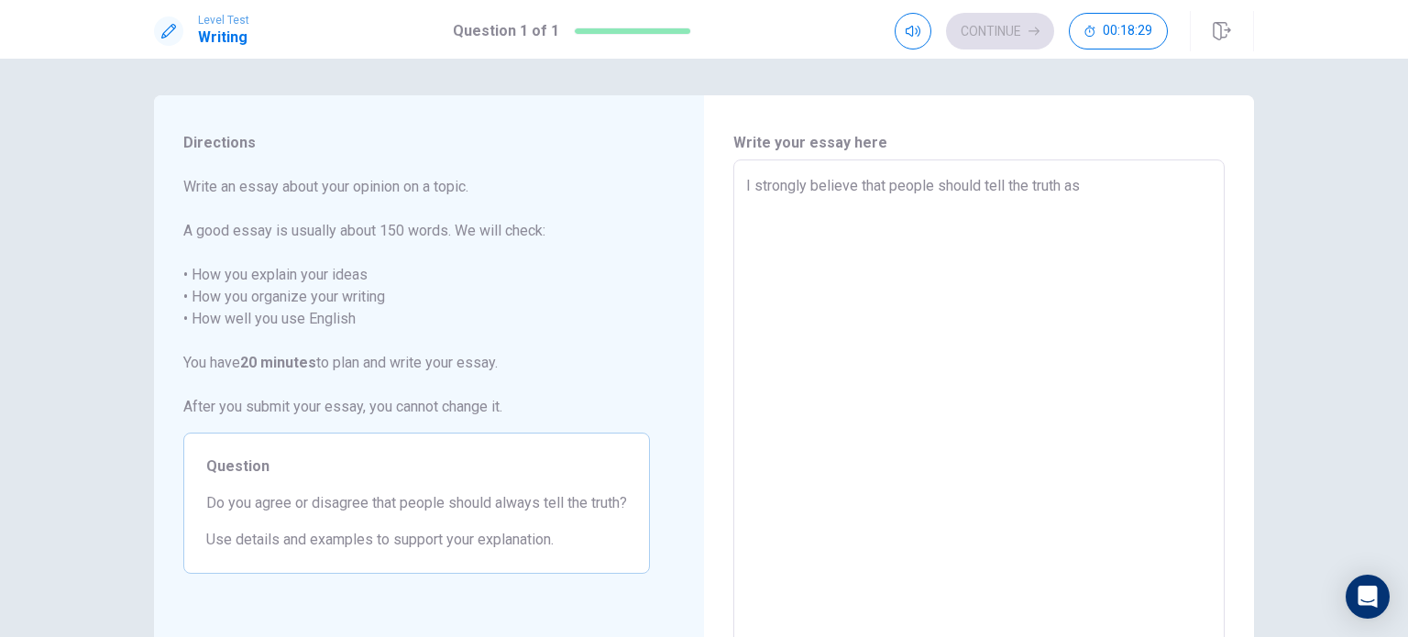
type textarea "x"
type textarea "I strongly believe that people should tell the truth a"
type textarea "x"
type textarea "I strongly believe that people should tell the truth"
drag, startPoint x: 1078, startPoint y: 209, endPoint x: 620, endPoint y: 204, distance: 458.3
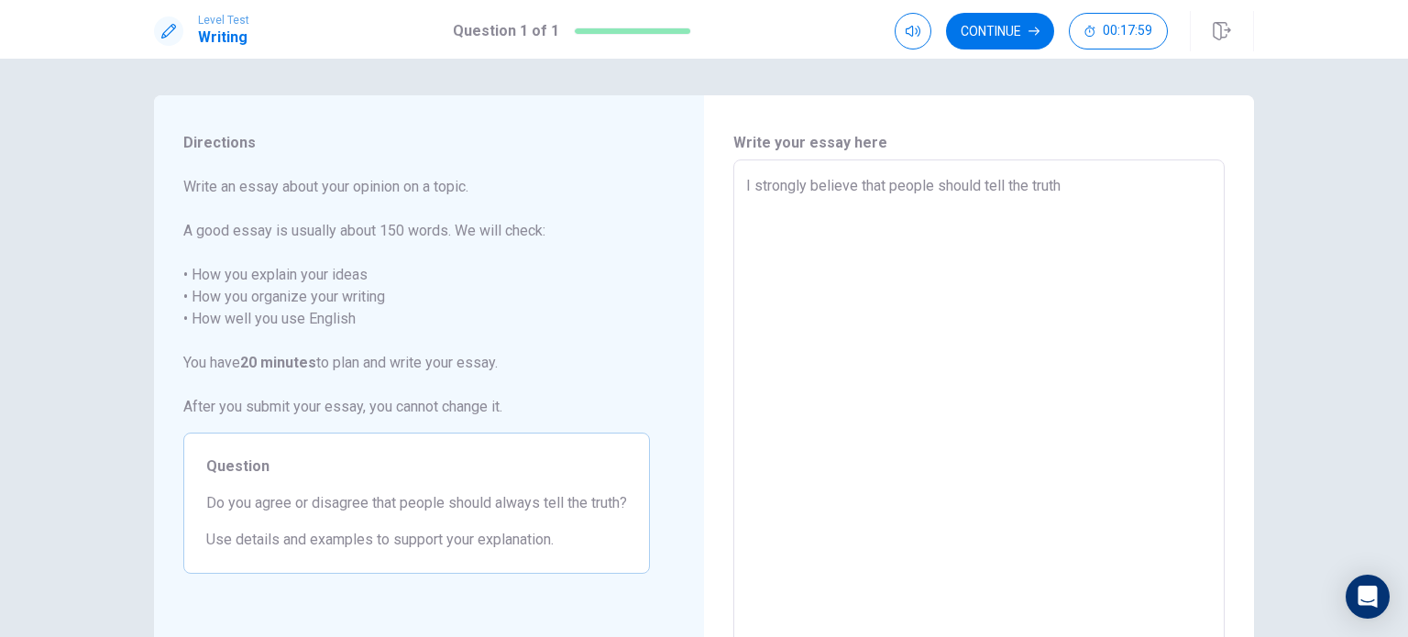
click at [620, 204] on div "Directions Write an essay about your opinion on a topic. A good essay is usuall…" at bounding box center [704, 413] width 1100 height 637
type textarea "x"
type textarea "T"
type textarea "x"
type textarea "Th"
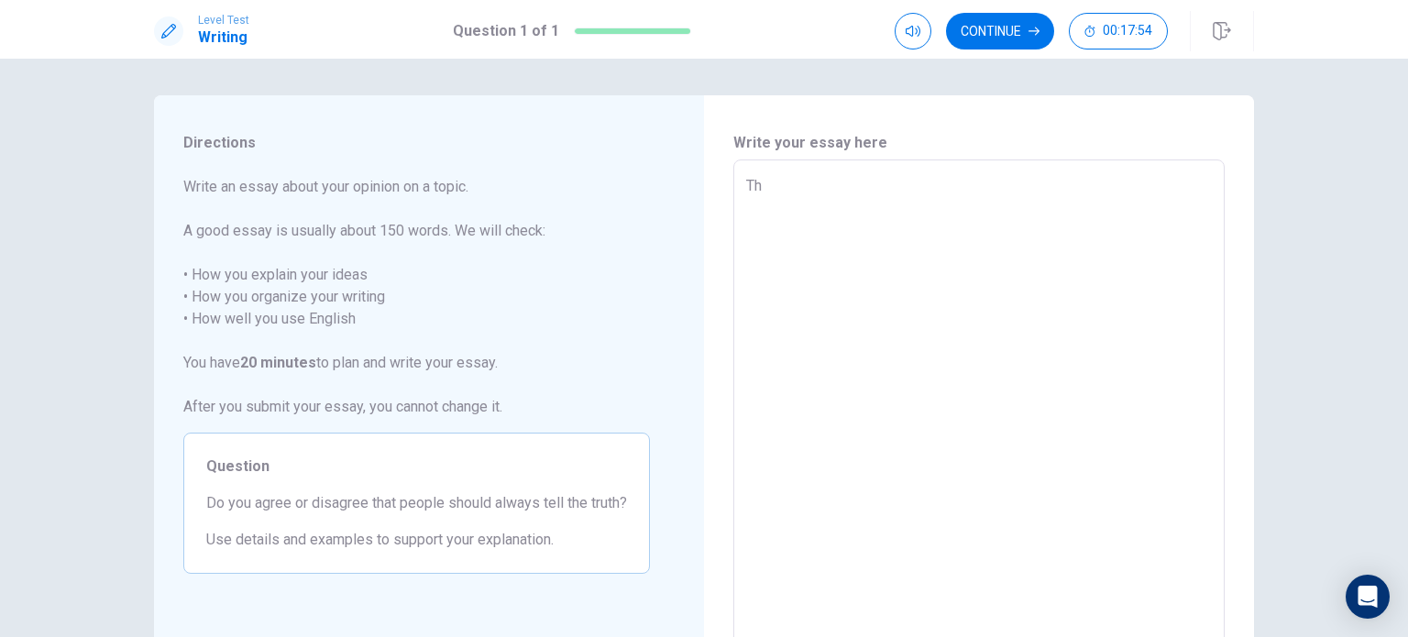
type textarea "x"
type textarea "The"
type textarea "x"
type textarea "The"
type textarea "x"
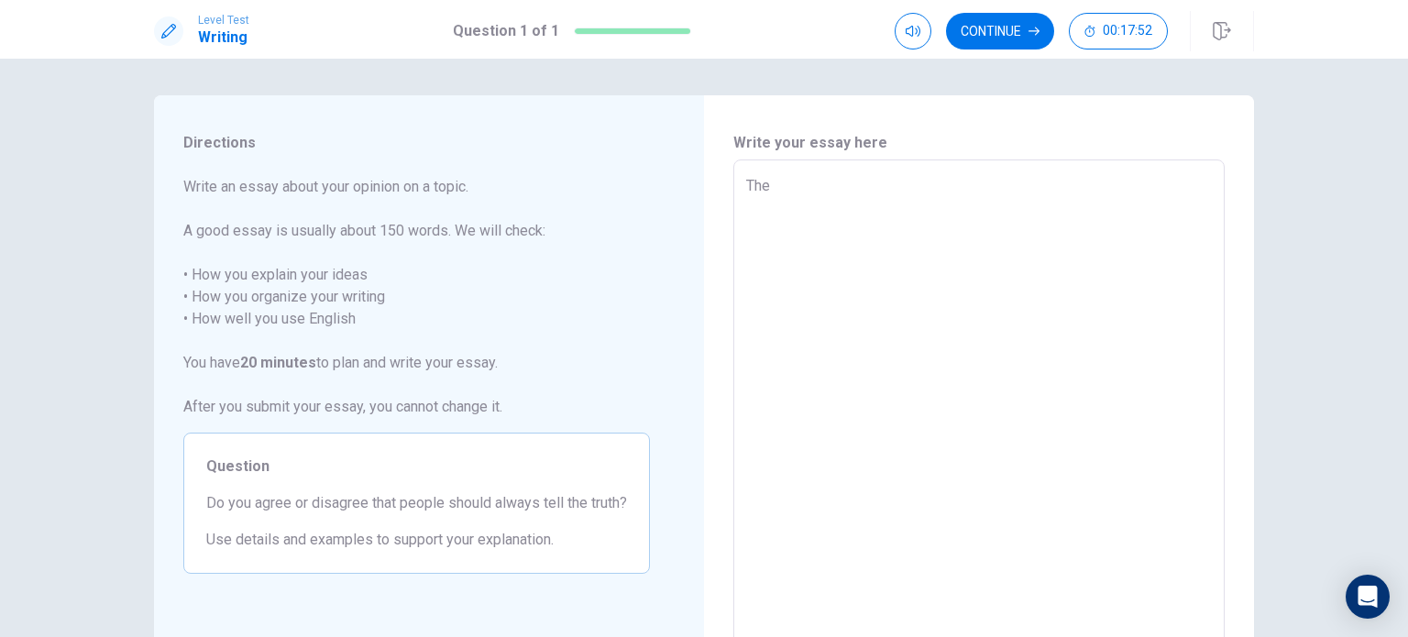
type textarea "The q"
type textarea "x"
type textarea "The qu"
type textarea "x"
type textarea "The que"
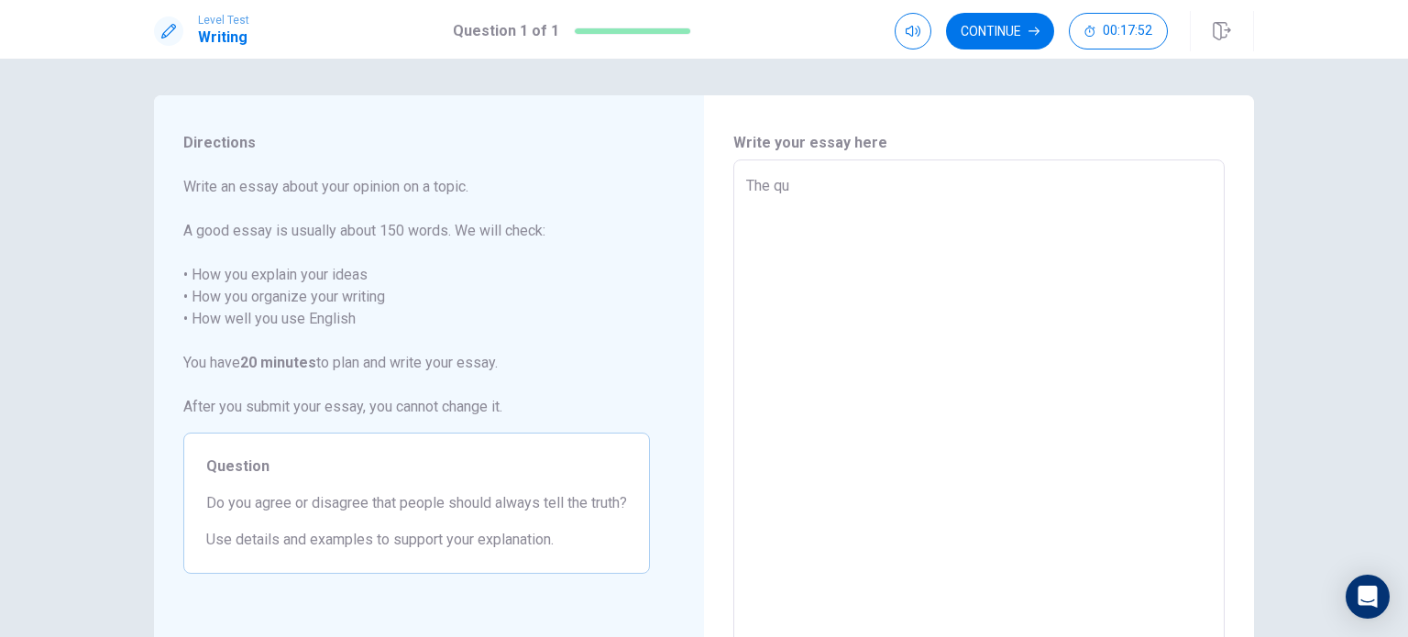
type textarea "x"
type textarea "The ques"
type textarea "x"
type textarea "The quest"
type textarea "x"
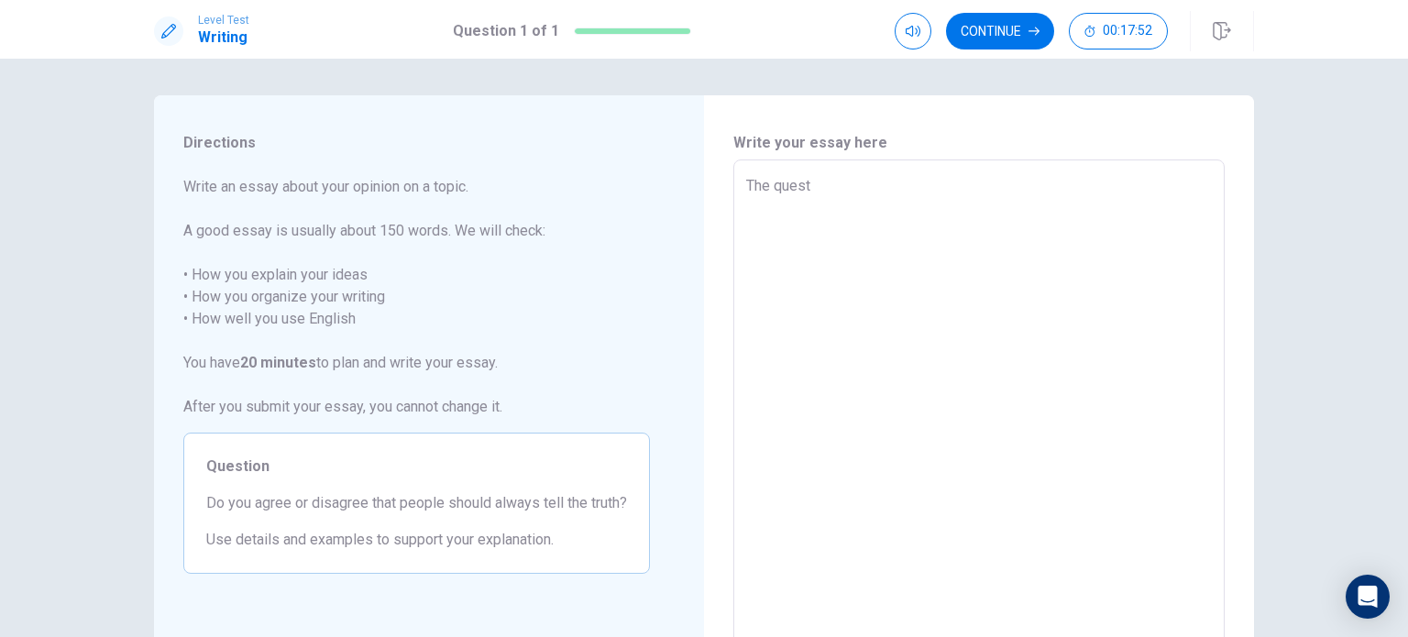
type textarea "The questi"
type textarea "x"
type textarea "The questio"
type textarea "x"
type textarea "The question"
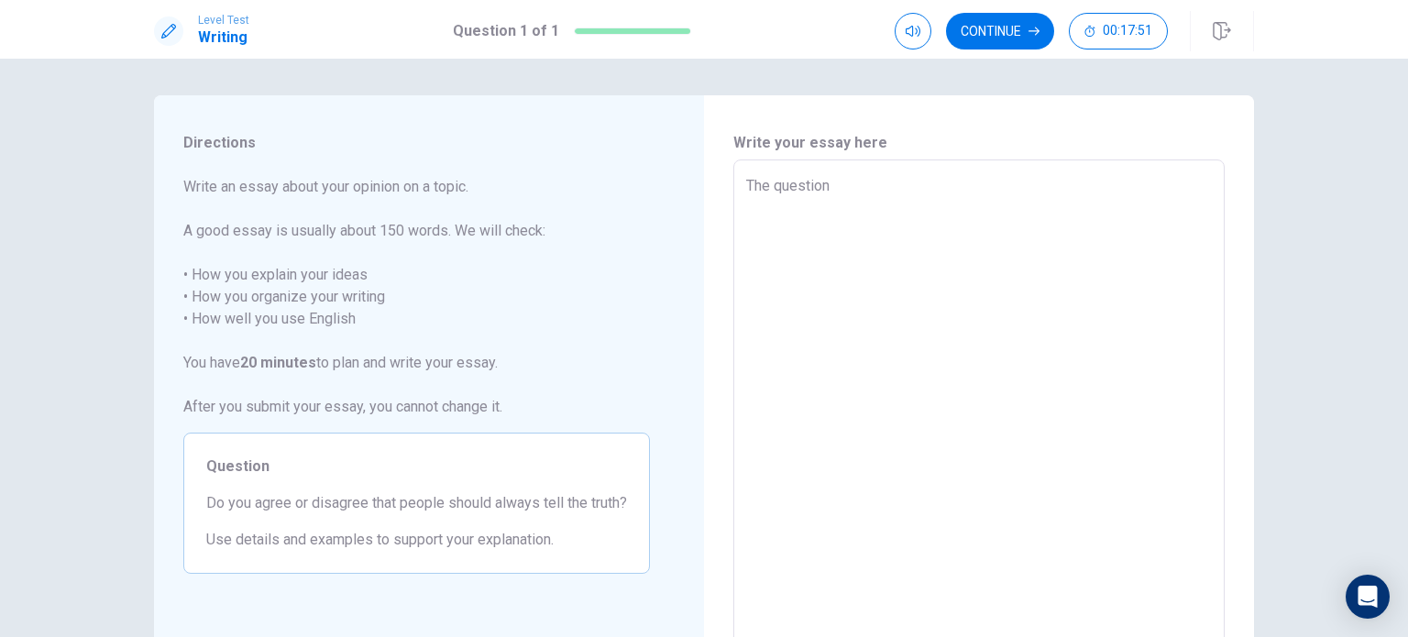
type textarea "x"
type textarea "The question"
type textarea "x"
type textarea "The question o"
type textarea "x"
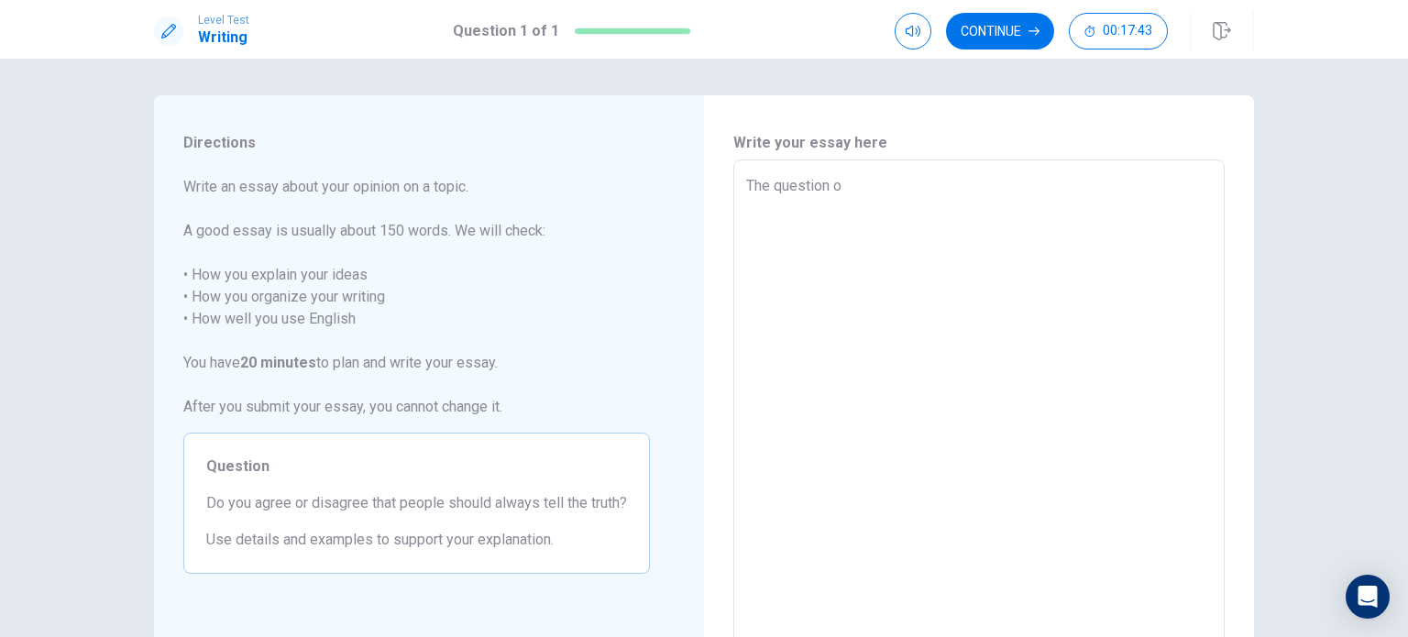
type textarea "The question of"
type textarea "x"
type textarea "The question of"
type textarea "x"
type textarea "The question of w"
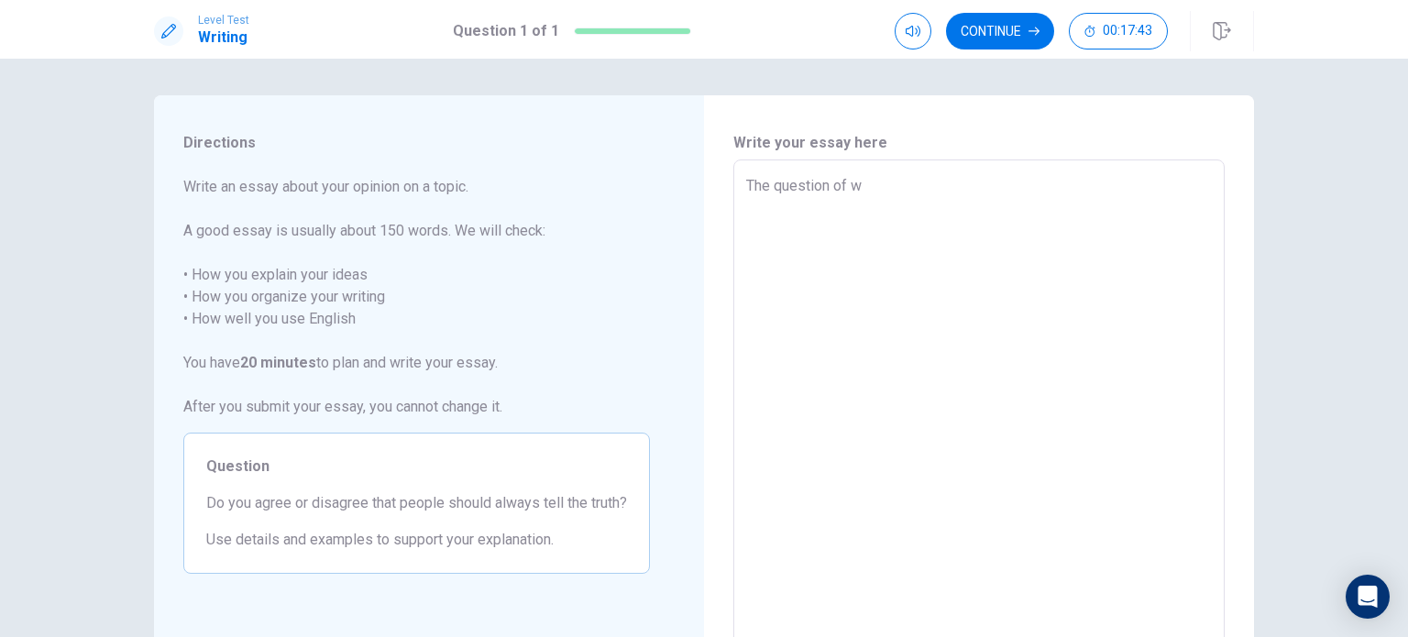
type textarea "x"
type textarea "The question of wh"
type textarea "x"
type textarea "The question of whe"
type textarea "x"
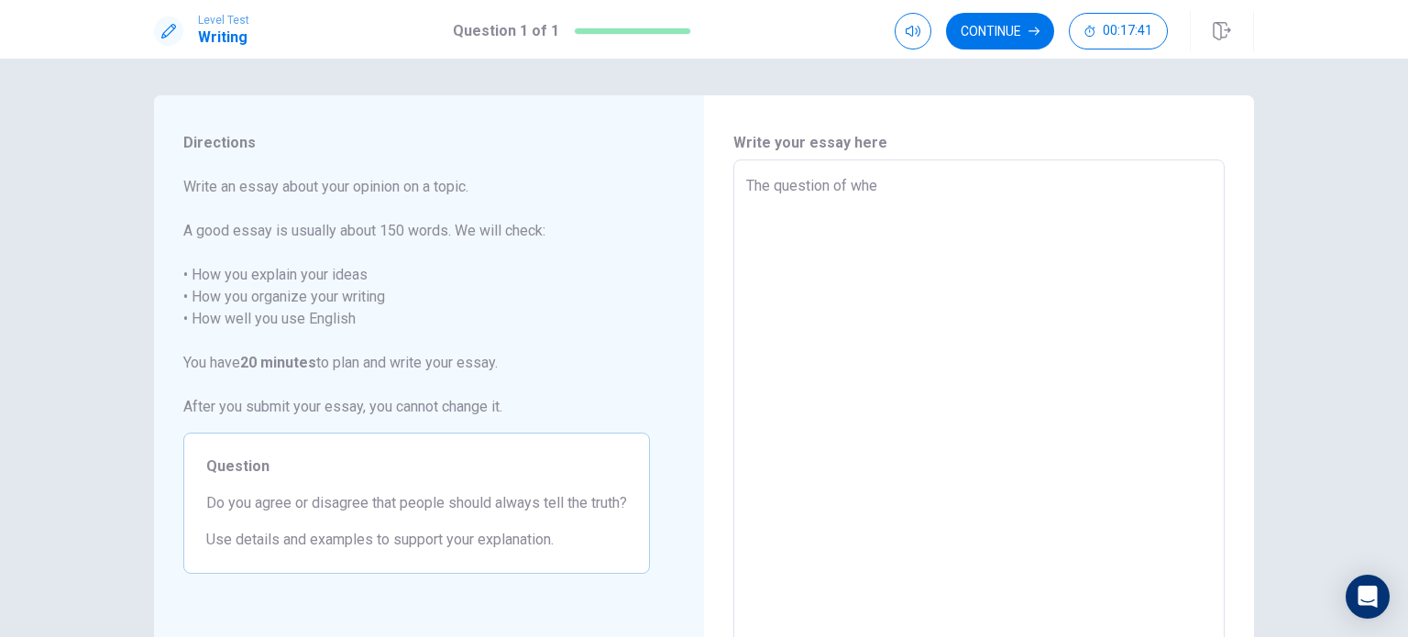
type textarea "The question of whet"
type textarea "x"
type textarea "The question of wheth"
type textarea "x"
type textarea "The question of whethe"
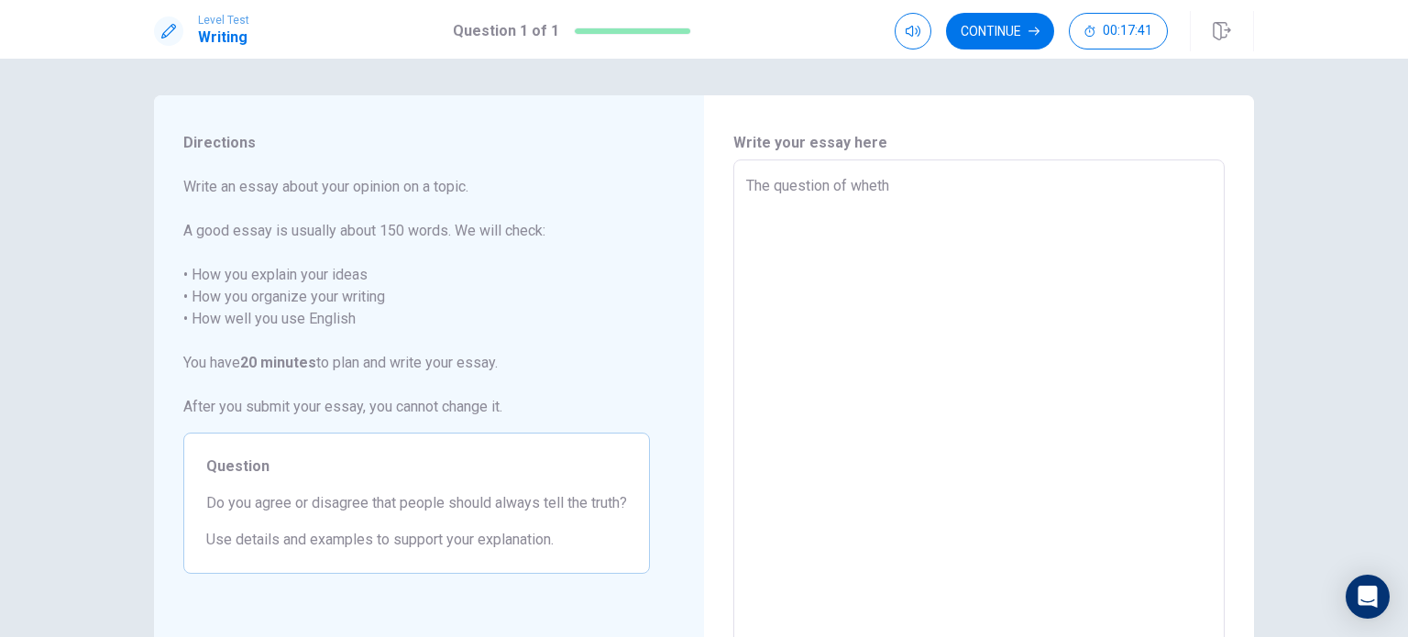
type textarea "x"
type textarea "The question of whether"
type textarea "x"
type textarea "The question of whether"
type textarea "x"
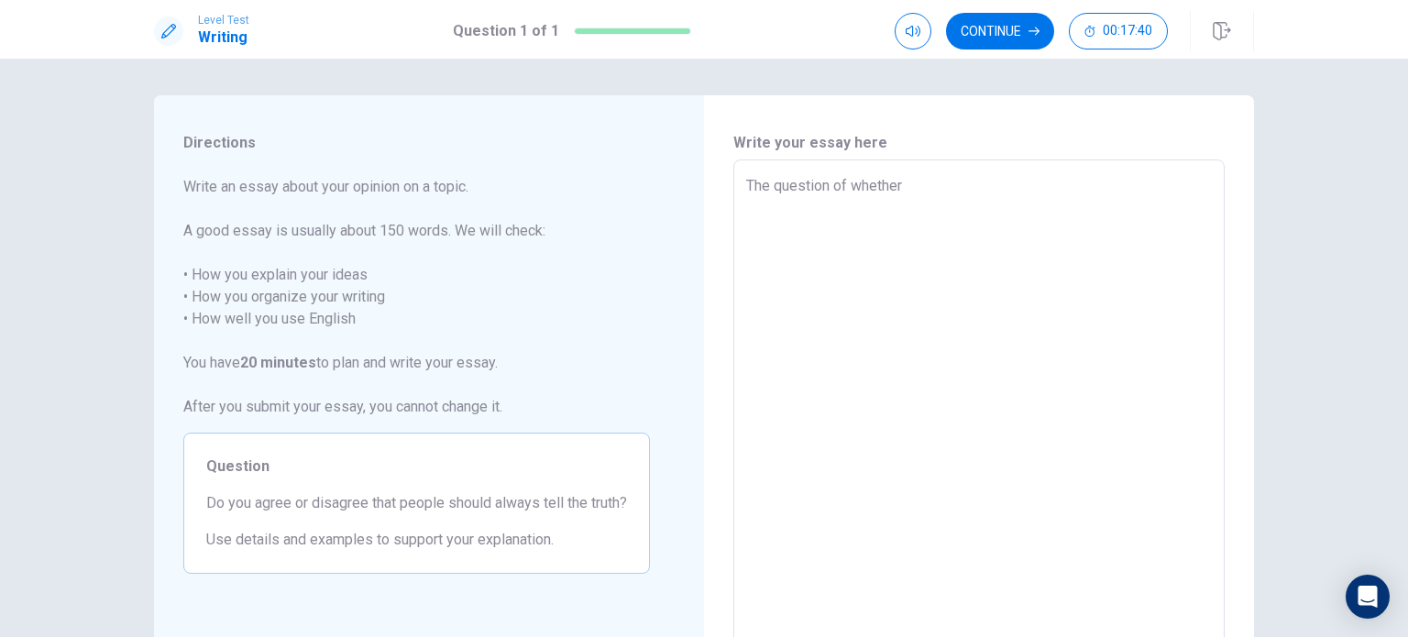
type textarea "The question of whether p"
type textarea "x"
type textarea "The question of whether pe"
type textarea "x"
type textarea "The question of whether peo"
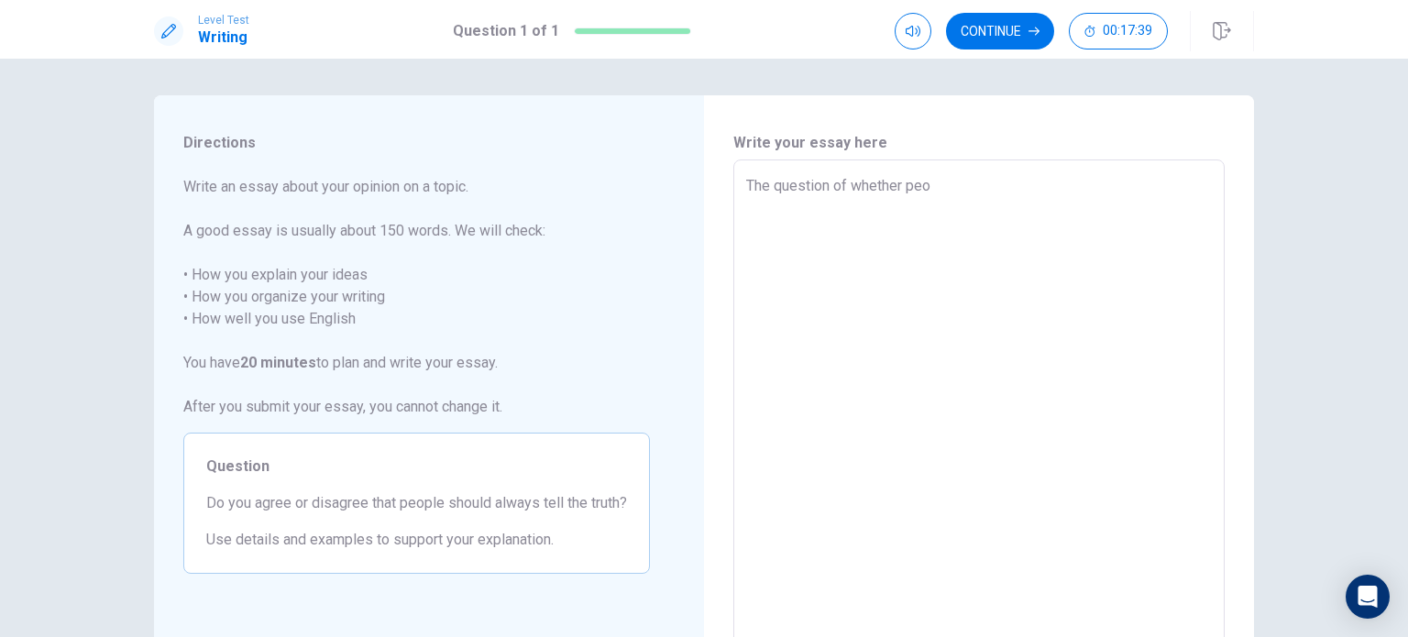
type textarea "x"
type textarea "The question of whether peop"
type textarea "x"
type textarea "The question of whether peopl"
type textarea "x"
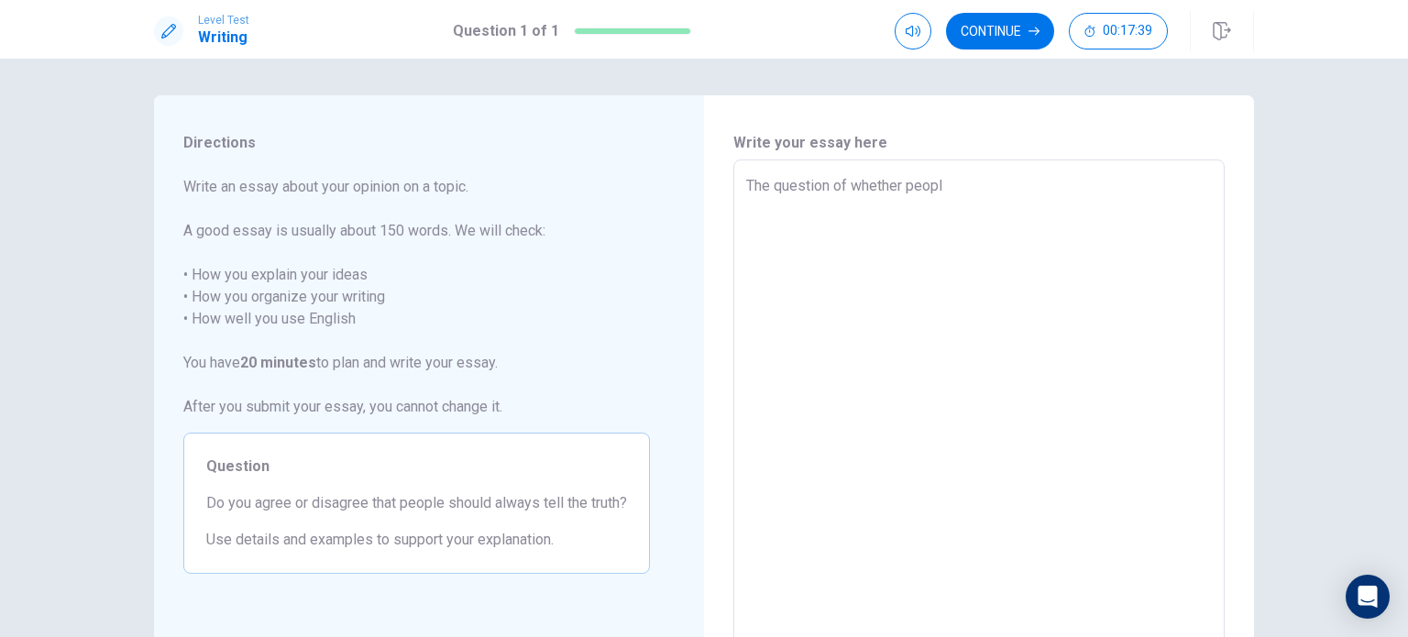
type textarea "The question of whether people"
type textarea "x"
type textarea "The question of whether people"
type textarea "x"
type textarea "The question of whether people s"
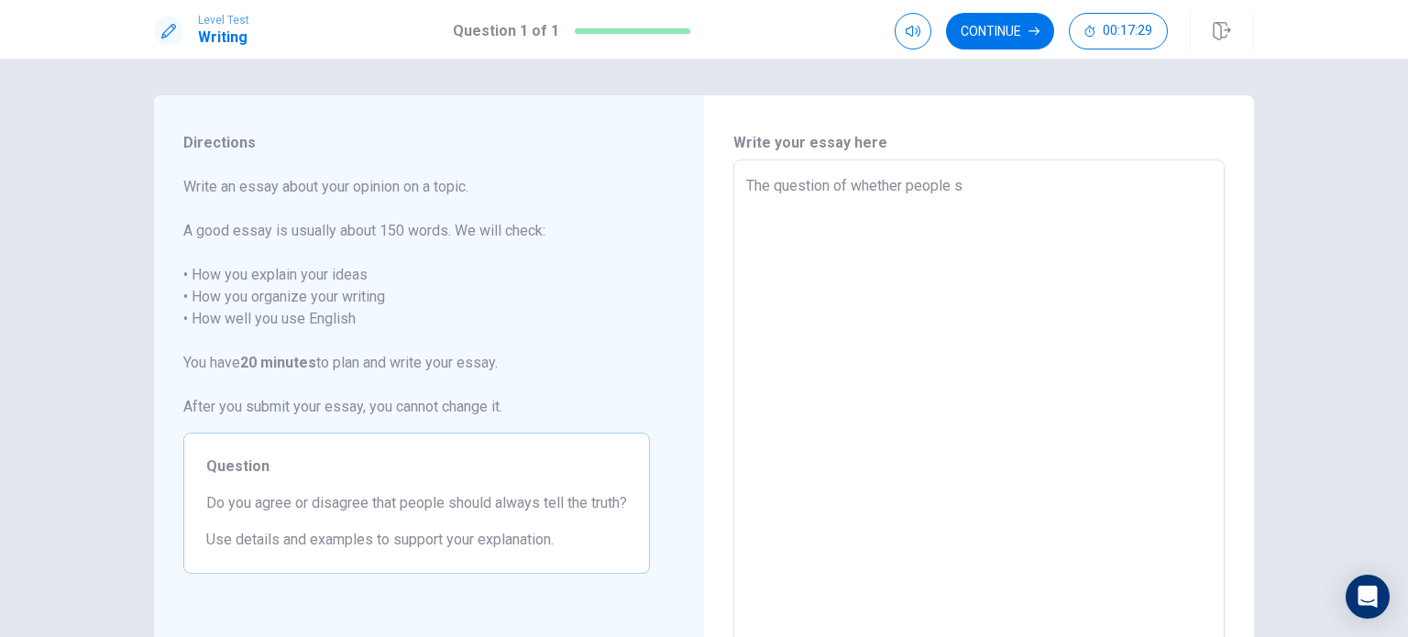
type textarea "x"
type textarea "The question of whether people sh"
type textarea "x"
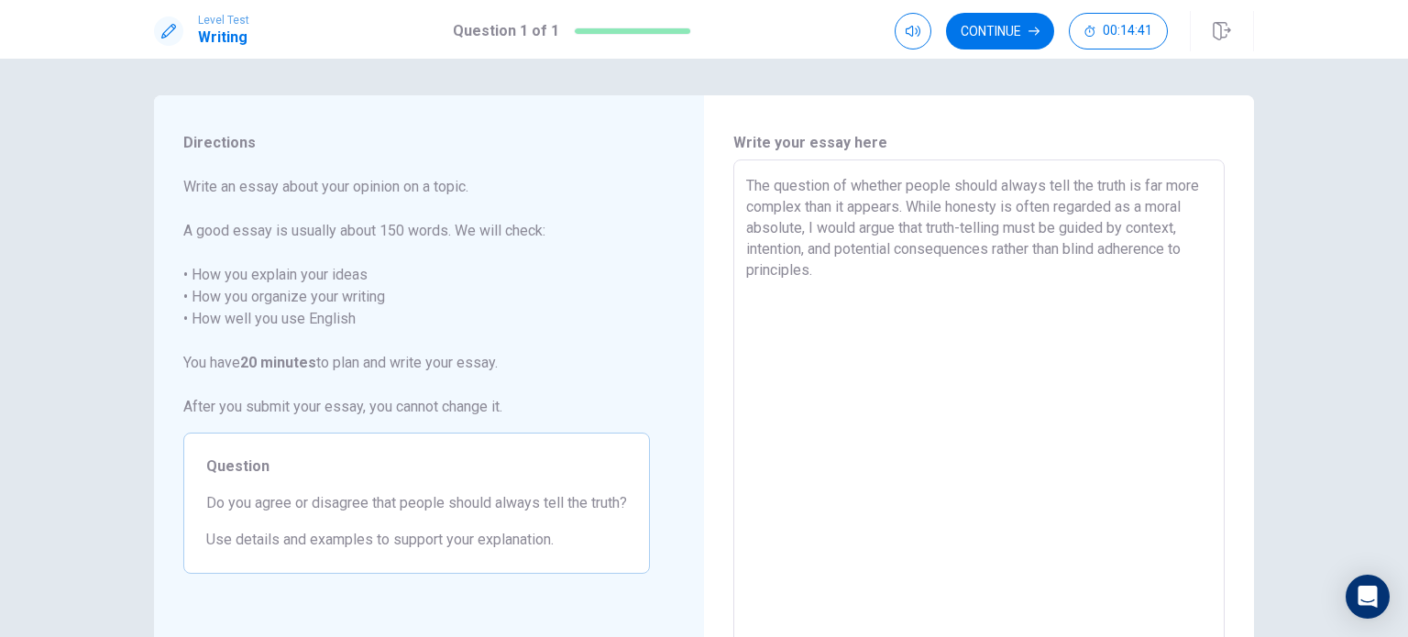
click at [746, 182] on textarea "The question of whether people should always tell the truth is far more complex…" at bounding box center [979, 413] width 466 height 477
click at [769, 335] on button "Click to reconnect" at bounding box center [838, 353] width 138 height 37
click at [746, 190] on textarea "The question of whether people should always tell the truth is far more complex…" at bounding box center [979, 413] width 466 height 477
click at [788, 335] on textarea "The question of whether people should always tell the truth is far more complex…" at bounding box center [979, 413] width 466 height 477
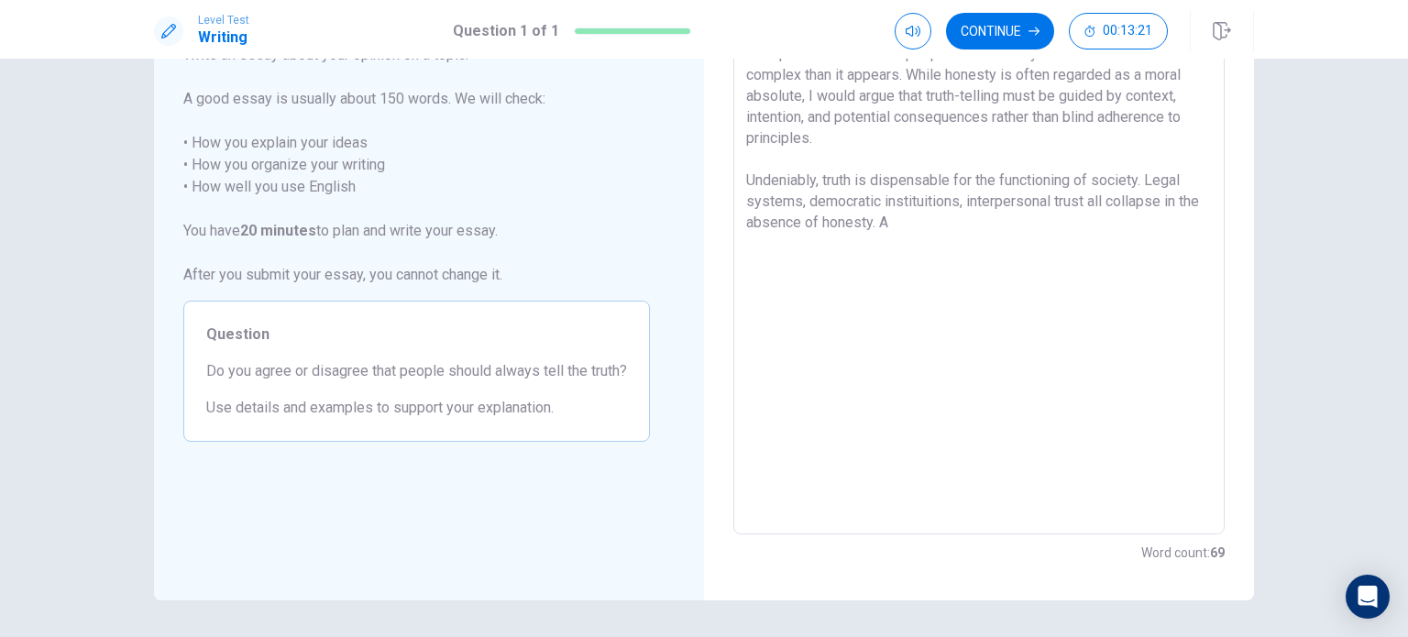
scroll to position [132, 0]
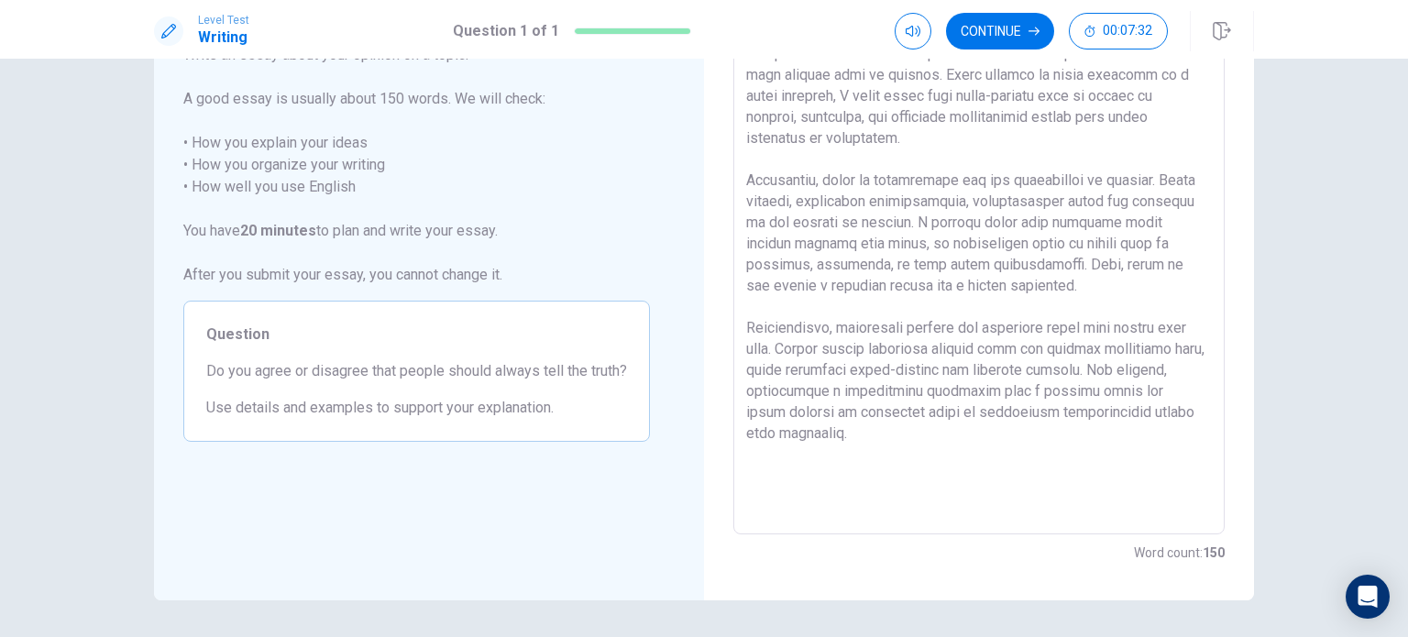
click at [741, 181] on div "x ​" at bounding box center [978, 280] width 491 height 507
click at [746, 181] on textarea at bounding box center [979, 281] width 466 height 477
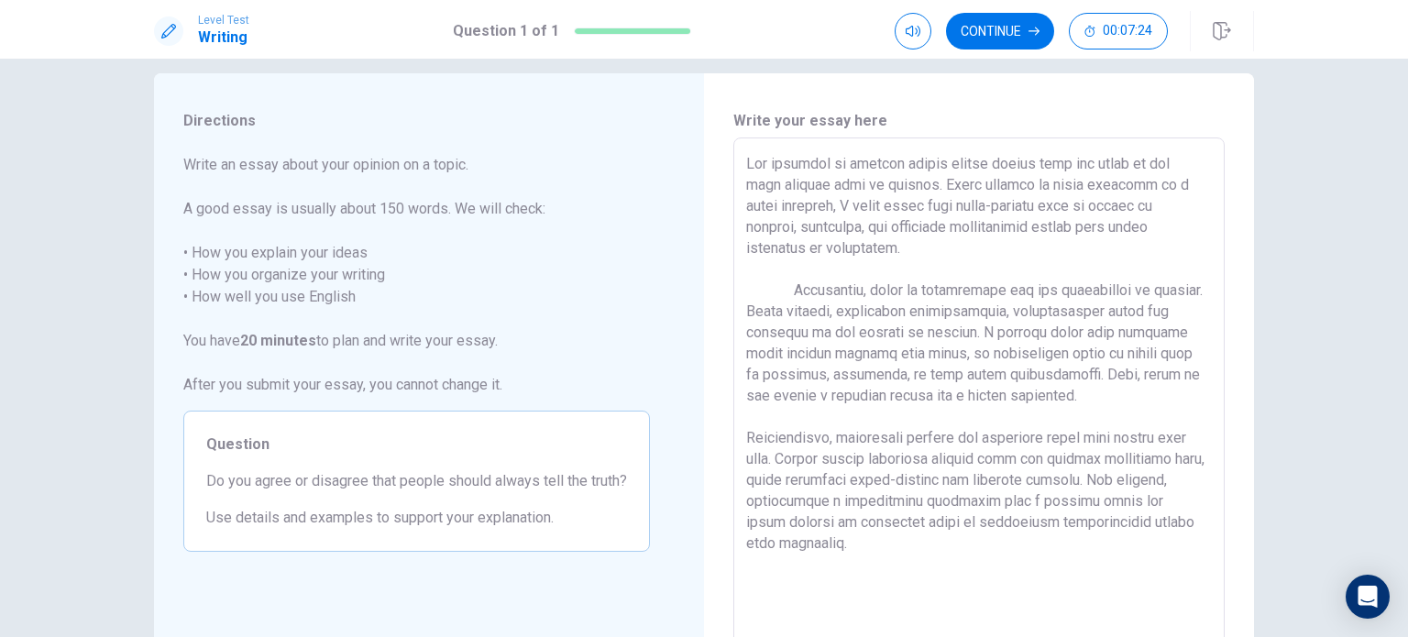
scroll to position [145, 0]
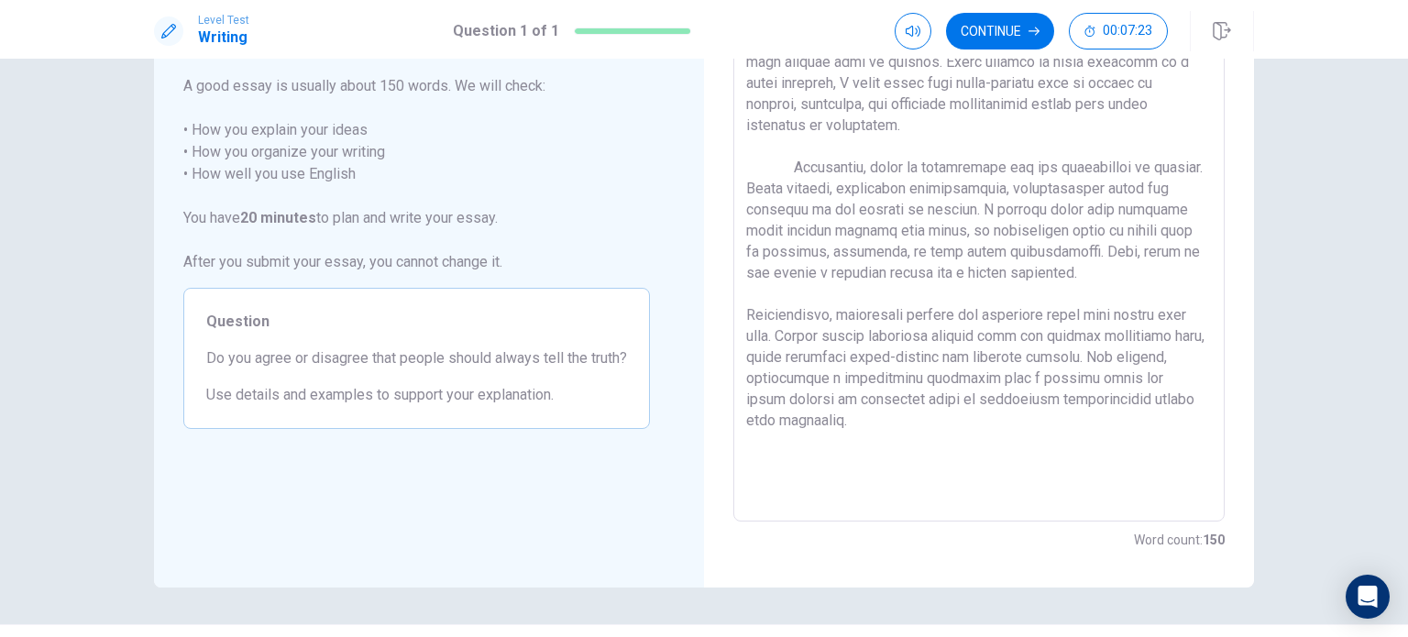
click at [746, 311] on textarea at bounding box center [979, 268] width 466 height 477
click at [935, 437] on textarea at bounding box center [979, 268] width 466 height 477
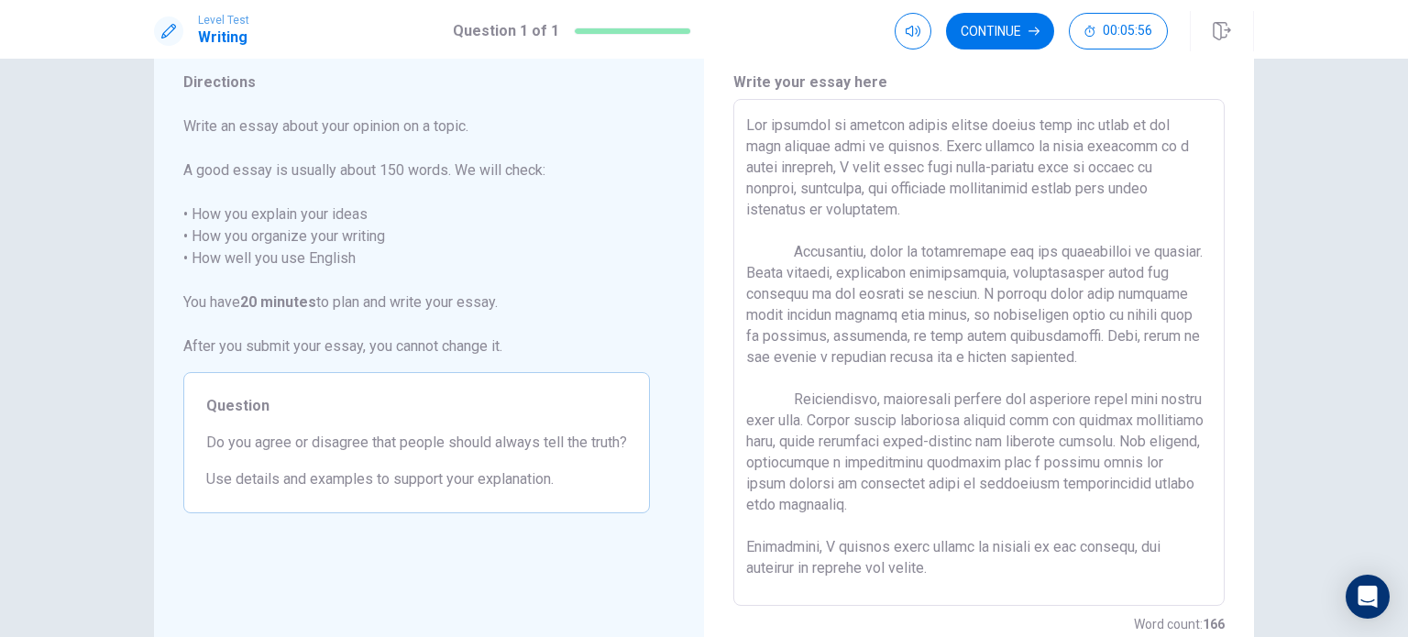
scroll to position [59, 0]
click at [967, 153] on textarea at bounding box center [979, 354] width 466 height 477
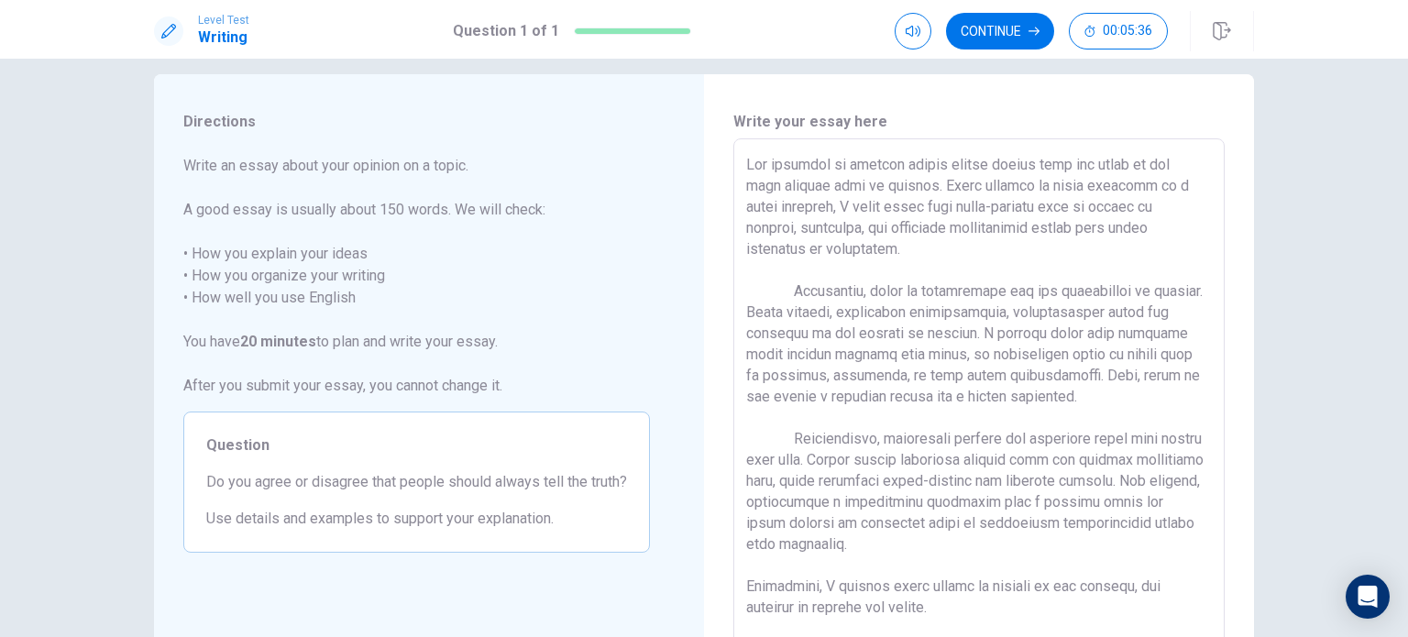
scroll to position [22, 0]
drag, startPoint x: 964, startPoint y: 186, endPoint x: 791, endPoint y: 162, distance: 174.9
click at [791, 162] on textarea at bounding box center [979, 391] width 466 height 477
click at [786, 165] on textarea at bounding box center [979, 391] width 466 height 477
drag, startPoint x: 786, startPoint y: 165, endPoint x: 964, endPoint y: 187, distance: 180.1
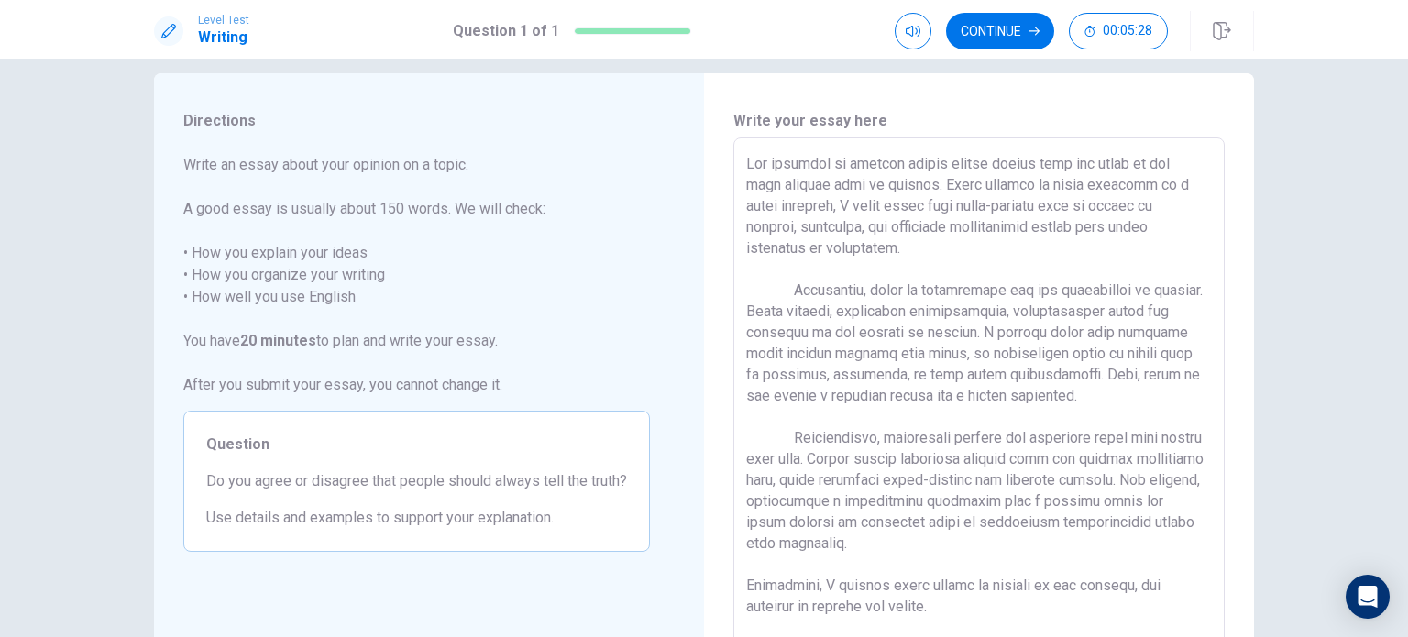
click at [964, 187] on textarea at bounding box center [979, 391] width 466 height 477
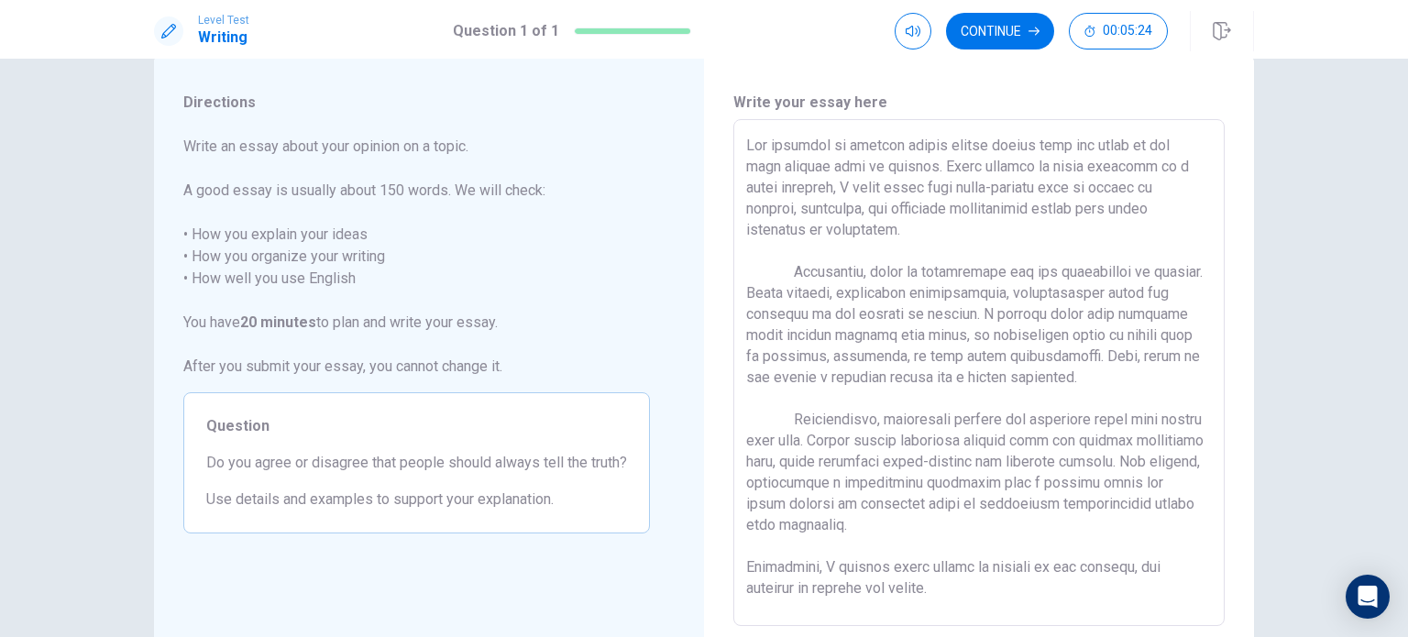
scroll to position [38, 0]
click at [1268, 259] on div "Directions Write an essay about your opinion on a topic. A good essay is usuall…" at bounding box center [704, 375] width 1159 height 637
click at [963, 167] on textarea at bounding box center [979, 375] width 466 height 477
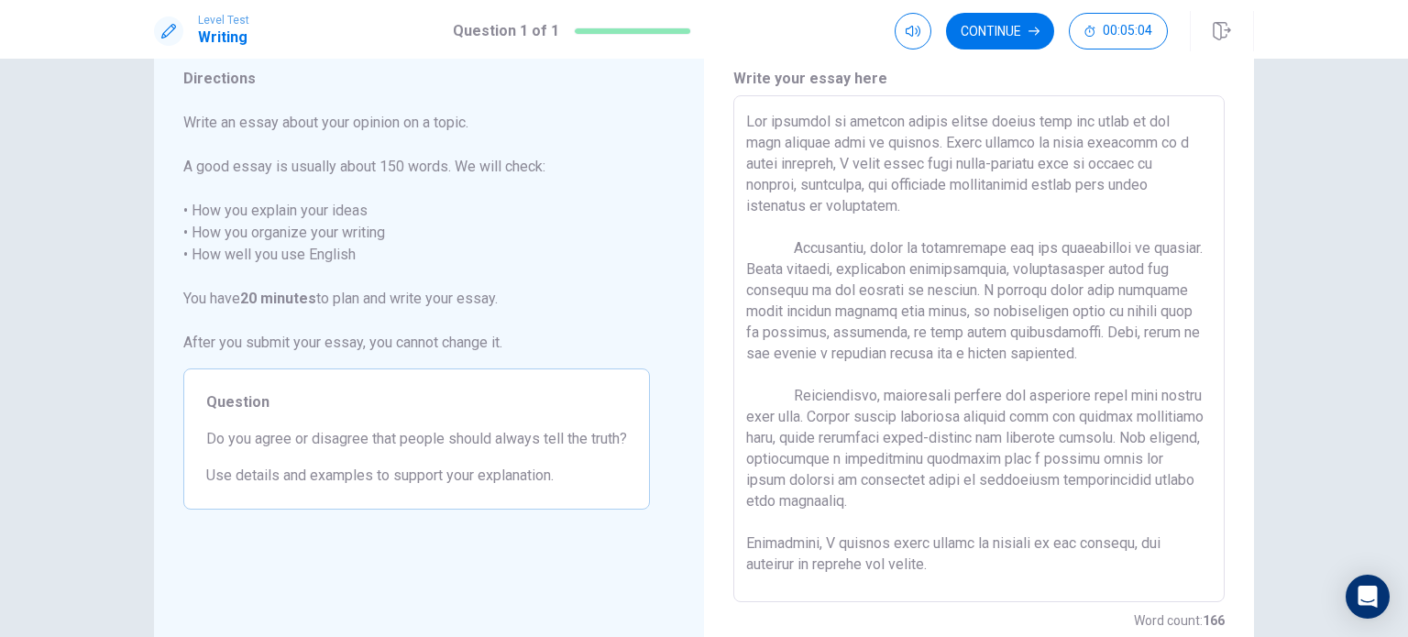
scroll to position [62, 0]
click at [981, 25] on button "Continue" at bounding box center [1000, 31] width 108 height 37
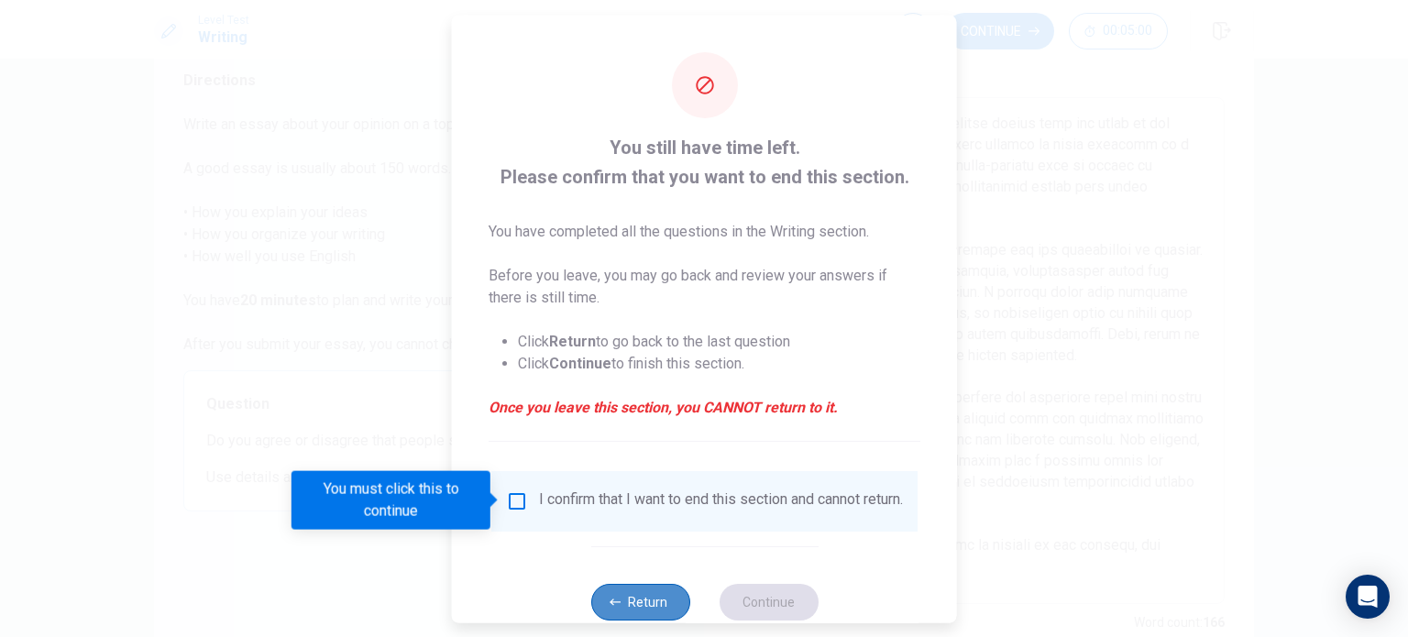
click at [666, 604] on button "Return" at bounding box center [639, 601] width 99 height 37
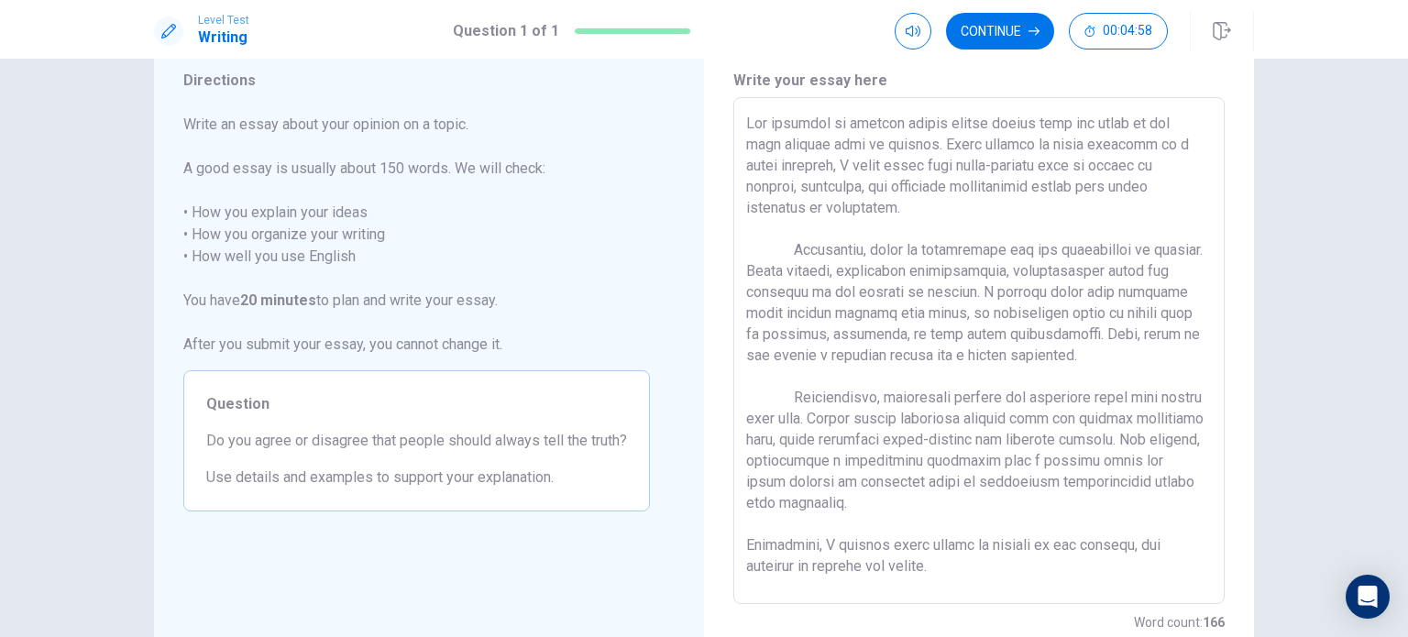
click at [962, 144] on textarea at bounding box center [979, 351] width 466 height 477
click at [965, 145] on textarea at bounding box center [979, 351] width 466 height 477
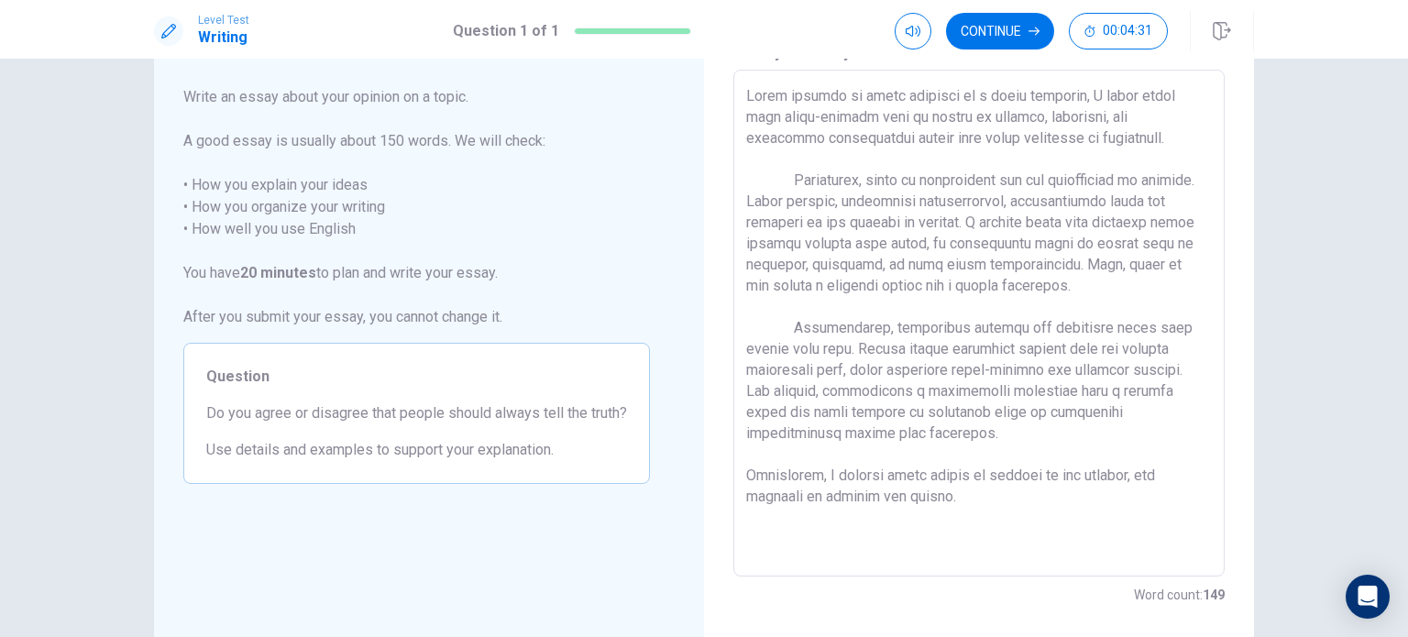
scroll to position [94, 0]
click at [822, 472] on textarea at bounding box center [979, 319] width 466 height 477
click at [926, 478] on textarea at bounding box center [979, 323] width 466 height 477
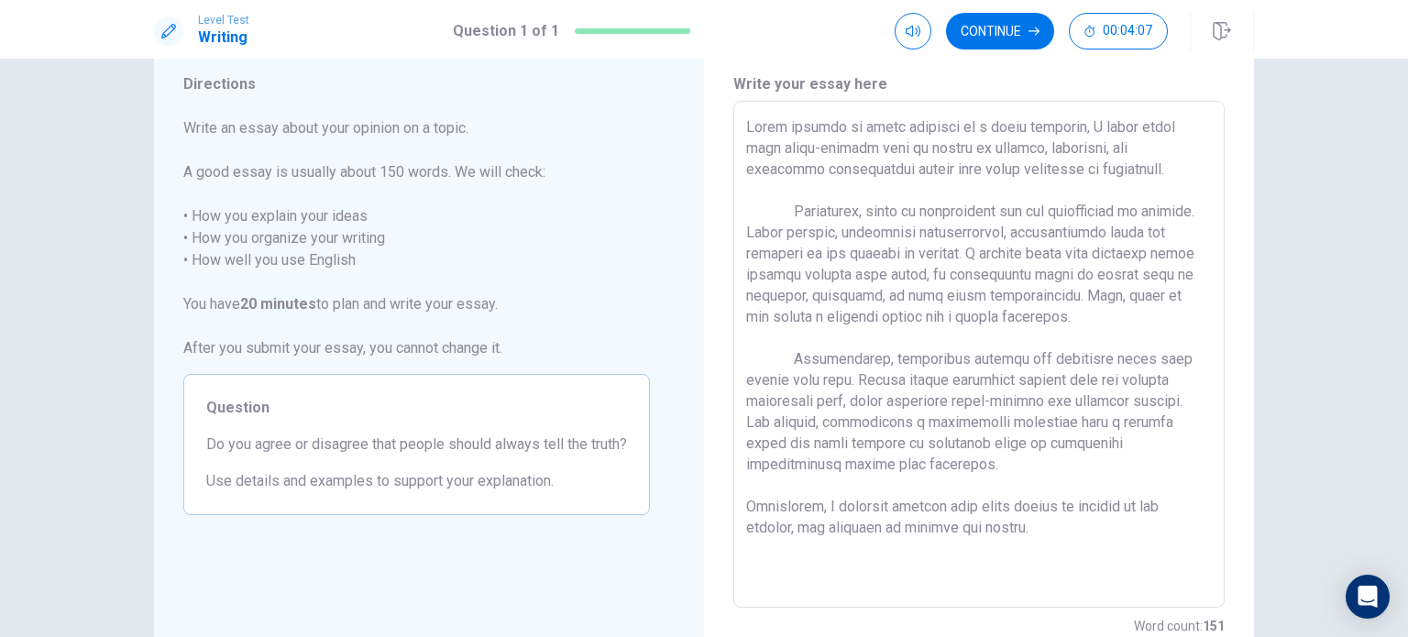
scroll to position [59, 0]
click at [746, 505] on textarea at bounding box center [979, 354] width 466 height 477
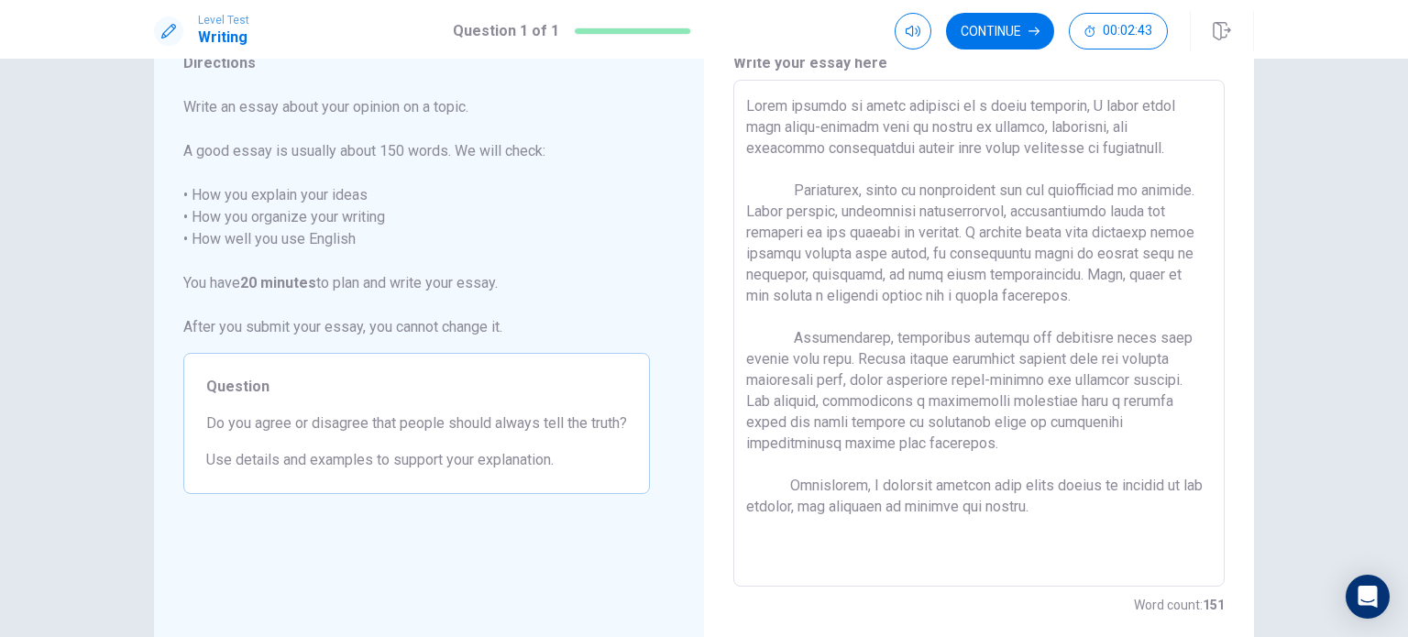
scroll to position [81, 0]
click at [986, 30] on button "Continue" at bounding box center [1000, 31] width 108 height 37
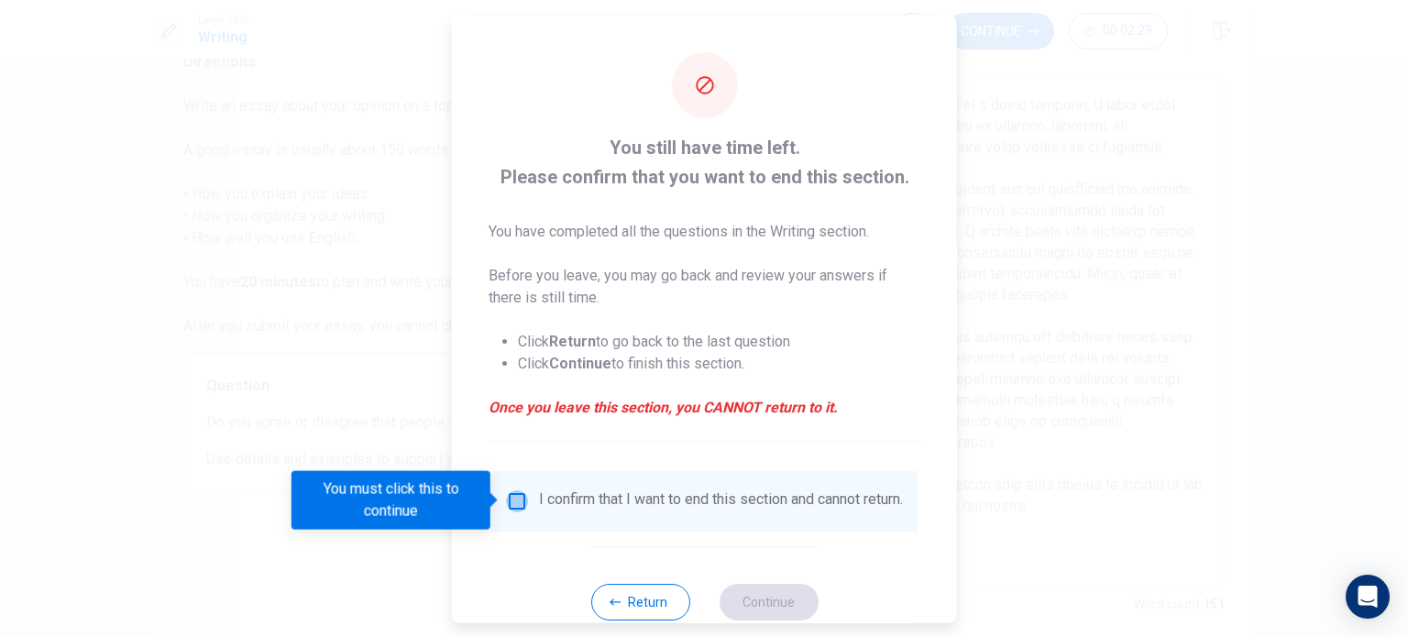
click at [516, 492] on input "You must click this to continue" at bounding box center [517, 500] width 22 height 22
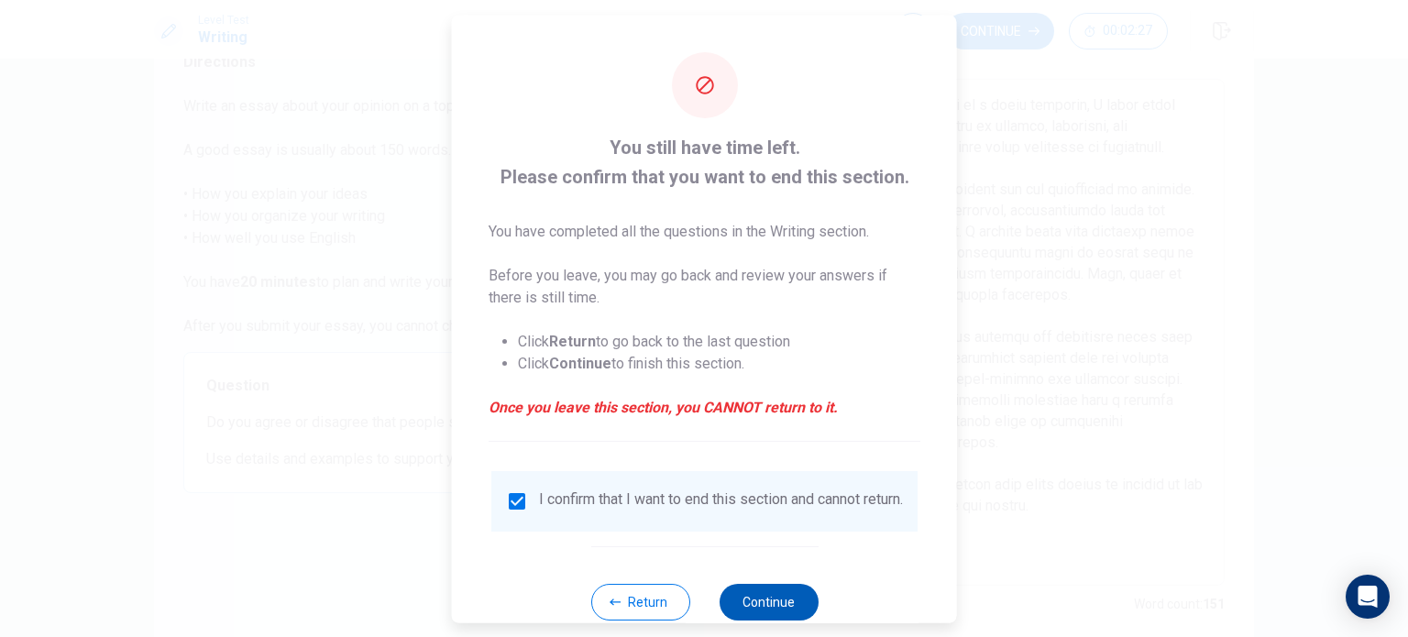
click at [773, 608] on button "Continue" at bounding box center [768, 601] width 99 height 37
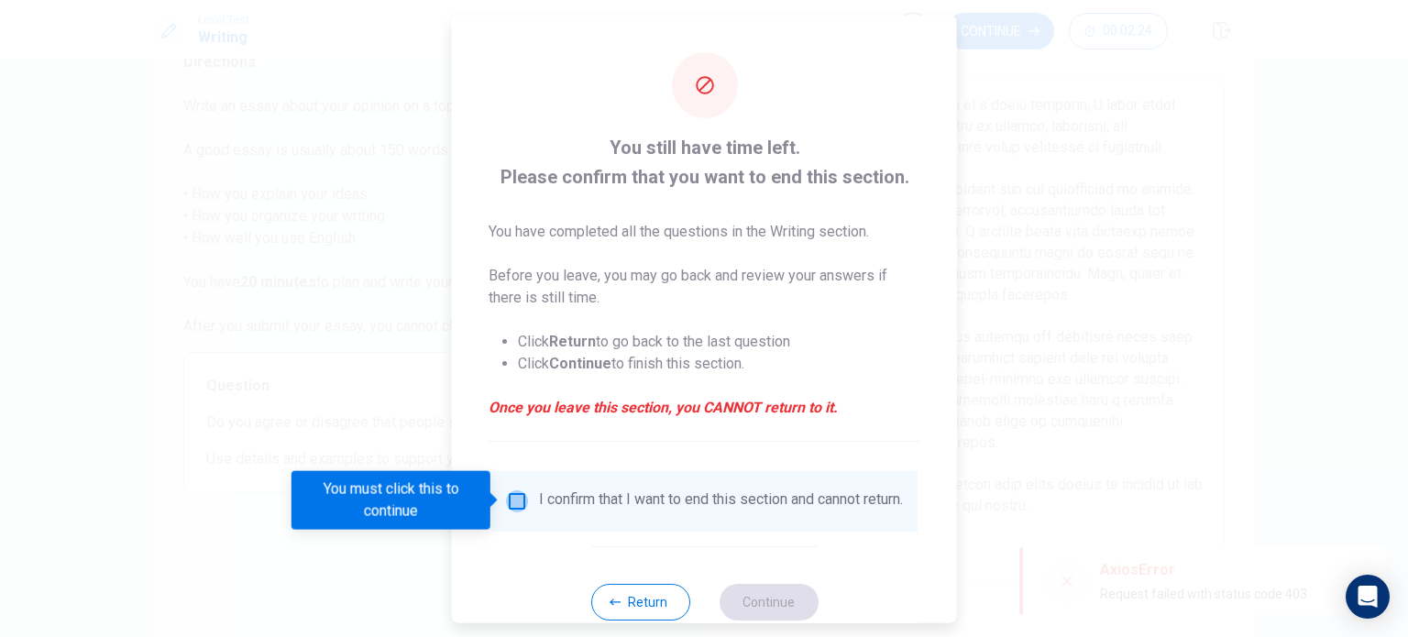
click at [515, 496] on input "You must click this to continue" at bounding box center [517, 500] width 22 height 22
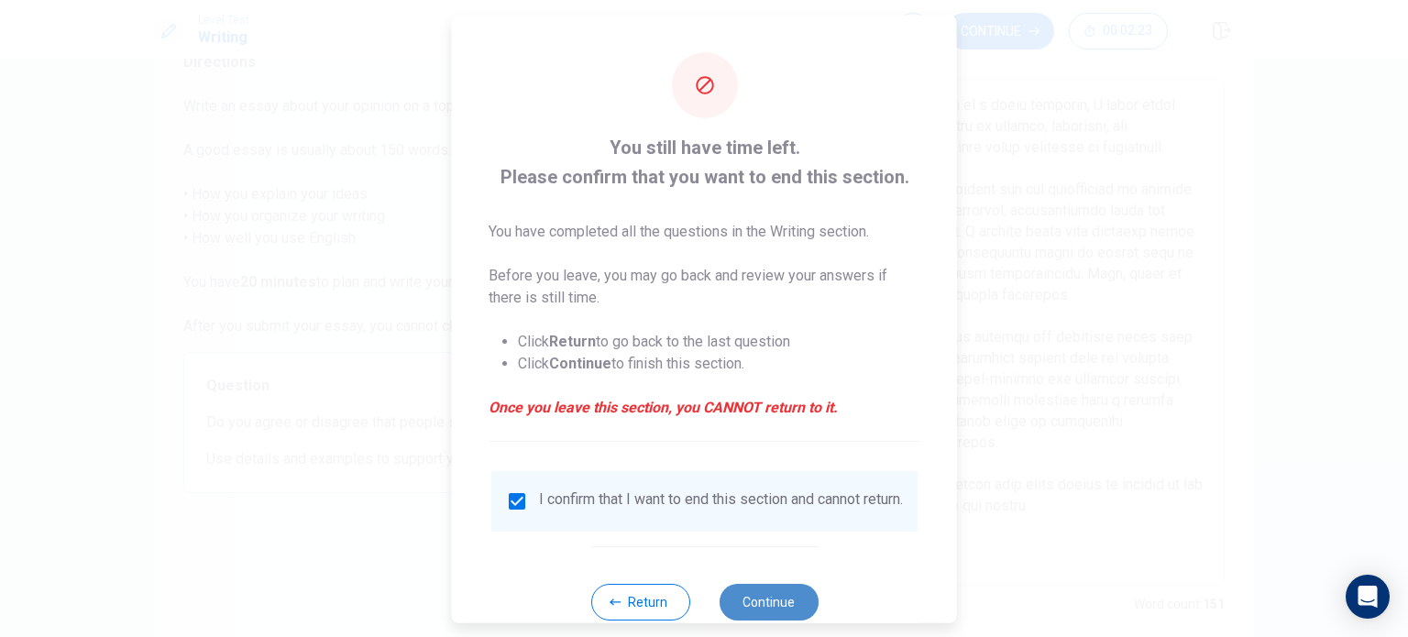
click at [772, 608] on button "Continue" at bounding box center [768, 601] width 99 height 37
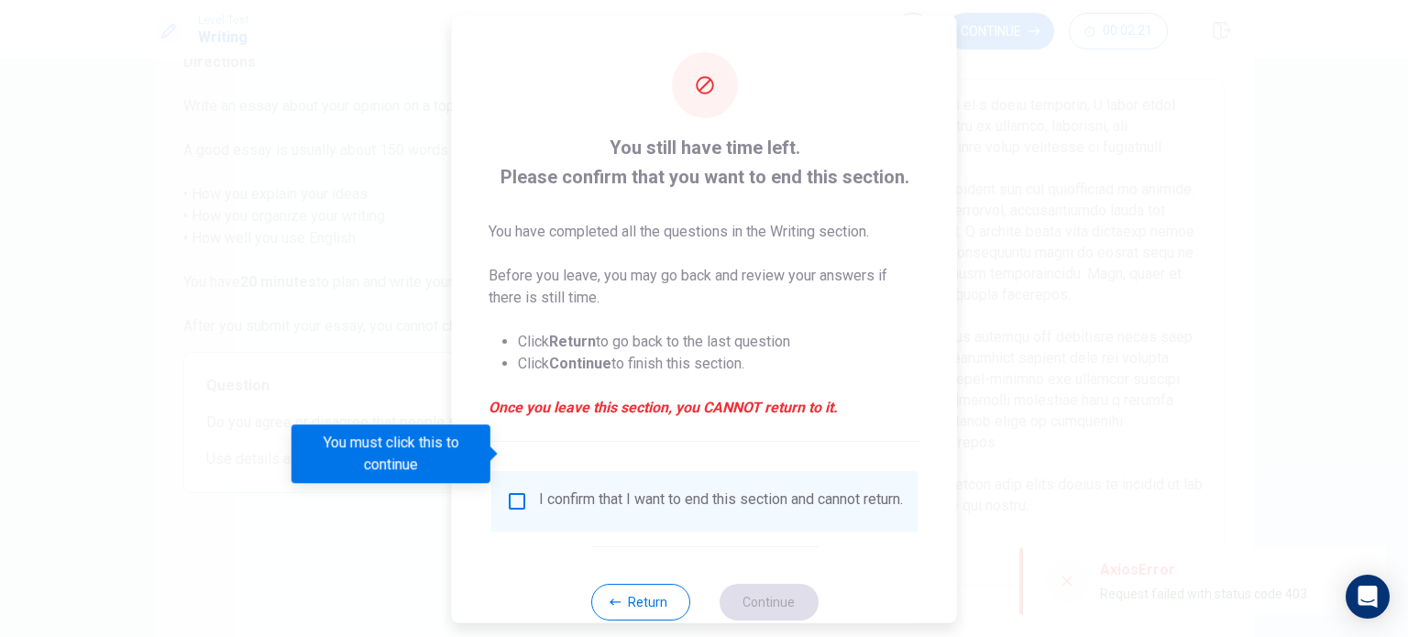
scroll to position [46, 0]
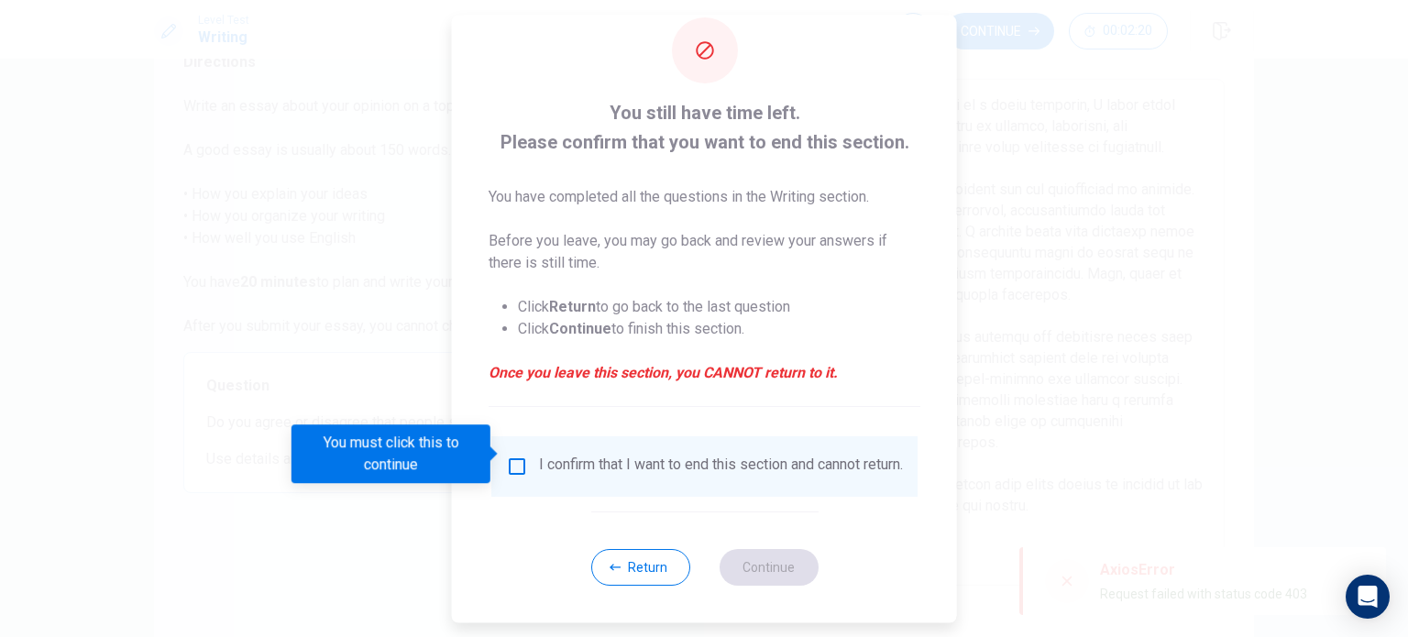
click at [506, 456] on input "You must click this to continue" at bounding box center [517, 467] width 22 height 22
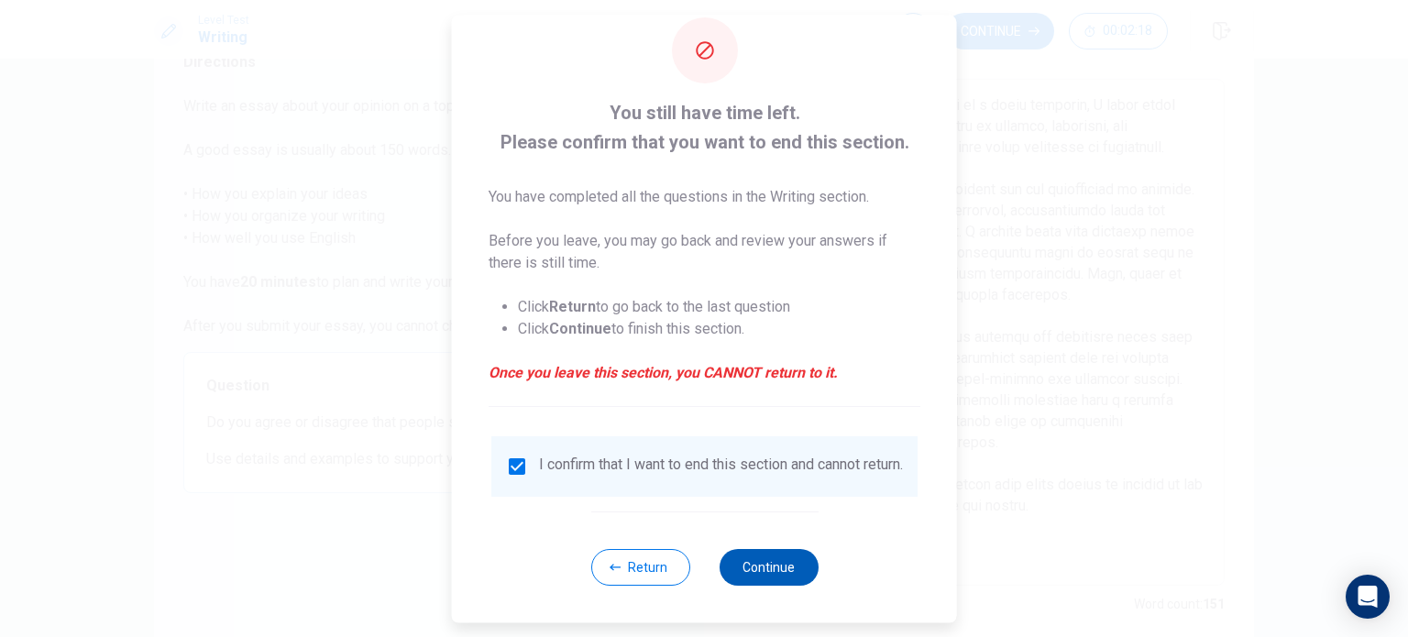
click at [762, 578] on button "Continue" at bounding box center [768, 567] width 99 height 37
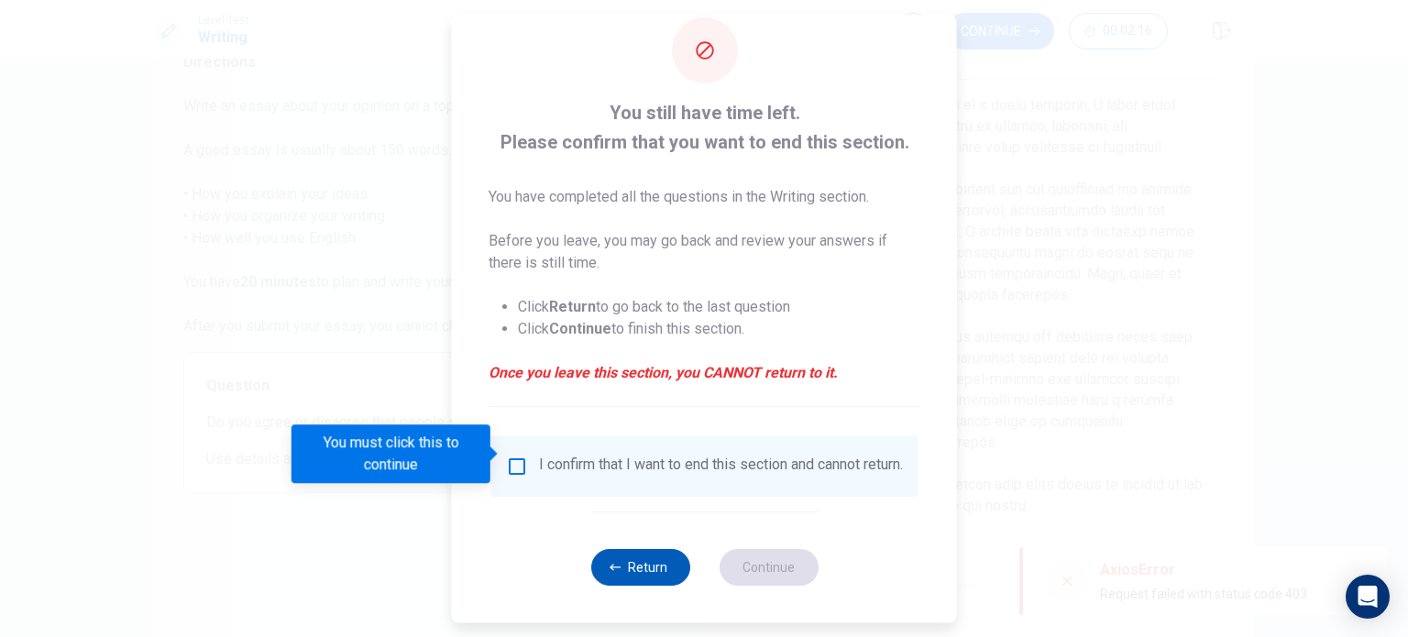
click at [634, 571] on button "Return" at bounding box center [639, 567] width 99 height 37
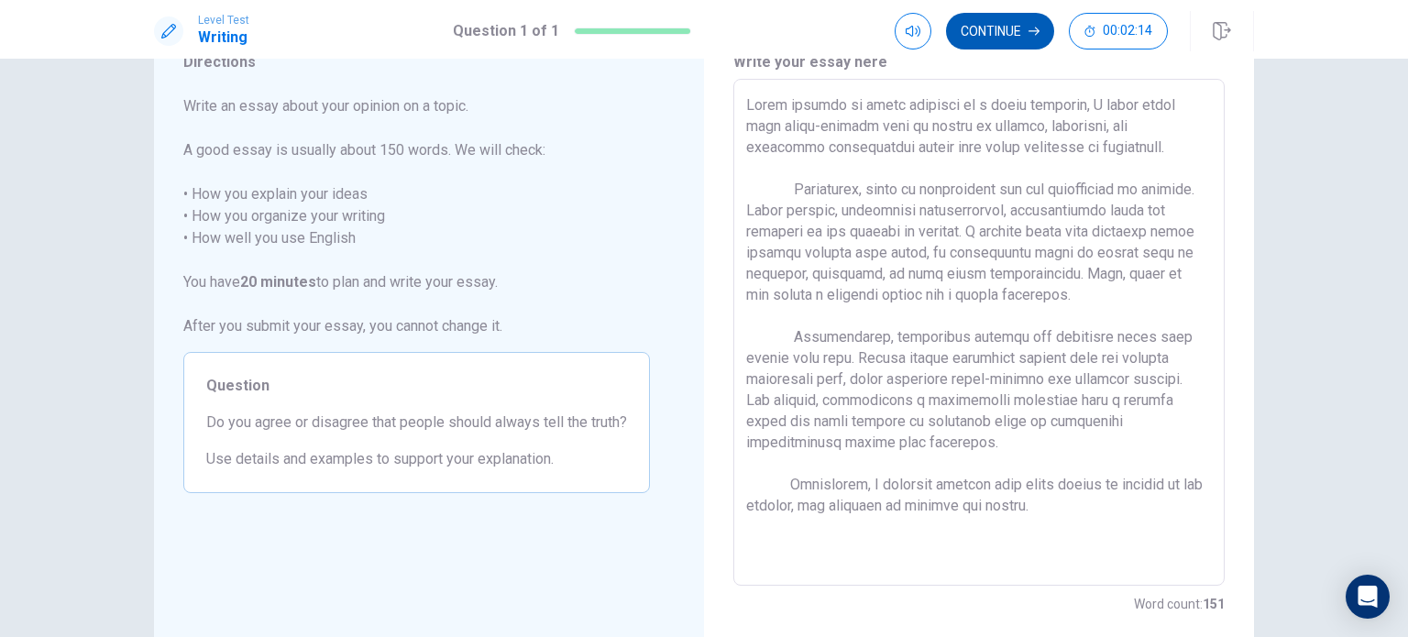
click at [979, 23] on button "Continue" at bounding box center [1000, 31] width 108 height 37
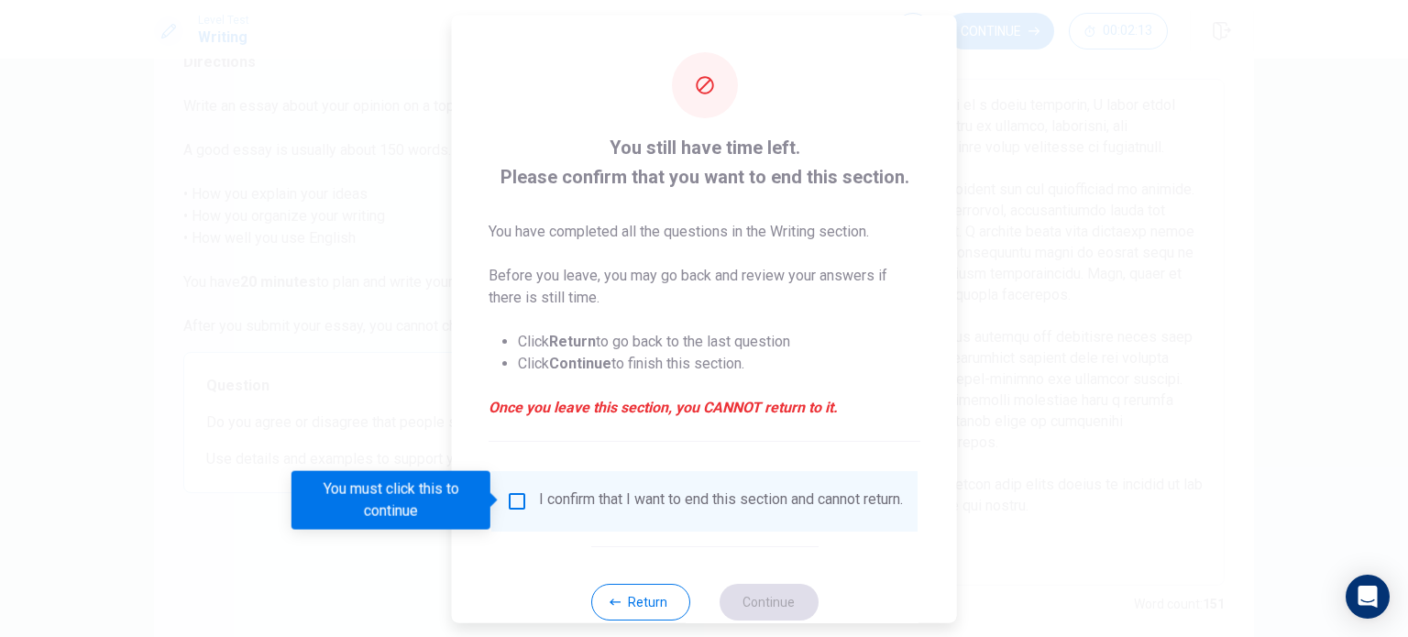
click at [529, 511] on div "I confirm that I want to end this section and cannot return." at bounding box center [704, 500] width 397 height 22
click at [520, 500] on input "You must click this to continue" at bounding box center [517, 500] width 22 height 22
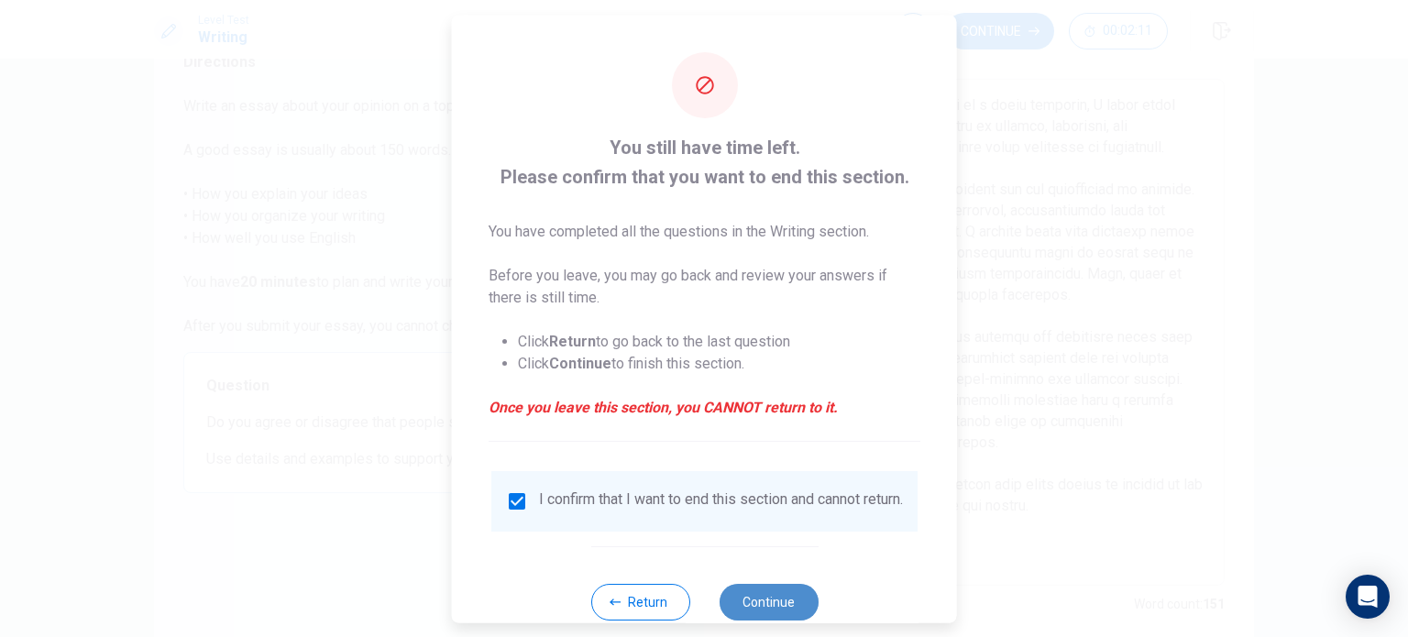
click at [763, 602] on button "Continue" at bounding box center [768, 601] width 99 height 37
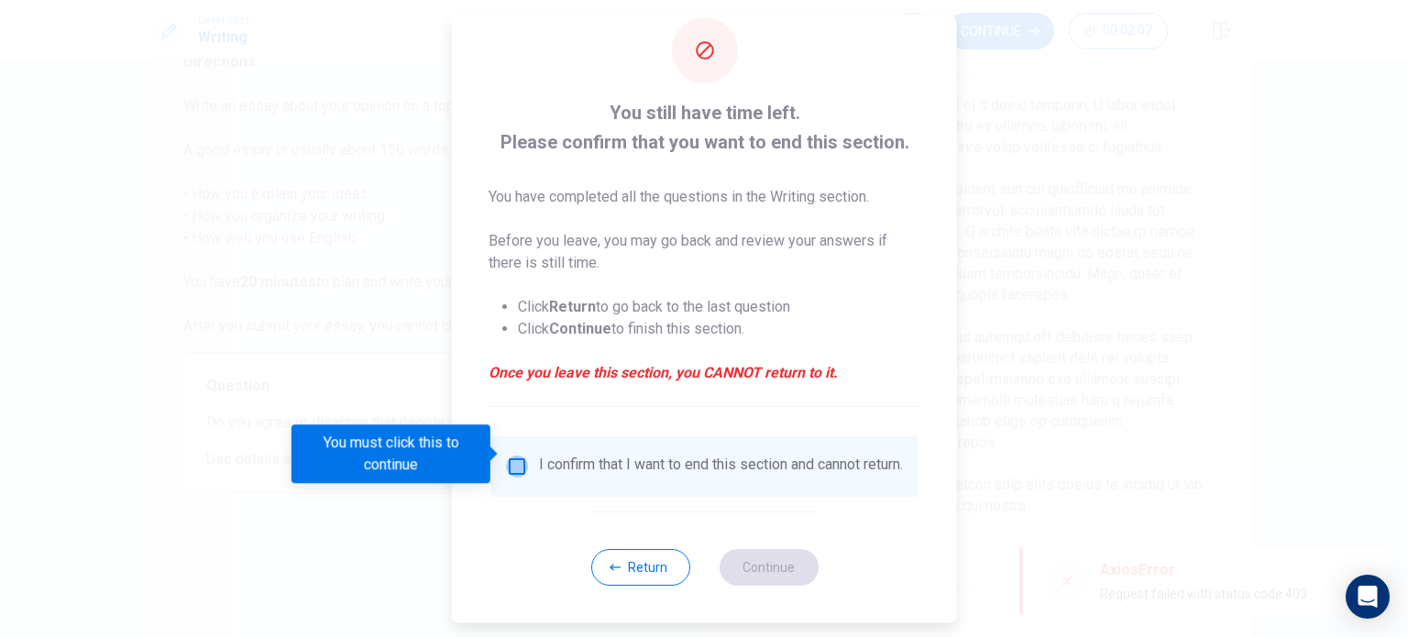
click at [506, 461] on input "You must click this to continue" at bounding box center [517, 467] width 22 height 22
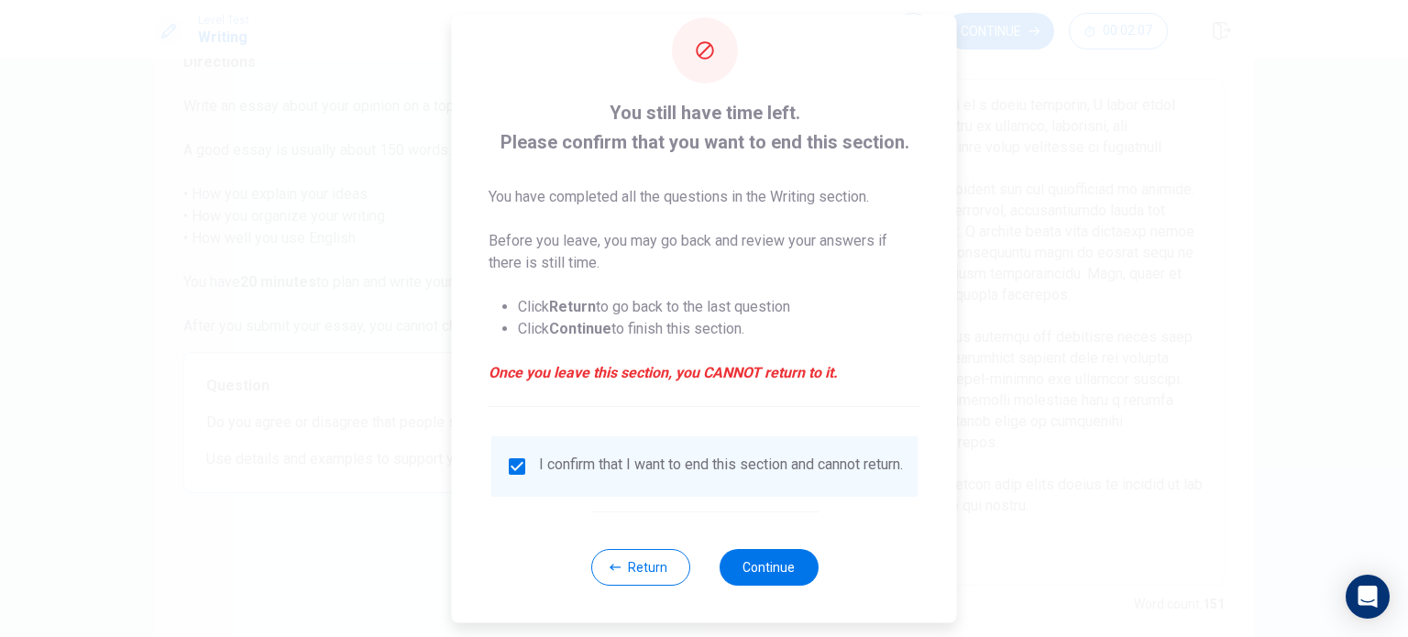
click at [520, 456] on input "checkbox" at bounding box center [517, 467] width 22 height 22
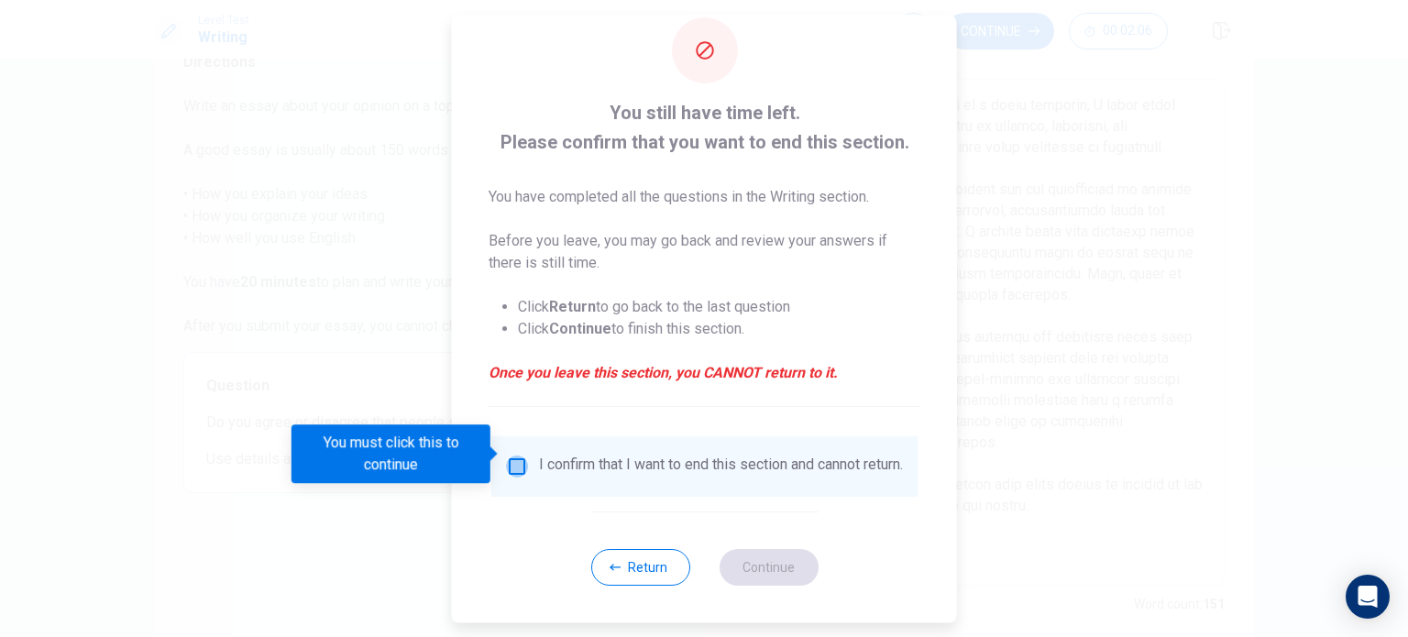
click at [521, 456] on input "You must click this to continue" at bounding box center [517, 467] width 22 height 22
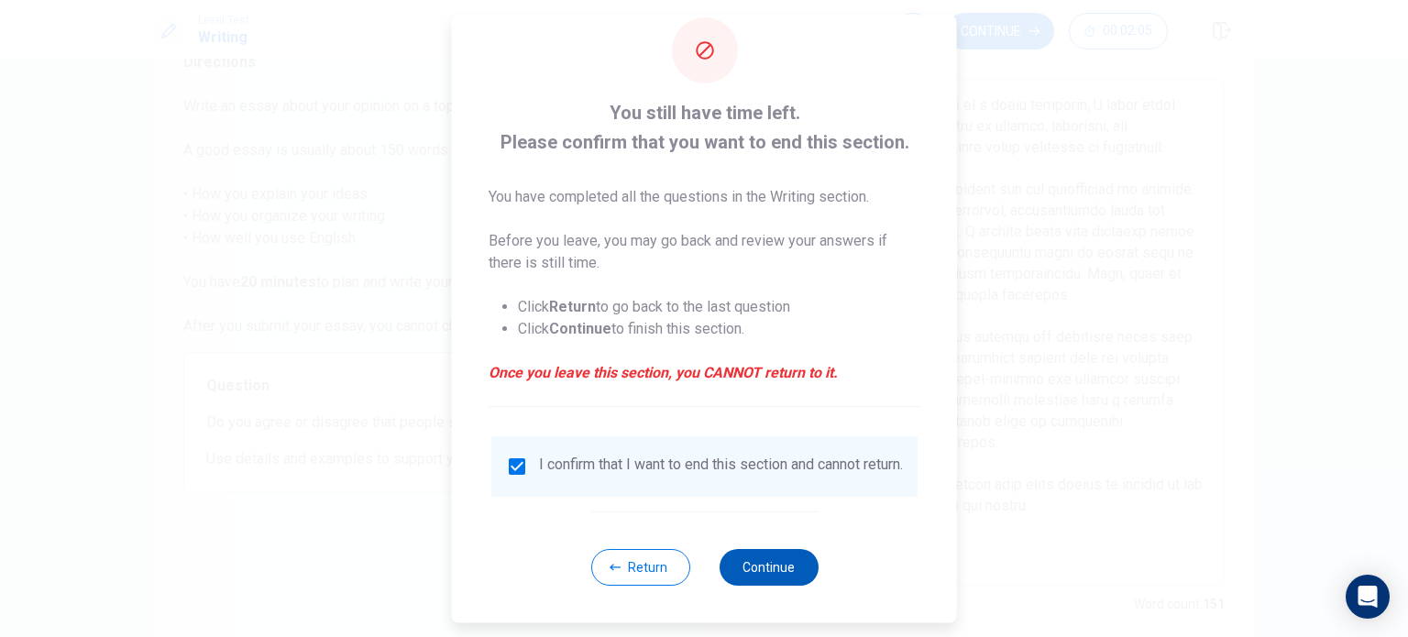
click at [739, 571] on button "Continue" at bounding box center [768, 567] width 99 height 37
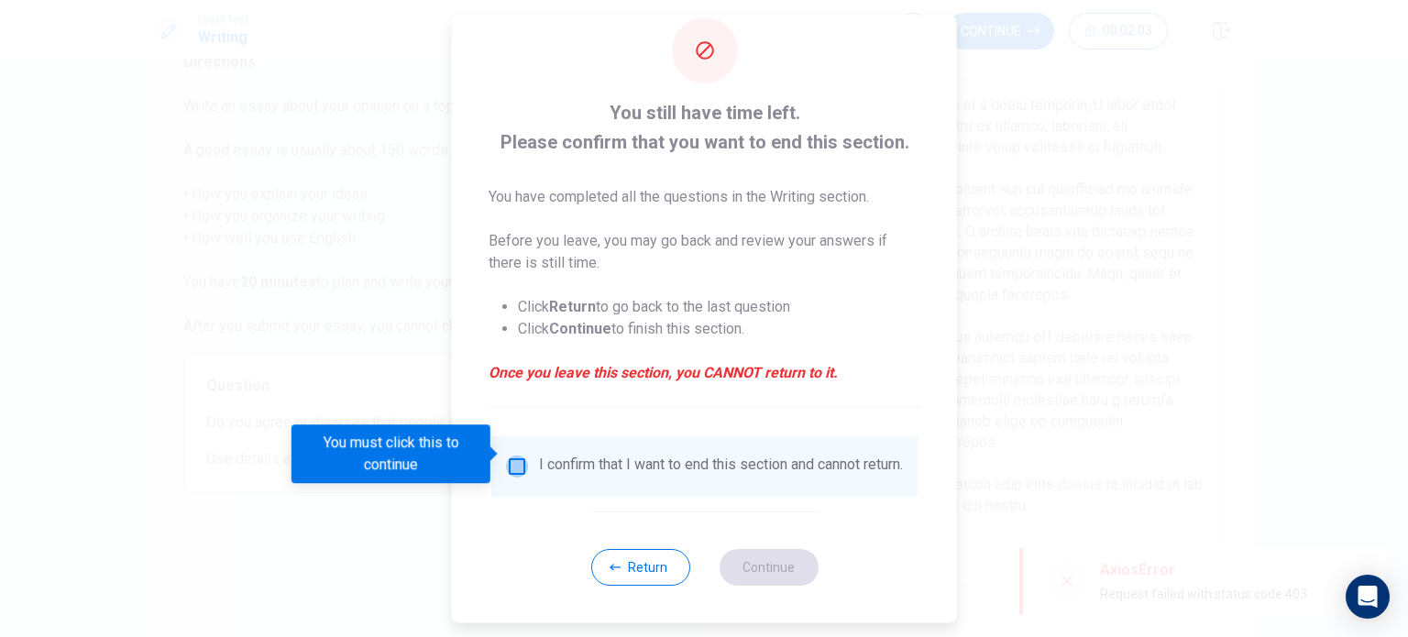
click at [516, 456] on input "You must click this to continue" at bounding box center [517, 467] width 22 height 22
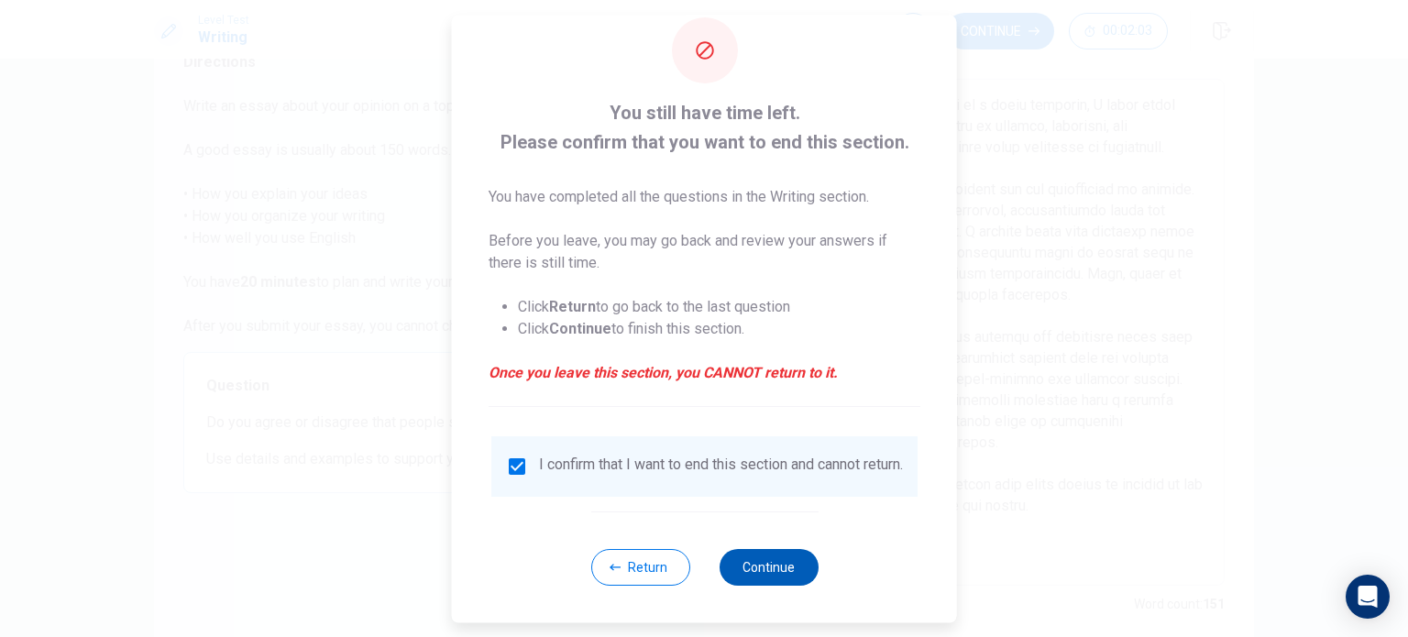
click at [749, 564] on button "Continue" at bounding box center [768, 567] width 99 height 37
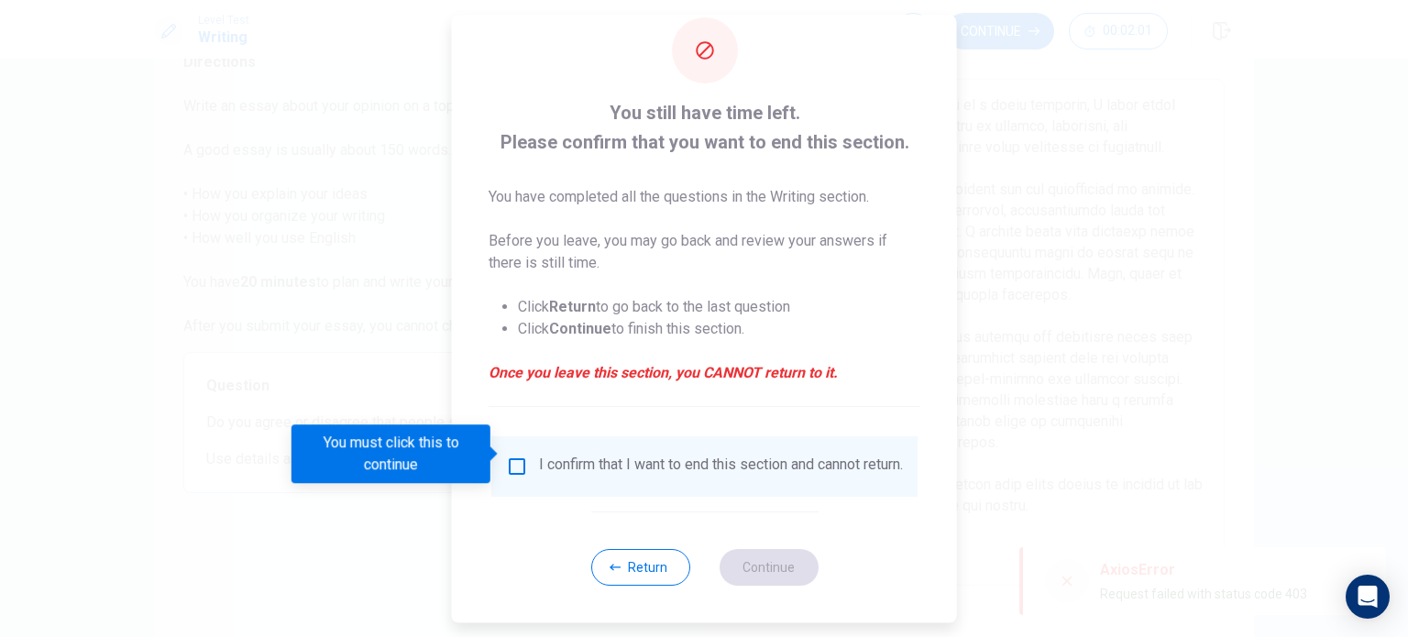
click at [510, 457] on input "You must click this to continue" at bounding box center [517, 467] width 22 height 22
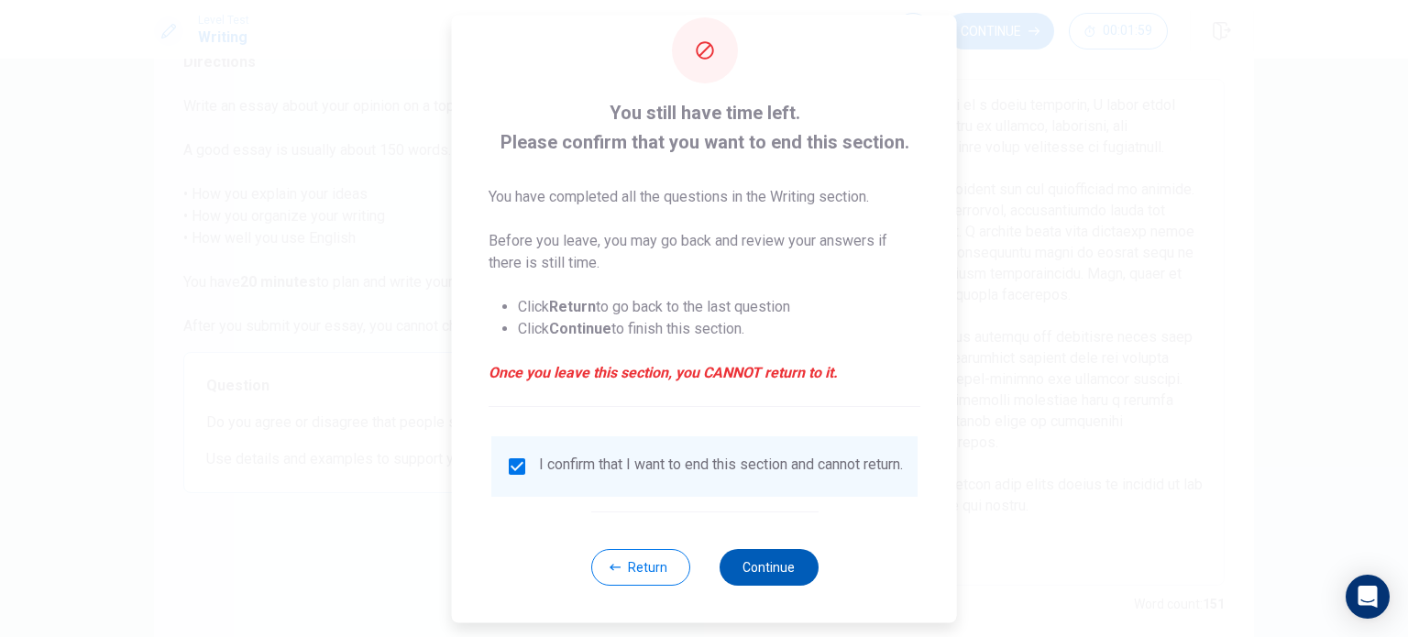
click at [786, 564] on button "Continue" at bounding box center [768, 567] width 99 height 37
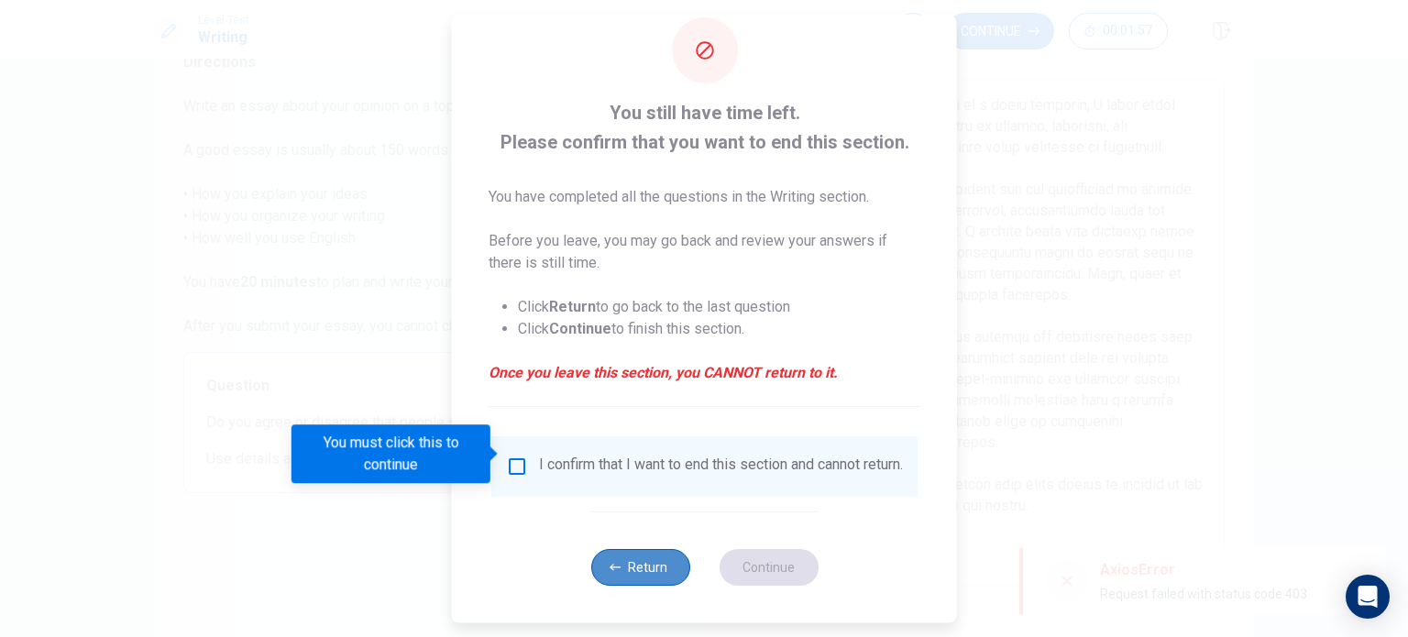
click at [610, 565] on icon "button" at bounding box center [615, 567] width 11 height 11
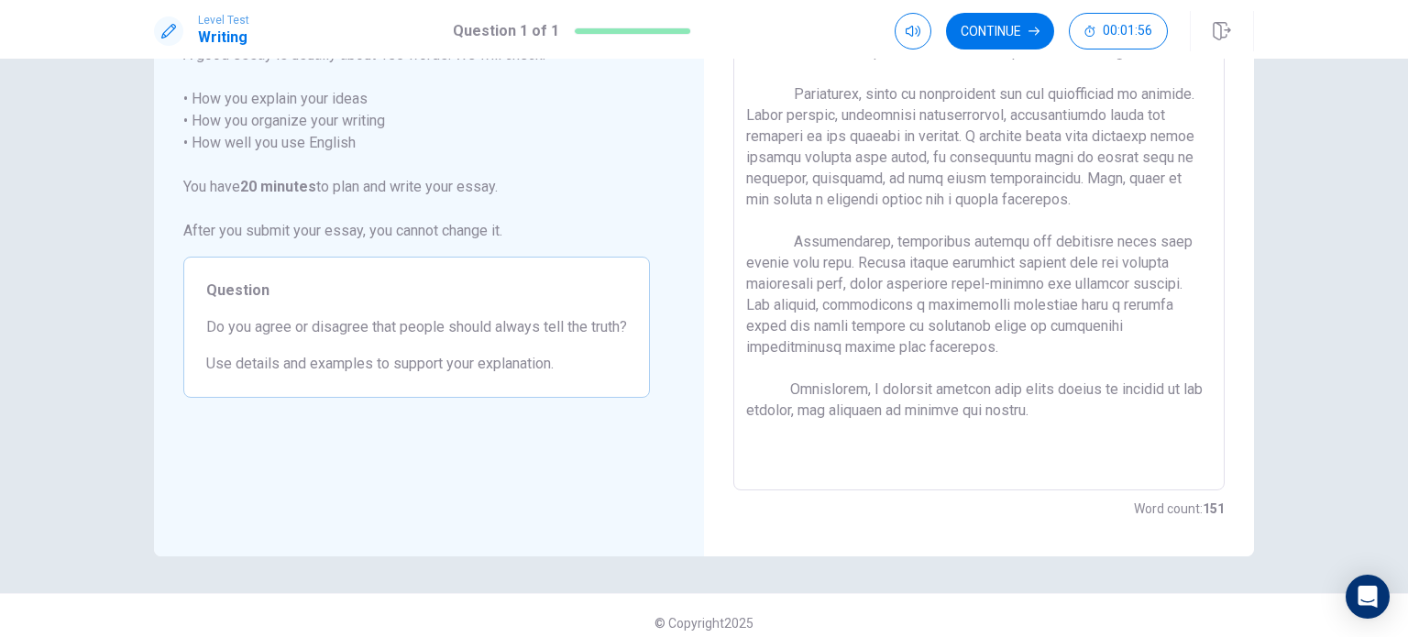
scroll to position [191, 0]
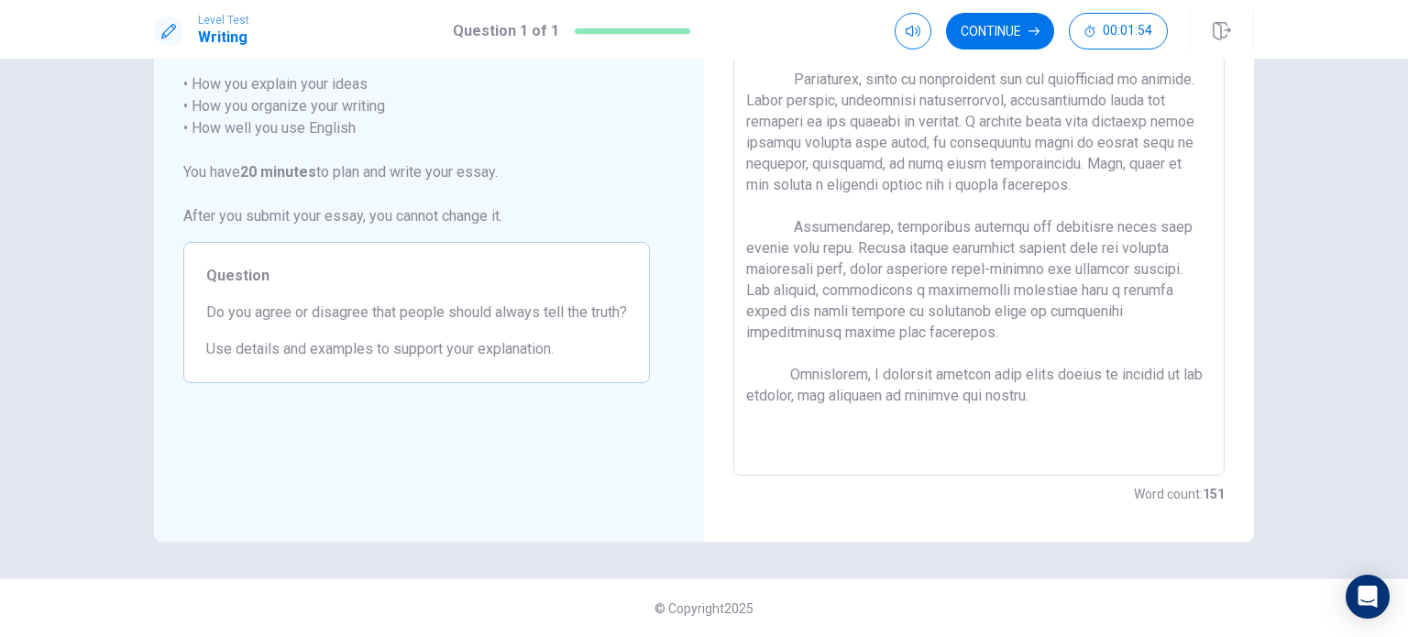
click at [910, 369] on textarea at bounding box center [979, 222] width 466 height 477
click at [922, 376] on textarea at bounding box center [979, 222] width 466 height 477
click at [1017, 43] on button "Continue" at bounding box center [1000, 31] width 108 height 37
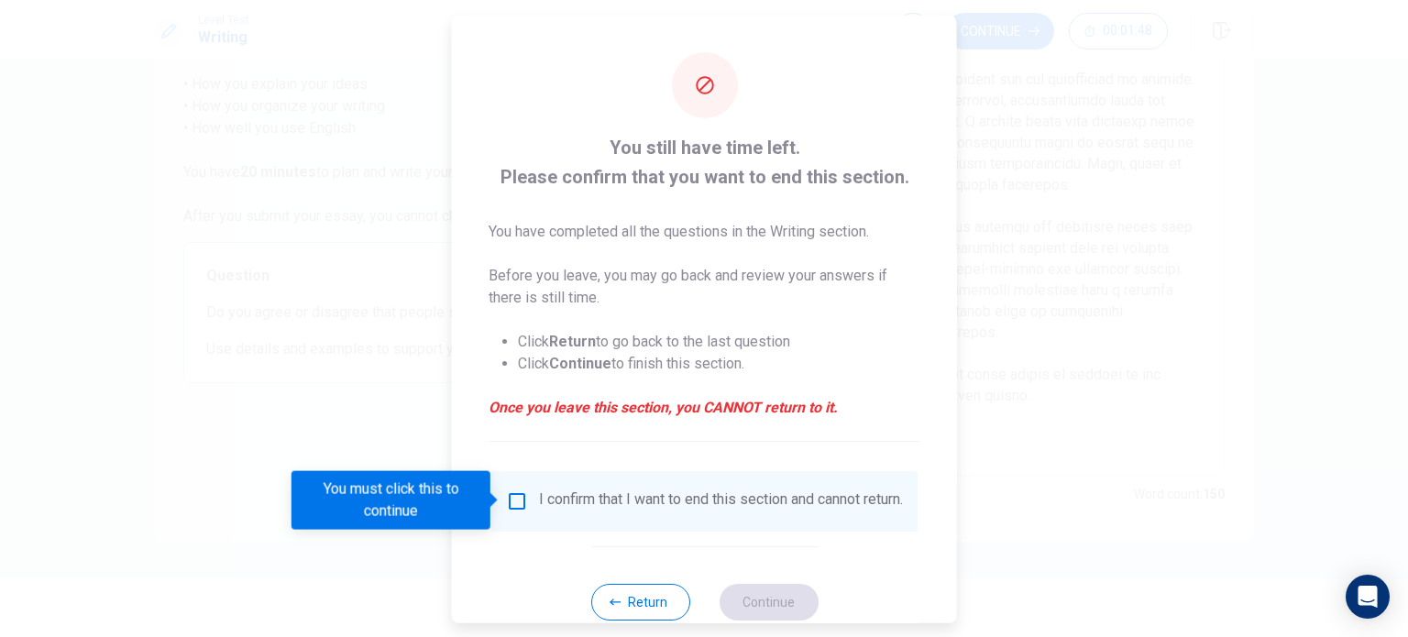
click at [511, 501] on input "You must click this to continue" at bounding box center [517, 500] width 22 height 22
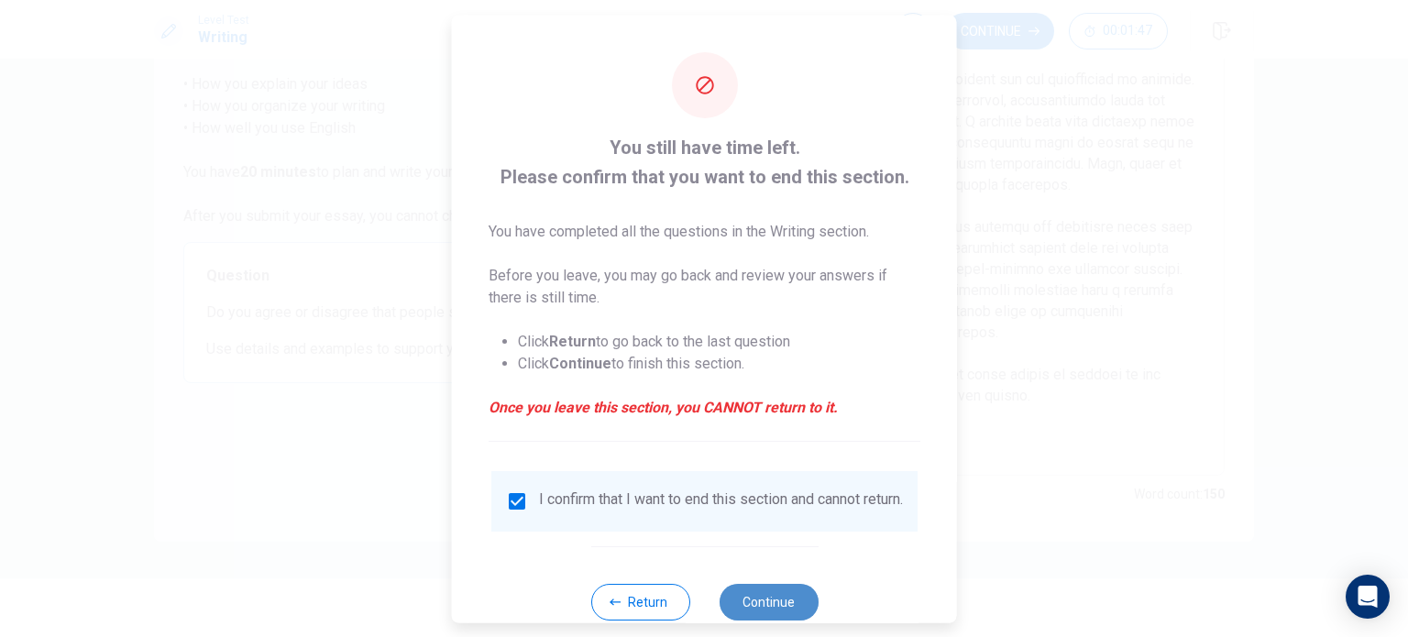
click at [760, 614] on button "Continue" at bounding box center [768, 601] width 99 height 37
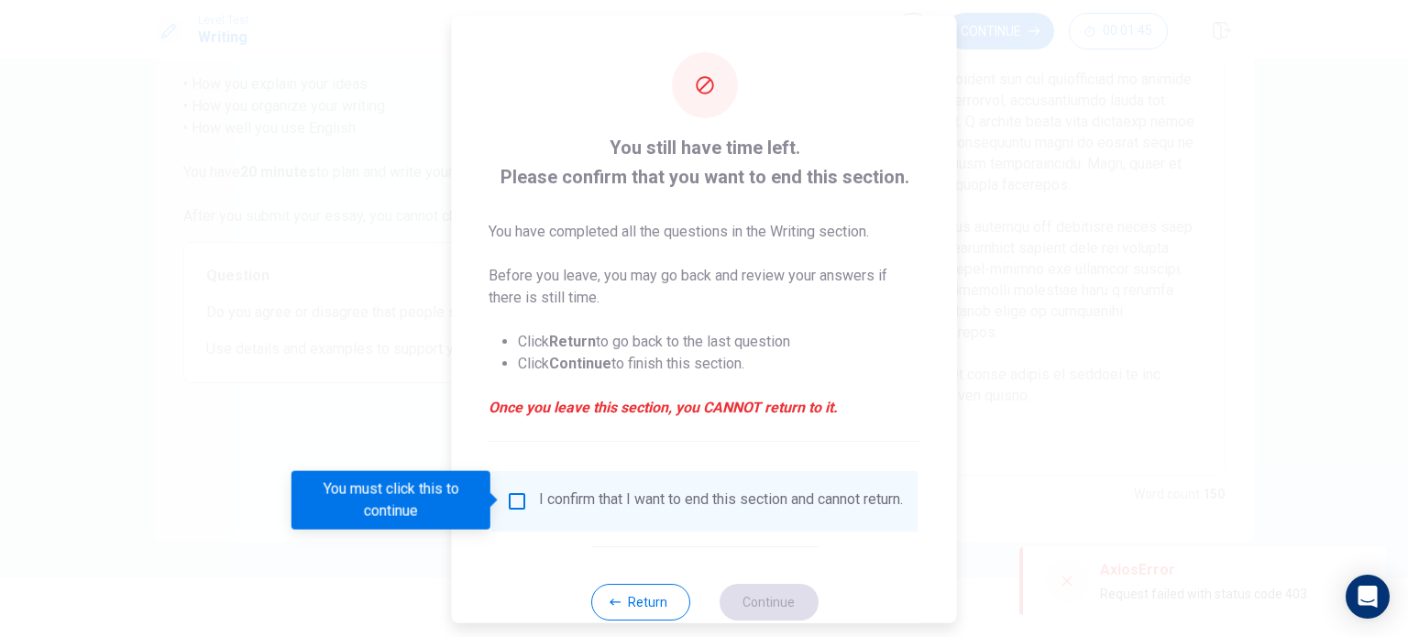
click at [522, 498] on input "You must click this to continue" at bounding box center [517, 500] width 22 height 22
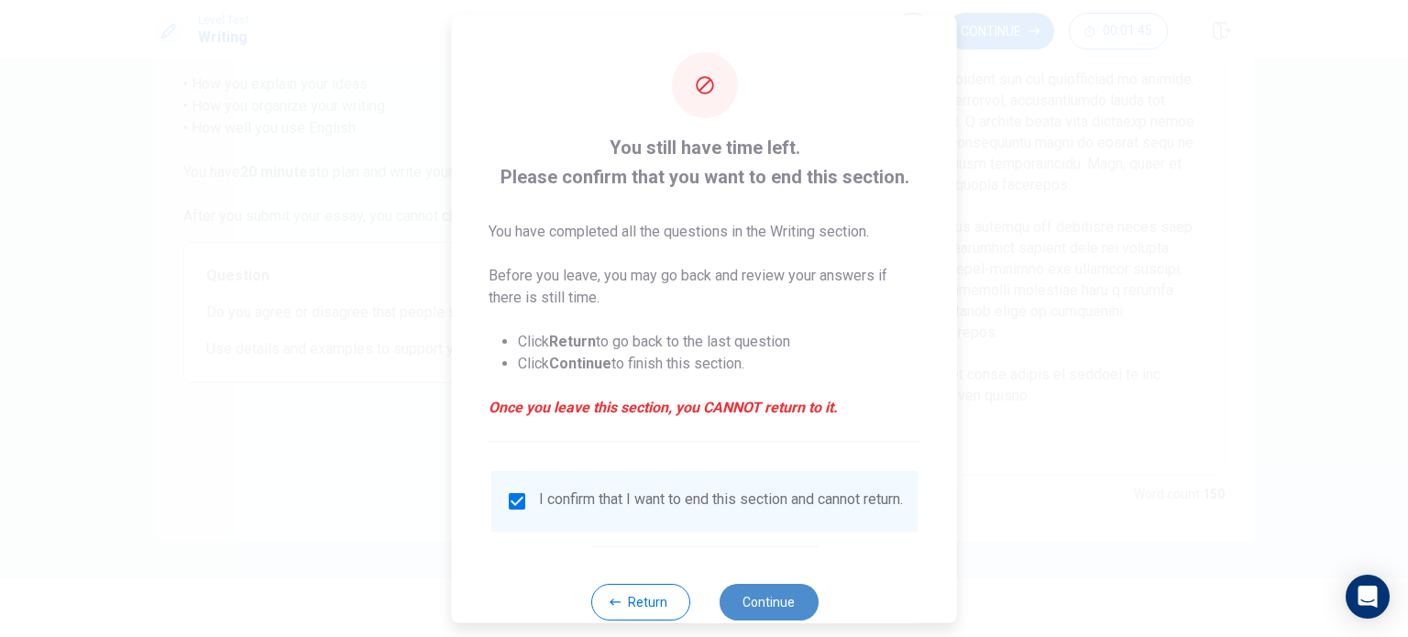
click at [753, 609] on button "Continue" at bounding box center [768, 601] width 99 height 37
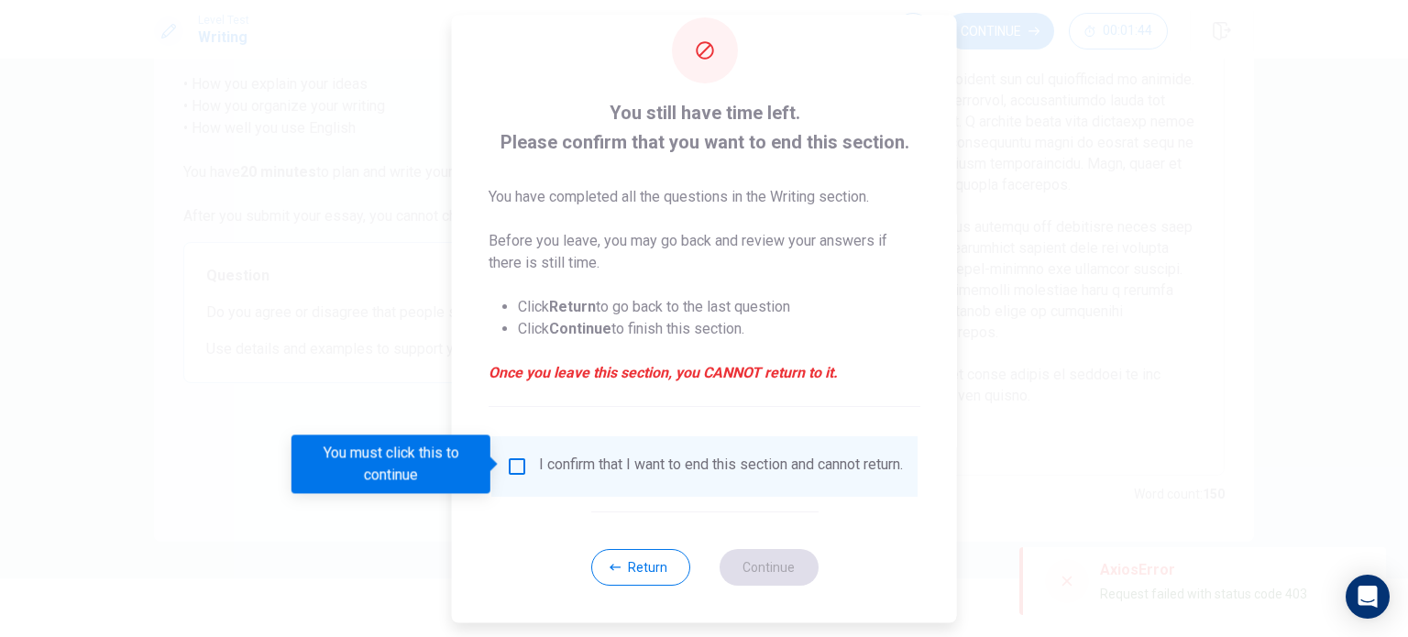
scroll to position [46, 0]
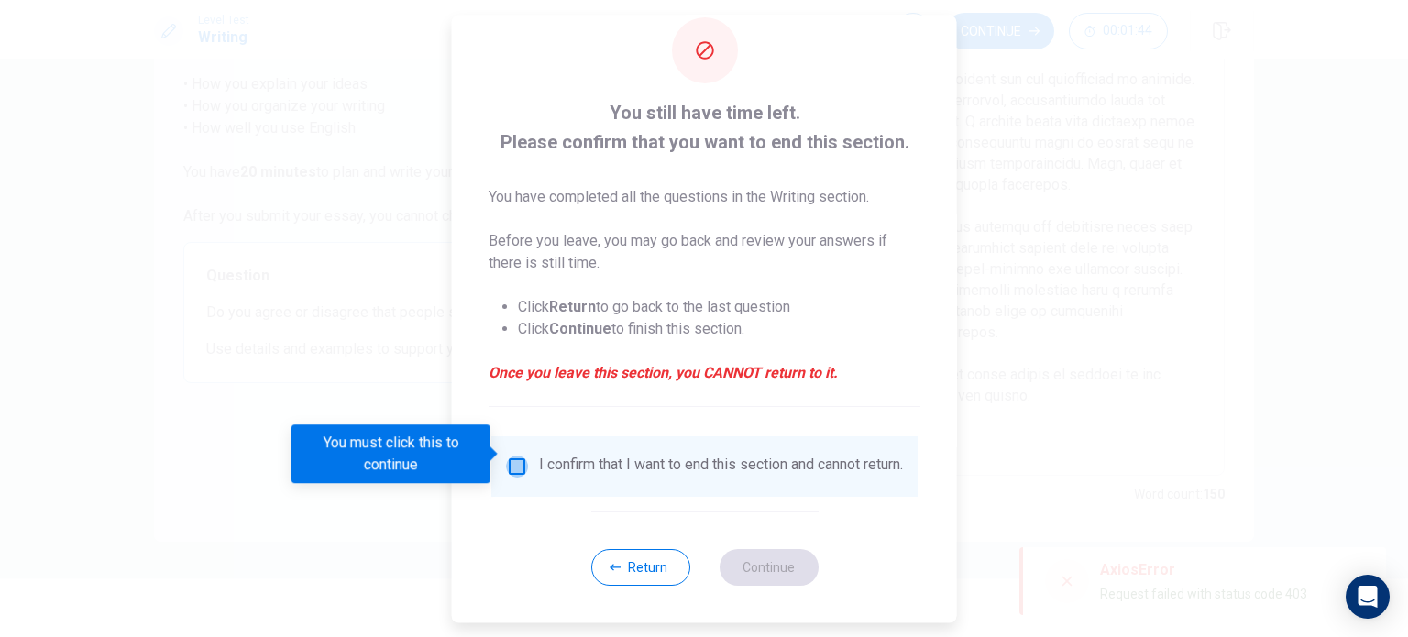
click at [506, 456] on input "You must click this to continue" at bounding box center [517, 467] width 22 height 22
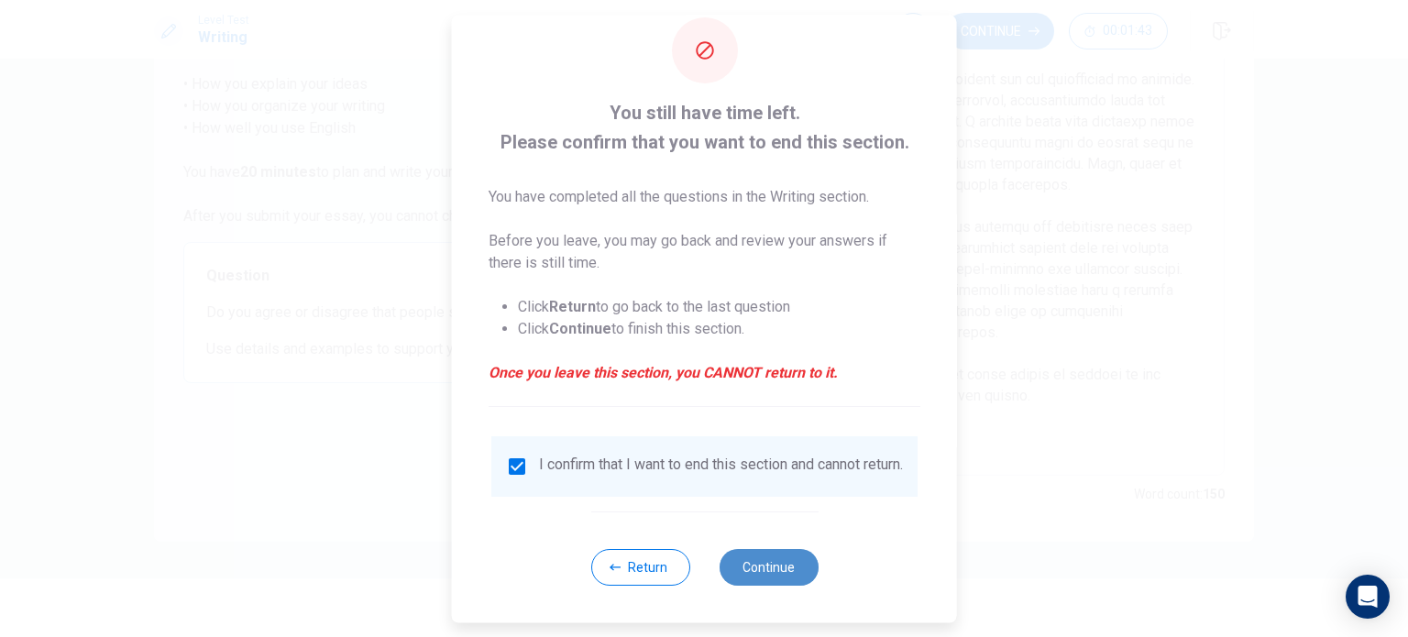
click at [725, 566] on button "Continue" at bounding box center [768, 567] width 99 height 37
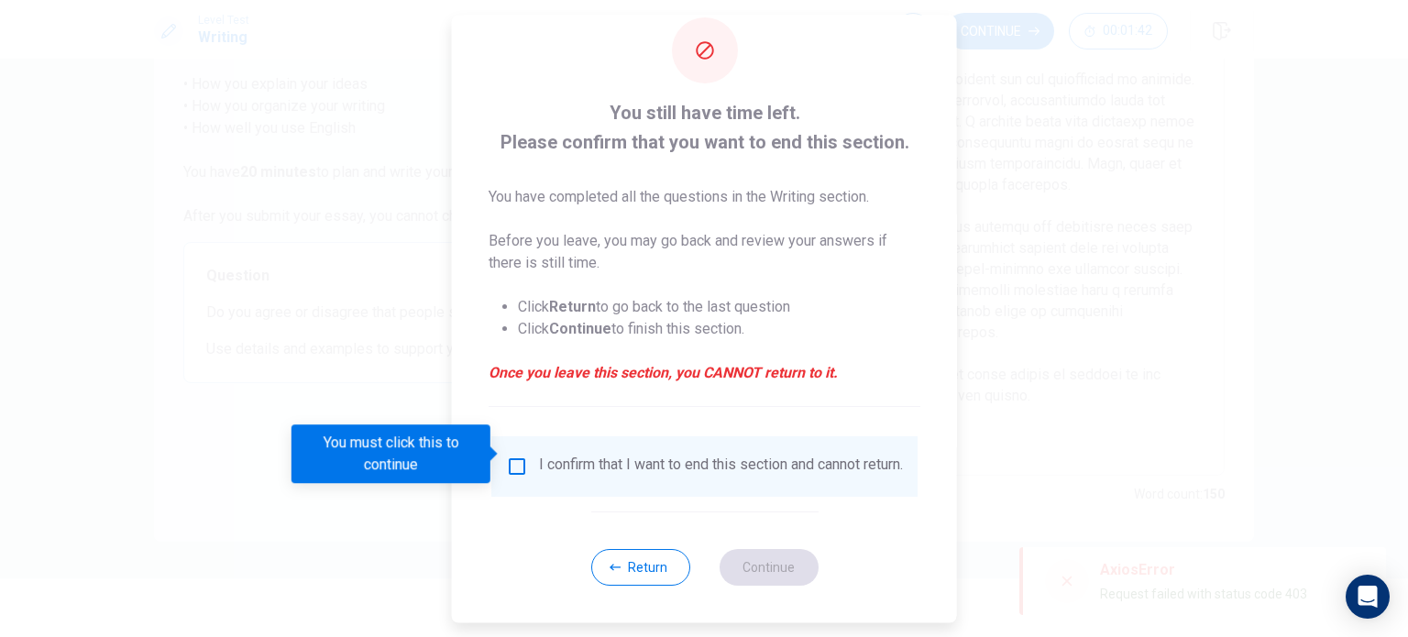
click at [513, 456] on input "You must click this to continue" at bounding box center [517, 467] width 22 height 22
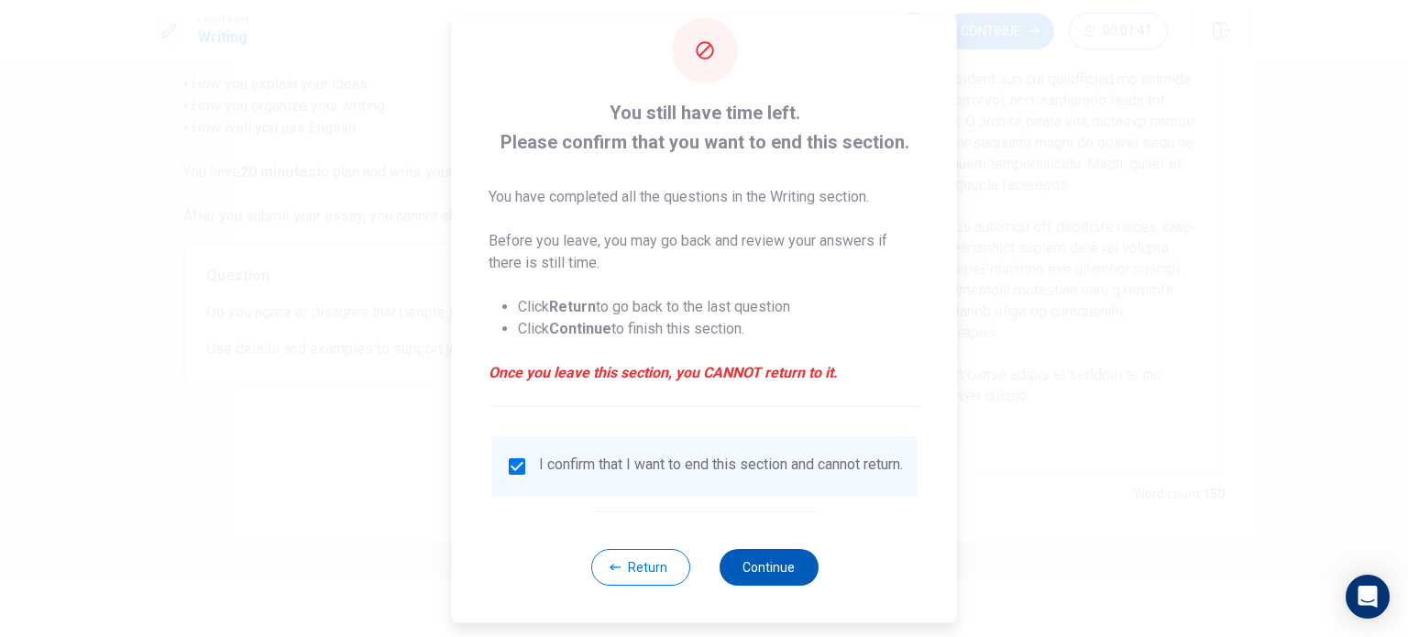
click at [754, 562] on button "Continue" at bounding box center [768, 567] width 99 height 37
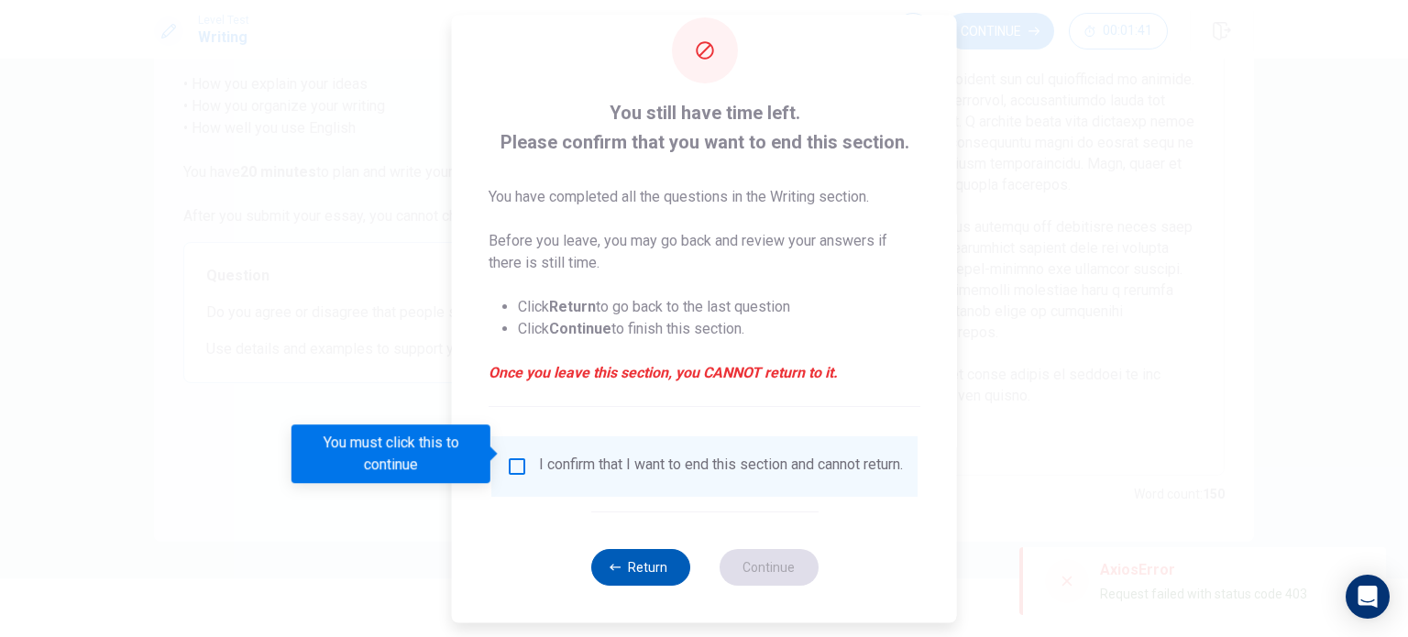
click at [629, 566] on button "Return" at bounding box center [639, 567] width 99 height 37
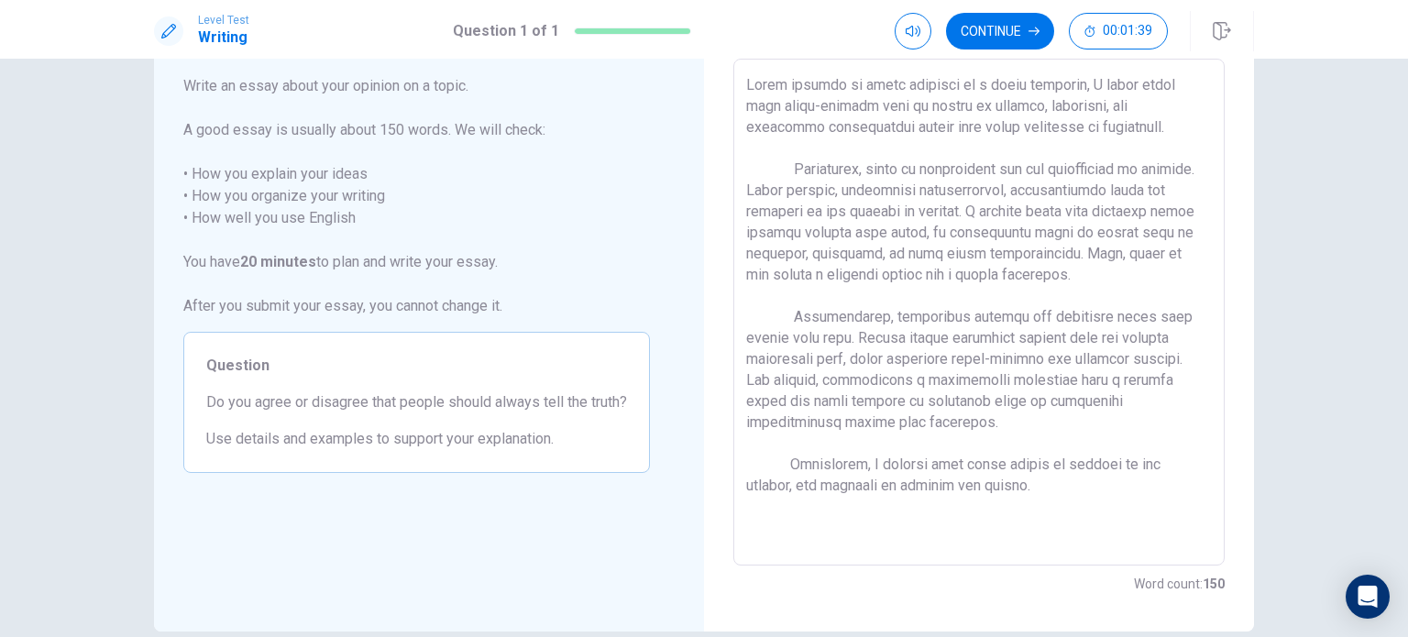
scroll to position [92, 0]
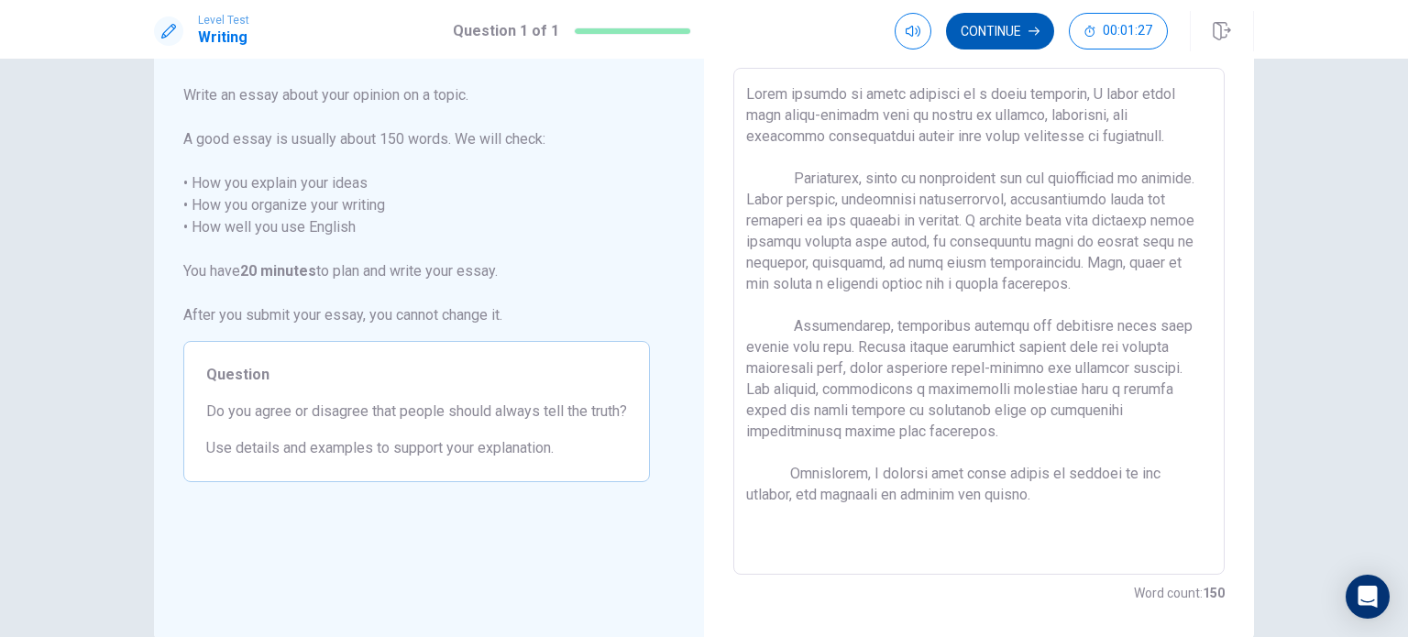
click at [1014, 25] on button "Continue" at bounding box center [1000, 31] width 108 height 37
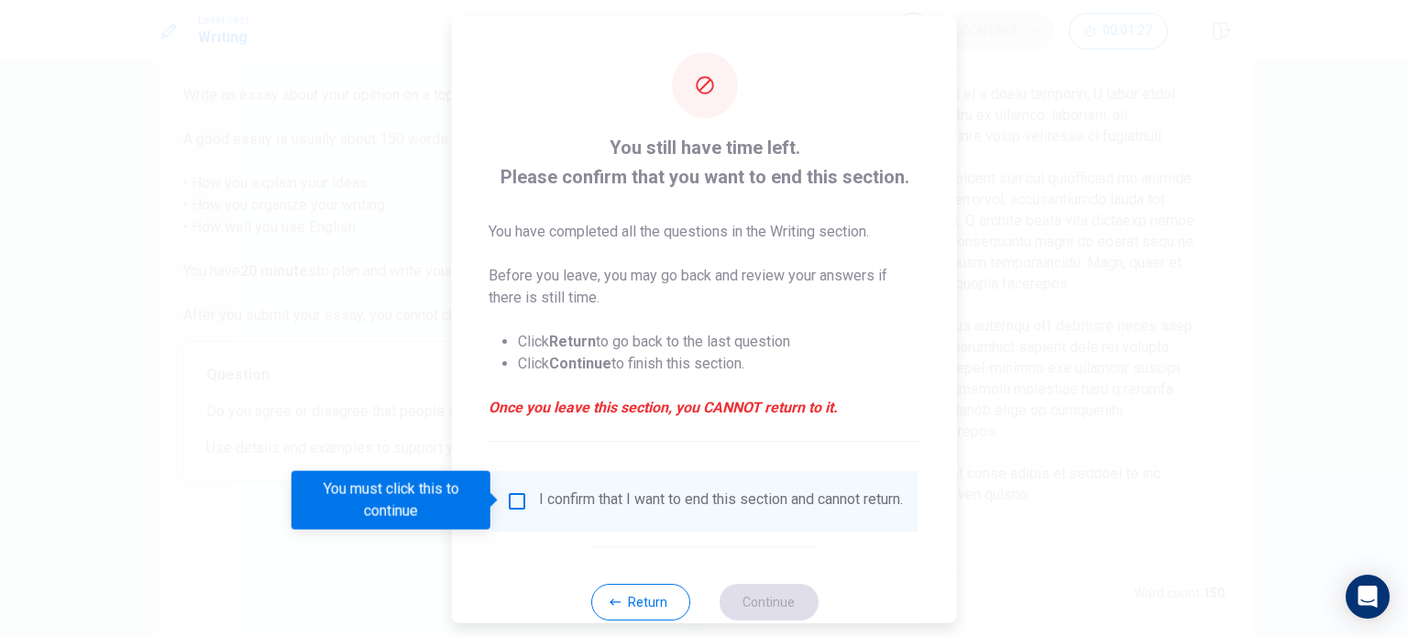
click at [511, 500] on input "You must click this to continue" at bounding box center [517, 500] width 22 height 22
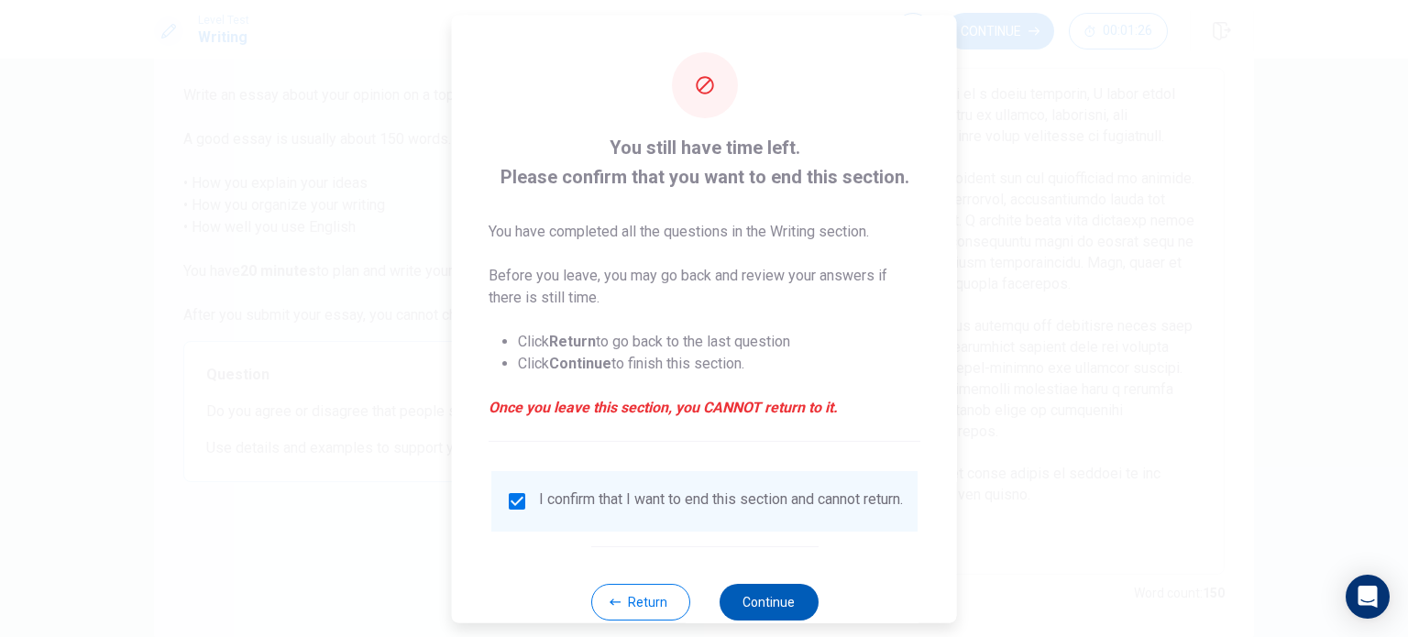
click at [741, 606] on button "Continue" at bounding box center [768, 601] width 99 height 37
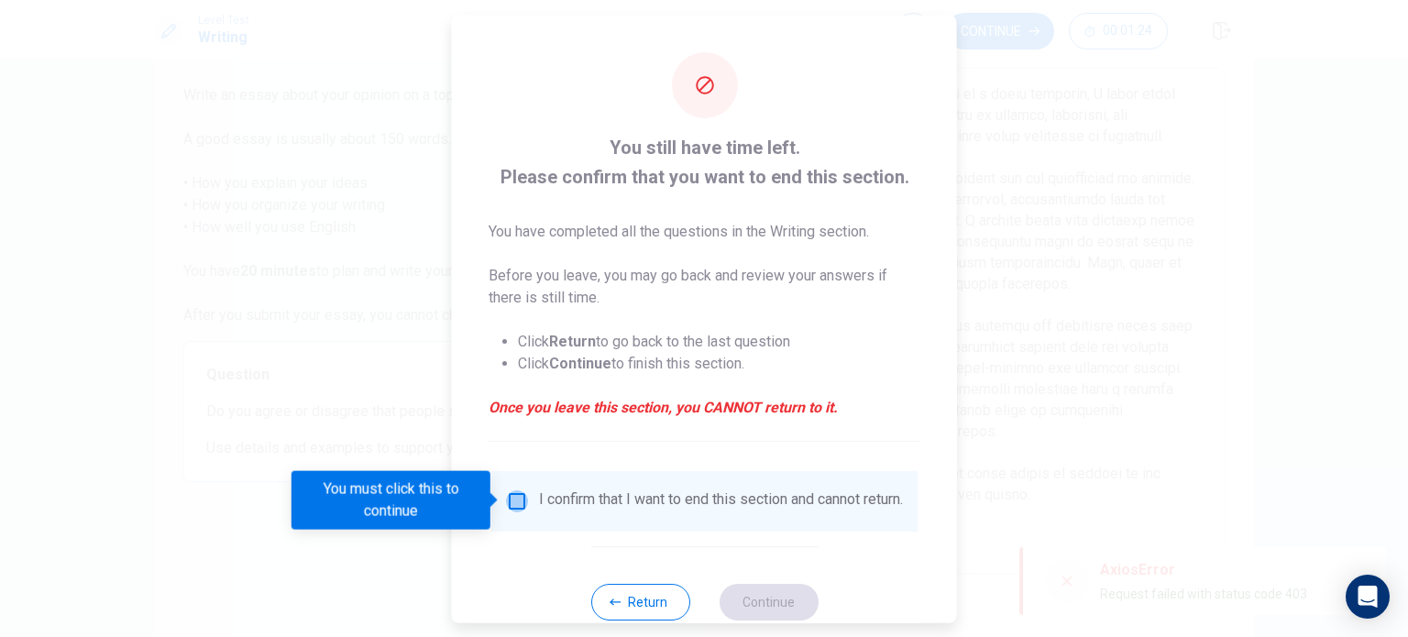
click at [518, 492] on input "You must click this to continue" at bounding box center [517, 500] width 22 height 22
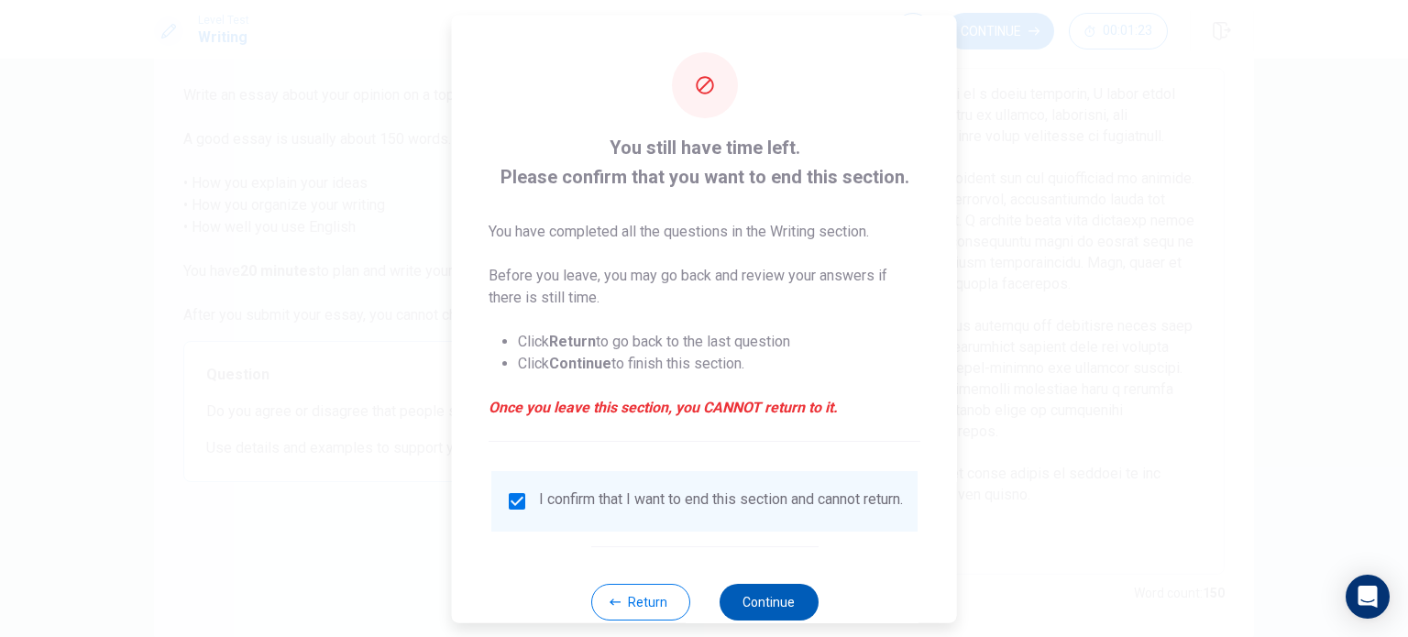
click at [775, 612] on button "Continue" at bounding box center [768, 601] width 99 height 37
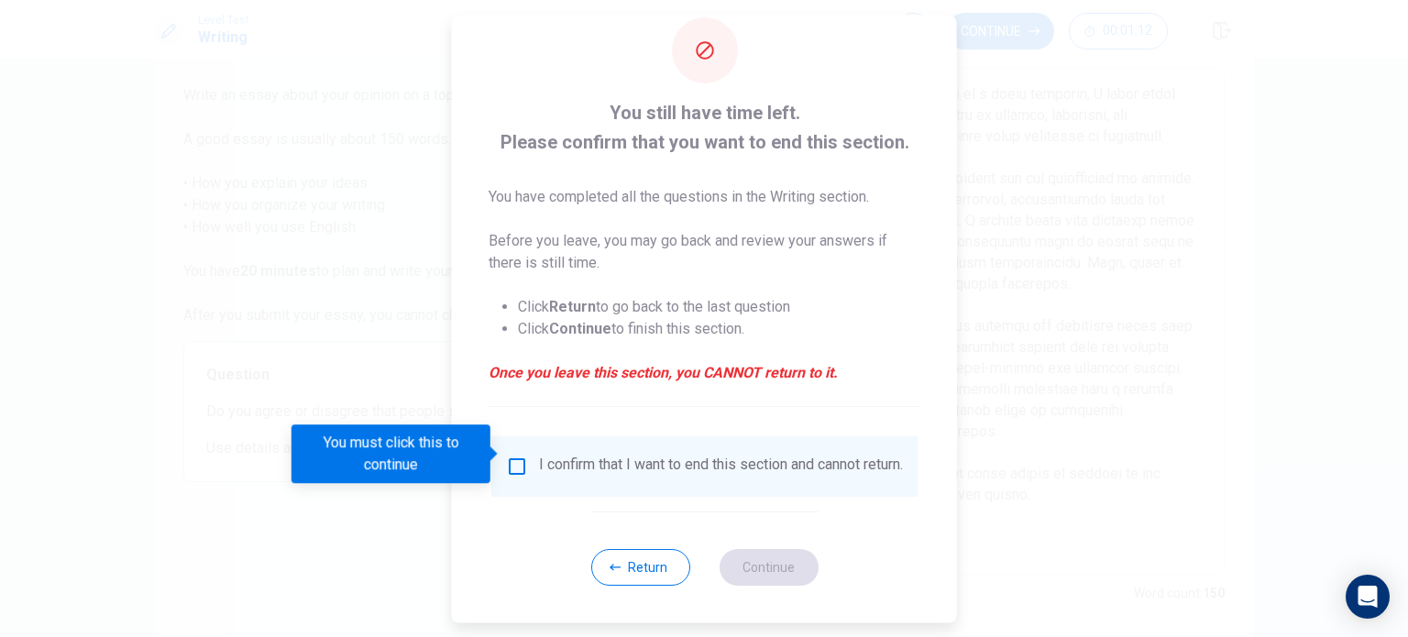
scroll to position [46, 0]
click at [626, 570] on button "Return" at bounding box center [639, 567] width 99 height 37
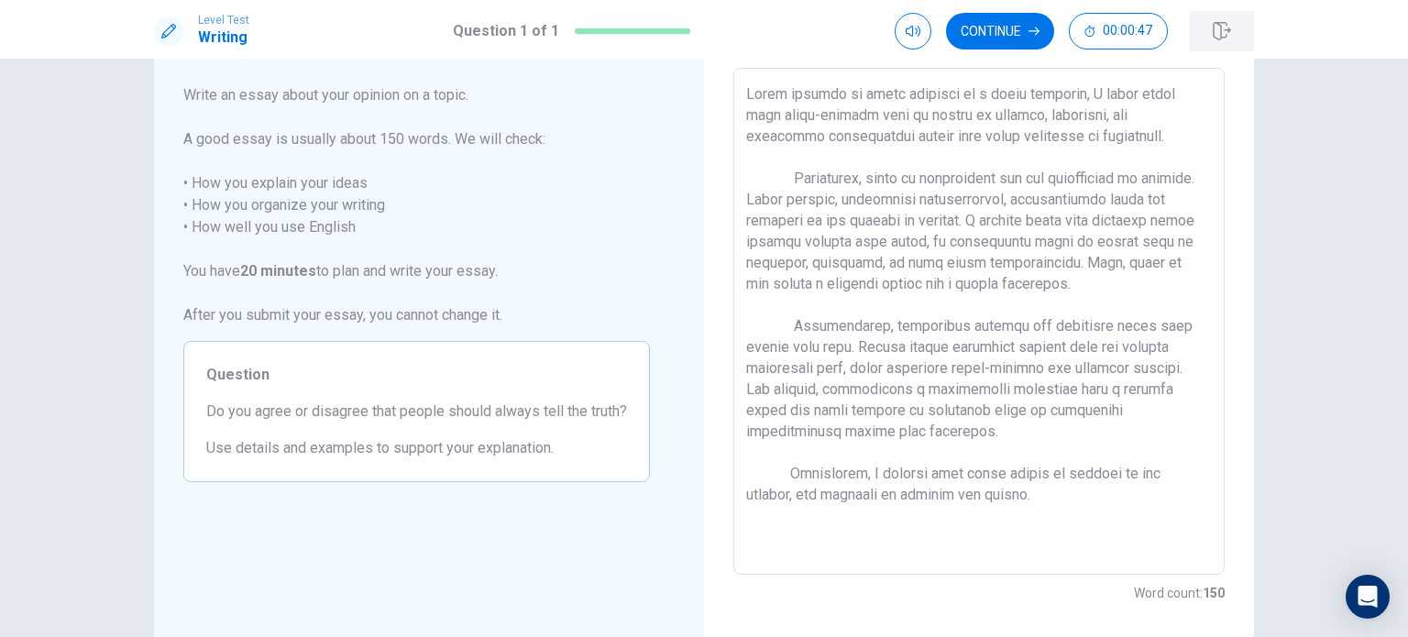
click at [1223, 21] on button "button" at bounding box center [1222, 31] width 64 height 40
